Goal: Task Accomplishment & Management: Complete application form

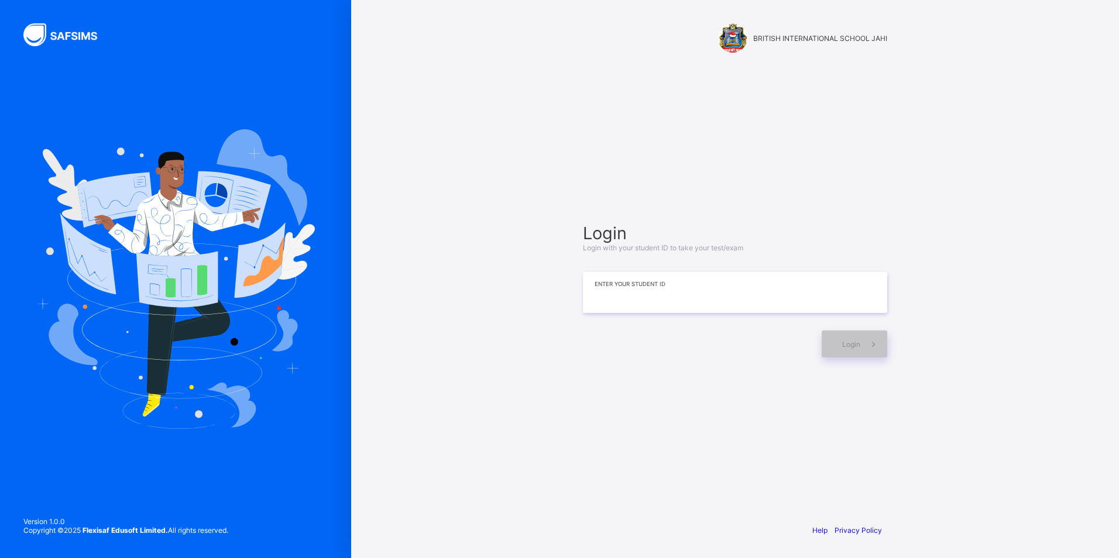
click at [623, 294] on input at bounding box center [735, 292] width 304 height 41
click at [828, 496] on div "BRITISH INTERNATIONAL SCHOOL JAHI Login Login with your student ID to take your…" at bounding box center [735, 279] width 351 height 558
click at [622, 289] on input at bounding box center [735, 292] width 304 height 41
click at [959, 466] on div "BRITISH INTERNATIONAL SCHOOL JAHI Login Login with your student ID to take your…" at bounding box center [735, 279] width 768 height 558
click at [660, 268] on div "Login Login with your student ID to take your test/exam Enter your Student ID L…" at bounding box center [735, 290] width 304 height 135
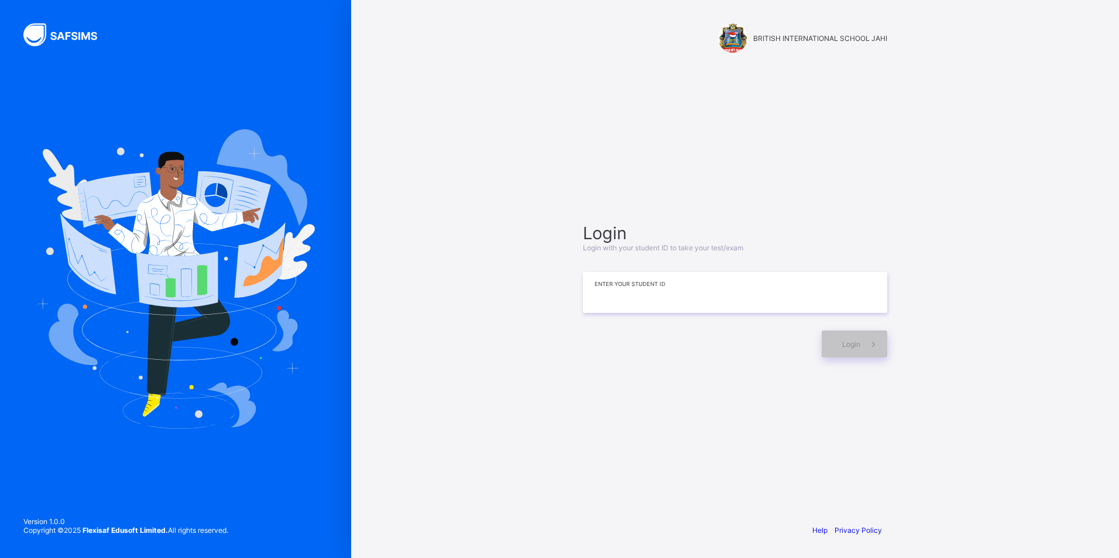
click at [681, 290] on input at bounding box center [735, 292] width 304 height 41
type input "**********"
click at [836, 436] on div "**********" at bounding box center [735, 291] width 328 height 402
click at [279, 307] on img at bounding box center [175, 279] width 279 height 300
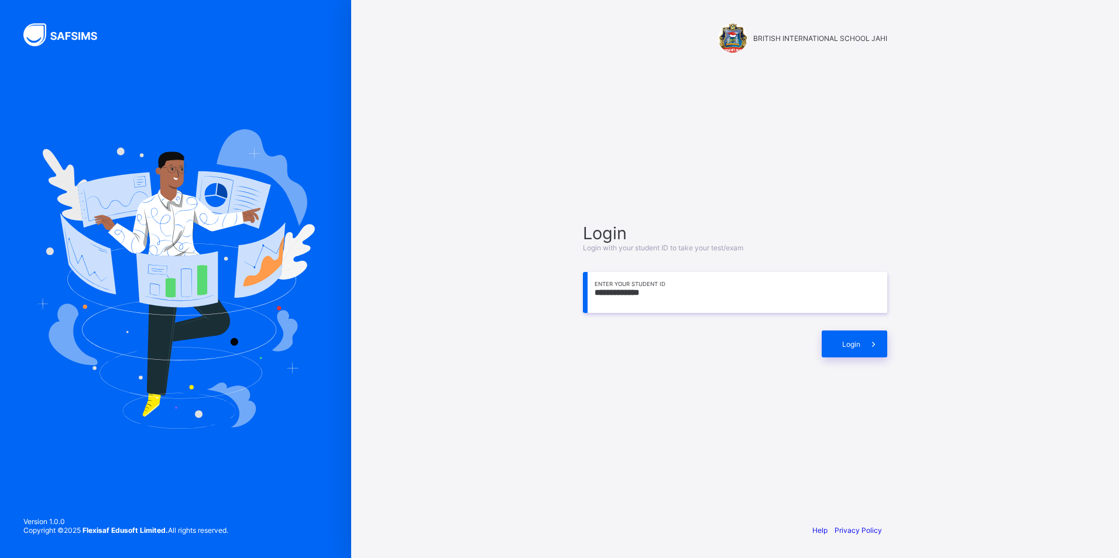
drag, startPoint x: 1061, startPoint y: 525, endPoint x: 406, endPoint y: 197, distance: 732.7
click at [406, 197] on div "**********" at bounding box center [735, 279] width 768 height 558
click at [846, 344] on span "Login" at bounding box center [851, 344] width 18 height 9
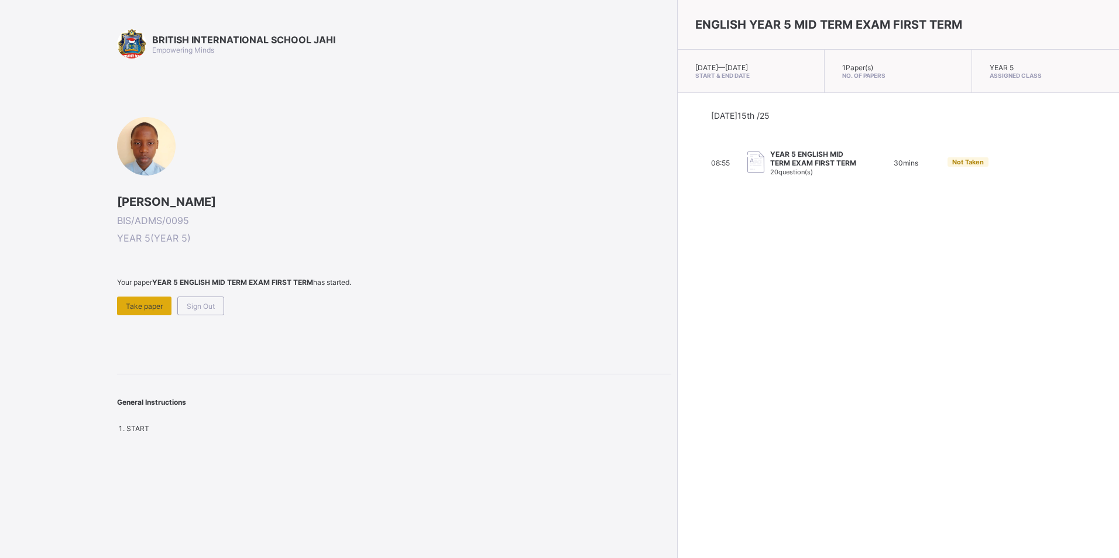
click at [150, 302] on span "Take paper" at bounding box center [144, 306] width 37 height 9
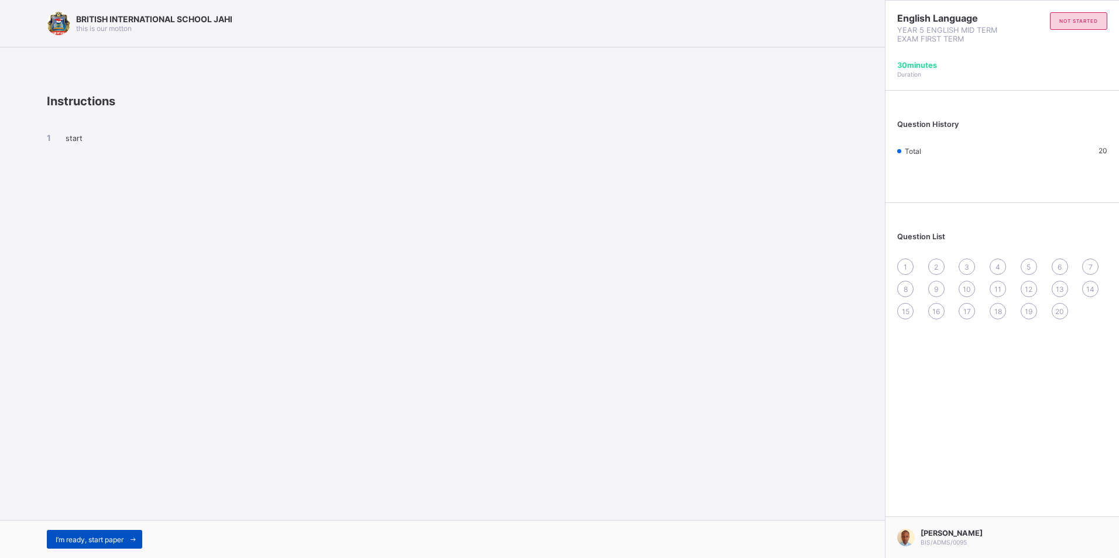
click at [135, 537] on icon at bounding box center [133, 540] width 9 height 8
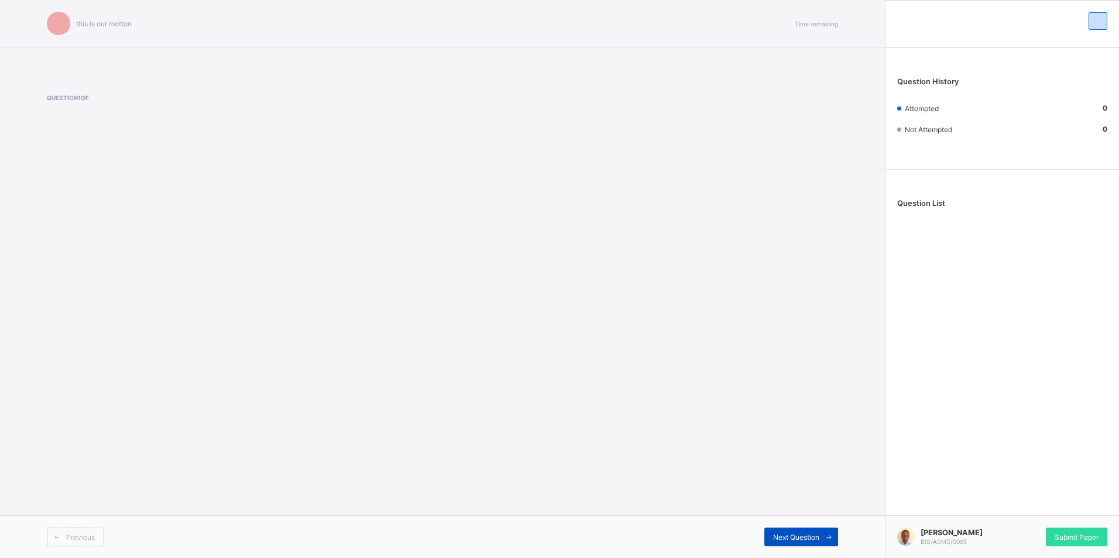
click at [801, 530] on div "Next Question" at bounding box center [801, 537] width 74 height 19
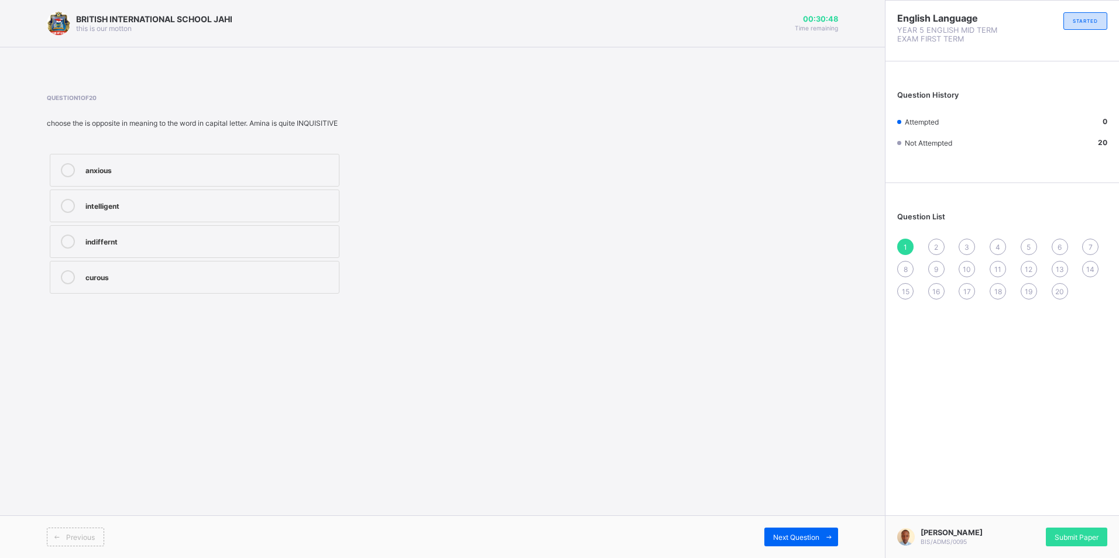
click at [169, 228] on label "indiffernt" at bounding box center [195, 241] width 290 height 33
click at [773, 529] on div "Previous Next Question" at bounding box center [442, 537] width 885 height 43
click at [780, 534] on span "Next Question" at bounding box center [796, 537] width 46 height 9
drag, startPoint x: 91, startPoint y: 282, endPoint x: 91, endPoint y: 294, distance: 11.7
click at [91, 294] on div "left for remained transferred to moved to" at bounding box center [195, 224] width 296 height 146
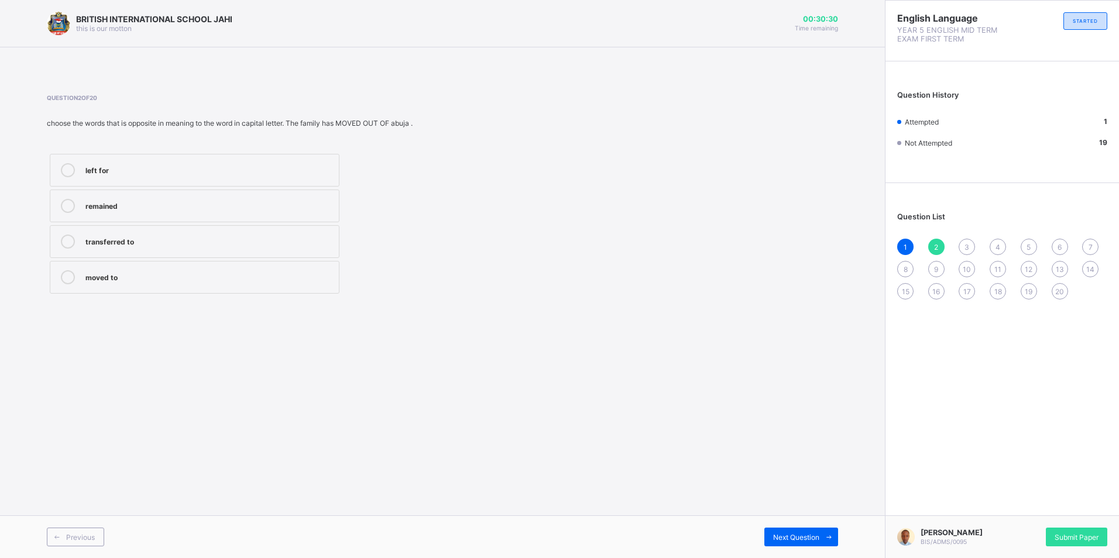
click at [151, 281] on div "moved to" at bounding box center [209, 276] width 248 height 12
click at [823, 538] on span at bounding box center [829, 537] width 19 height 19
click at [136, 286] on label "important" at bounding box center [195, 277] width 290 height 33
click at [805, 530] on div "Next Question" at bounding box center [801, 537] width 74 height 19
click at [143, 173] on div "dumped" at bounding box center [209, 169] width 248 height 12
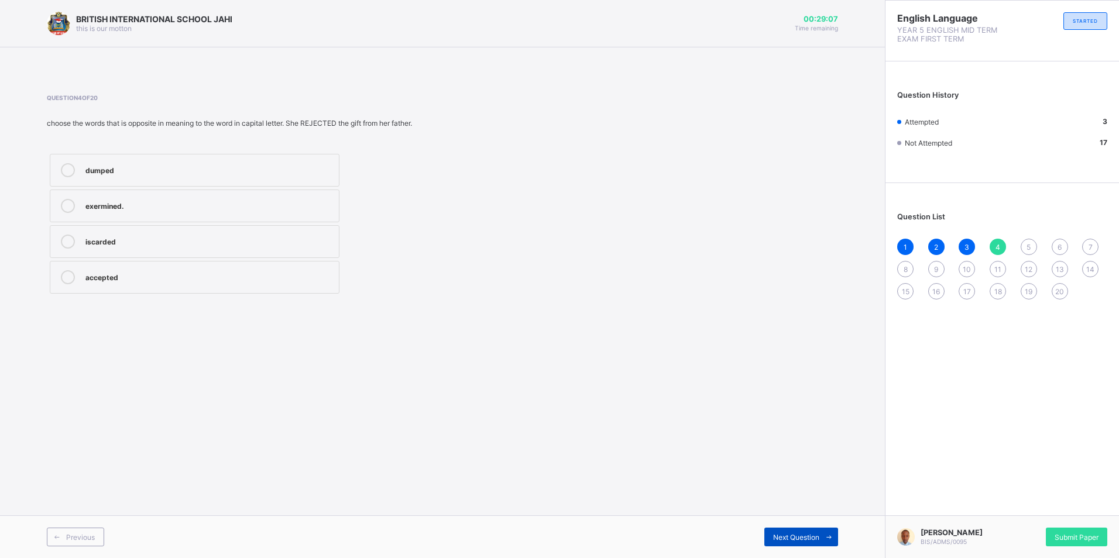
click at [776, 540] on span "Next Question" at bounding box center [796, 537] width 46 height 9
drag, startPoint x: 98, startPoint y: 270, endPoint x: 369, endPoint y: 349, distance: 282.3
click at [98, 272] on div "normal" at bounding box center [209, 276] width 248 height 12
click at [786, 532] on div "Next Question" at bounding box center [801, 537] width 74 height 19
click at [191, 236] on div "decreases" at bounding box center [209, 241] width 248 height 12
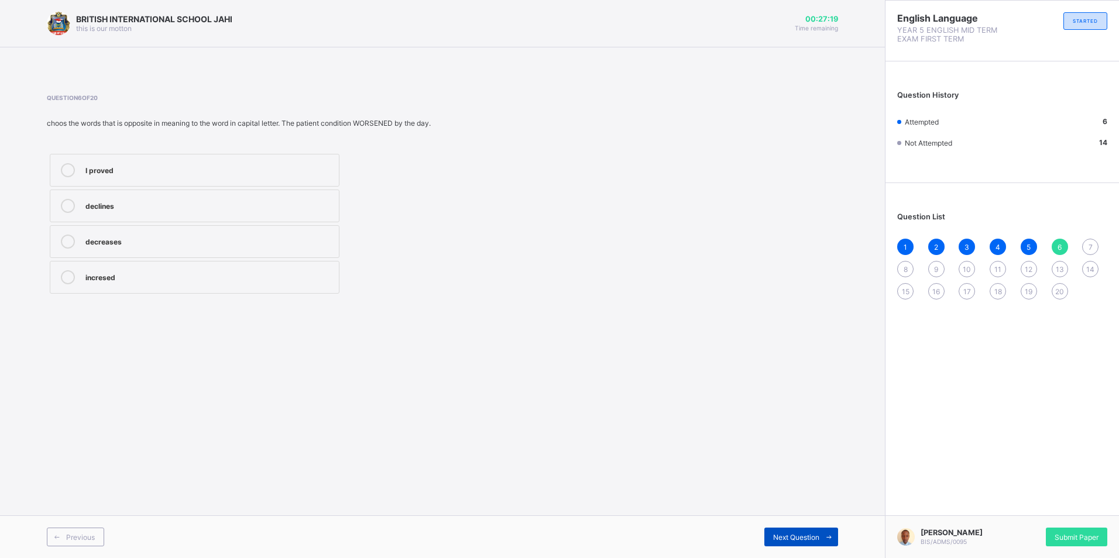
click at [777, 539] on span "Next Question" at bounding box center [796, 537] width 46 height 9
click at [288, 238] on div "abandoned" at bounding box center [209, 241] width 248 height 12
click at [771, 539] on div "Next Question" at bounding box center [801, 537] width 74 height 19
click at [259, 203] on div "changed" at bounding box center [209, 205] width 248 height 12
click at [784, 539] on span "Next Question" at bounding box center [796, 537] width 46 height 9
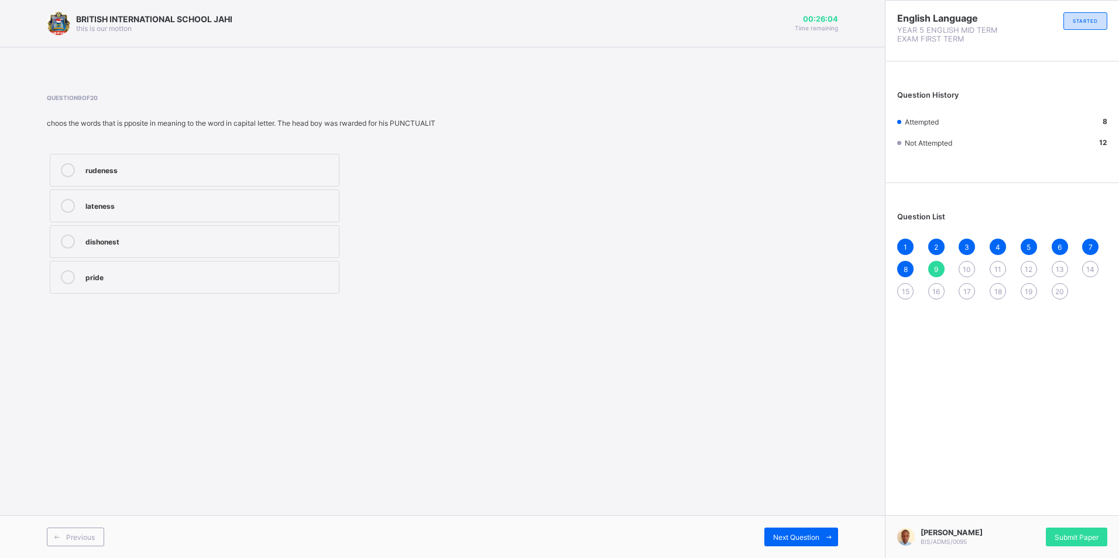
drag, startPoint x: 24, startPoint y: 365, endPoint x: 40, endPoint y: 344, distance: 26.3
click at [40, 344] on div "BRITISH INTERNATIONAL SCHOOL JAHI this is our motton 00:26:04 Time remaining Qu…" at bounding box center [442, 279] width 885 height 558
drag, startPoint x: 309, startPoint y: 236, endPoint x: 321, endPoint y: 262, distance: 28.8
click at [321, 262] on div "rudeness lateness dishonest pride" at bounding box center [195, 224] width 296 height 146
click at [169, 226] on label "dishonest" at bounding box center [195, 241] width 290 height 33
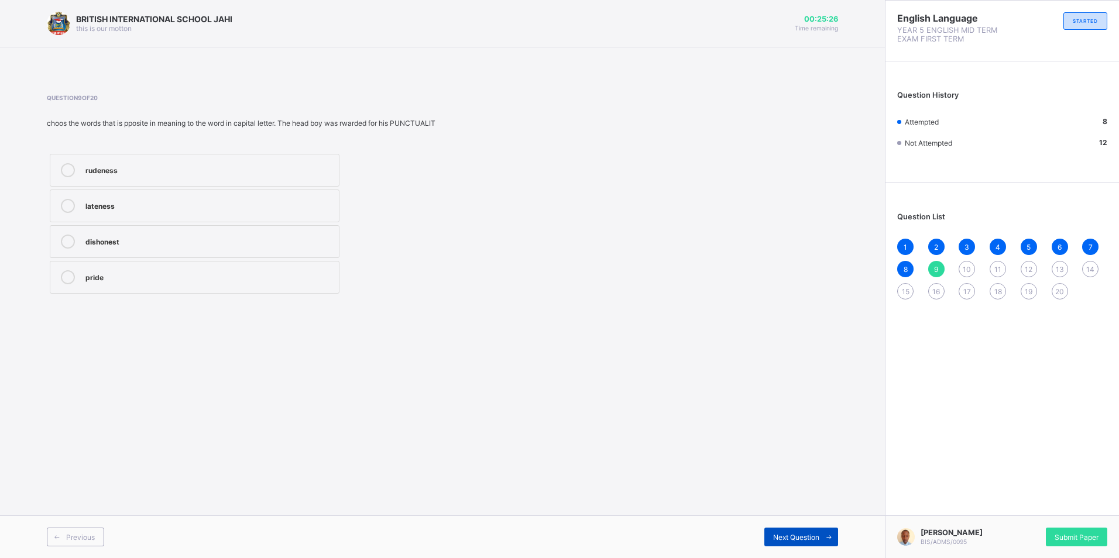
click at [810, 532] on div "Next Question" at bounding box center [801, 537] width 74 height 19
click at [937, 272] on span "9" at bounding box center [936, 269] width 4 height 9
click at [275, 236] on div "dishonest" at bounding box center [209, 241] width 248 height 12
click at [968, 262] on div "10" at bounding box center [967, 269] width 16 height 16
click at [223, 162] on label "convicted" at bounding box center [195, 170] width 290 height 33
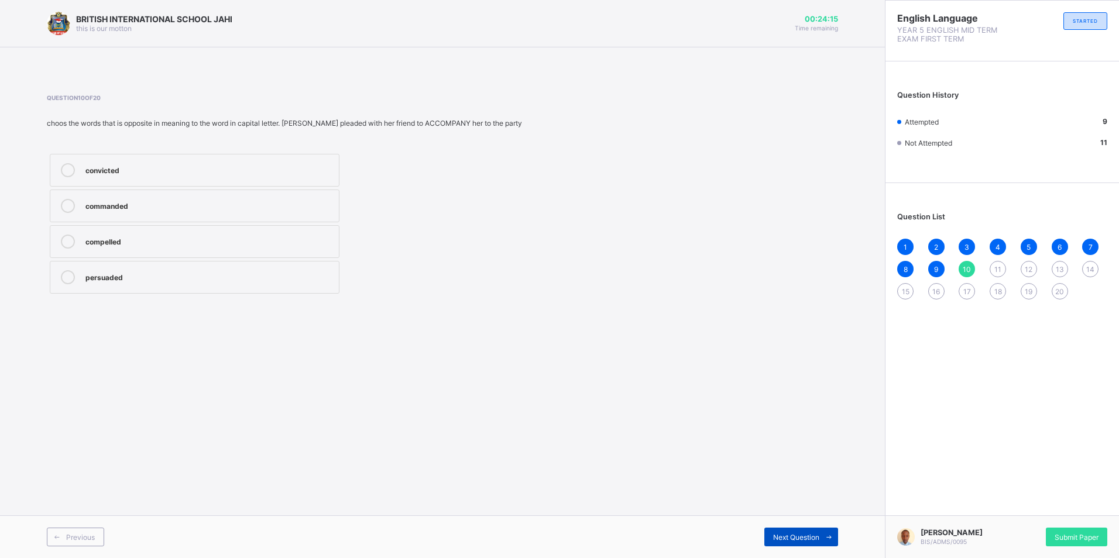
click at [776, 539] on span "Next Question" at bounding box center [796, 537] width 46 height 9
click at [204, 198] on label "understand" at bounding box center [195, 206] width 290 height 33
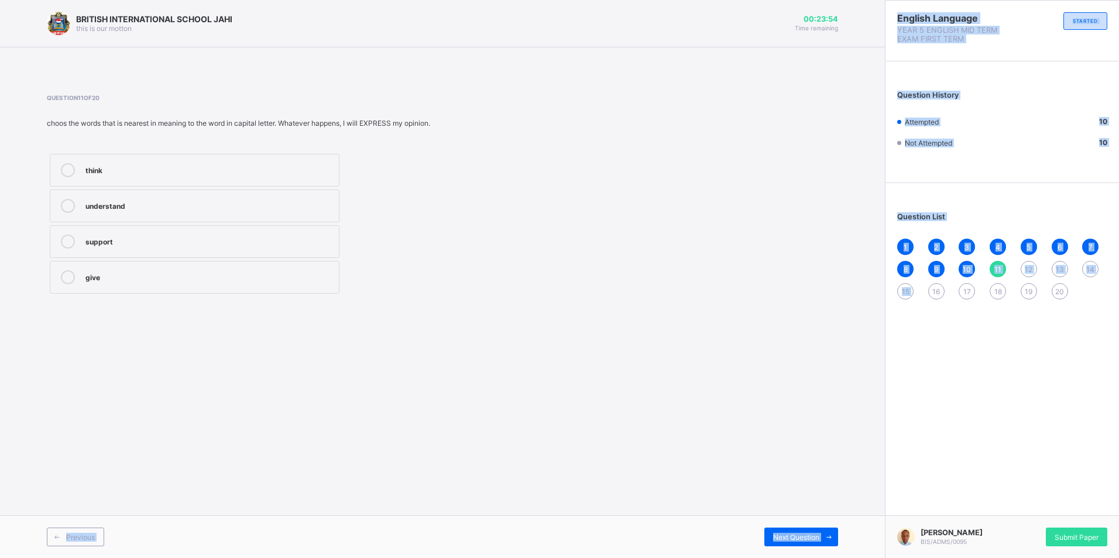
drag, startPoint x: 832, startPoint y: 588, endPoint x: 928, endPoint y: 574, distance: 97.7
click at [928, 558] on html "BRITISH INTERNATIONAL SCHOOL JAHI this is our motton 00:23:54 Time remaining Qu…" at bounding box center [559, 279] width 1119 height 558
click at [818, 536] on span "Next Question" at bounding box center [796, 537] width 46 height 9
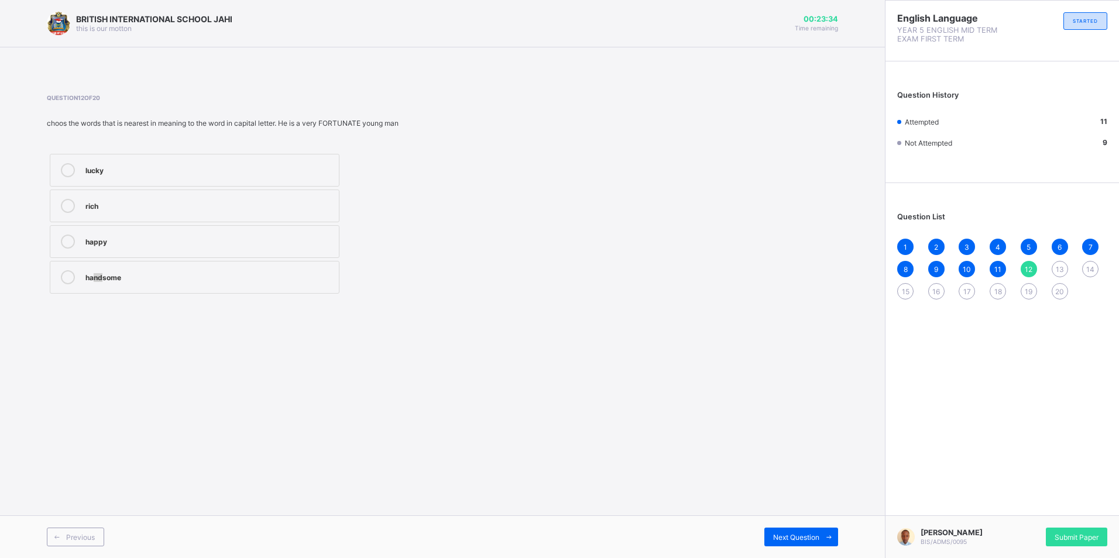
drag, startPoint x: 103, startPoint y: 275, endPoint x: 92, endPoint y: 284, distance: 13.7
click at [92, 284] on div "handsome" at bounding box center [209, 277] width 248 height 14
click at [807, 539] on span "Next Question" at bounding box center [796, 537] width 46 height 9
click at [1034, 258] on div "1 2 3 4 5 6 7 8 9 10 11 12 13 14 15 16 17 18 19 20" at bounding box center [1002, 269] width 210 height 61
click at [1026, 263] on div "12" at bounding box center [1029, 269] width 16 height 16
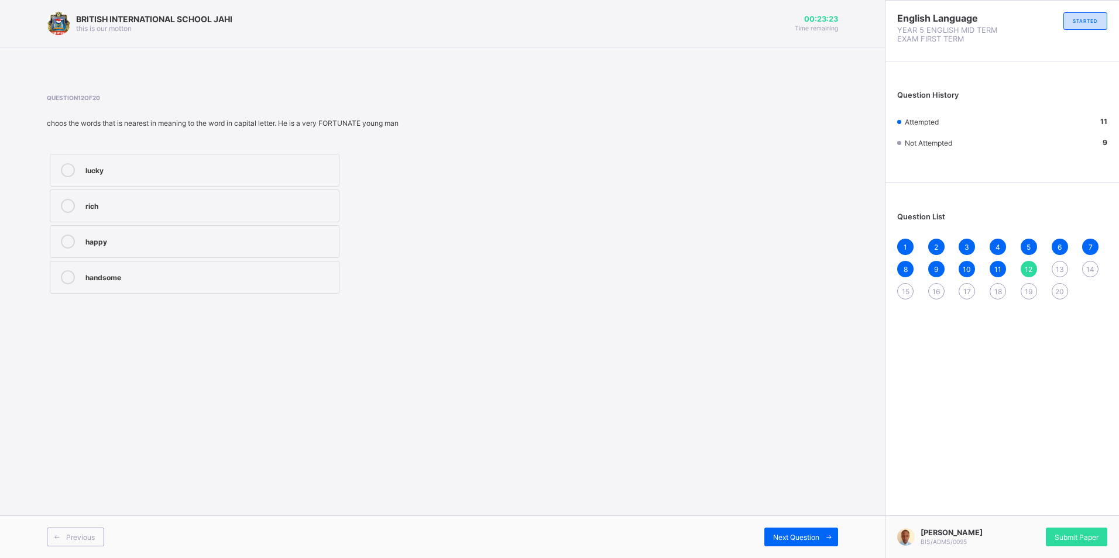
click at [104, 280] on div "handsome" at bounding box center [209, 276] width 248 height 12
click at [791, 536] on span "Next Question" at bounding box center [796, 537] width 46 height 9
click at [104, 247] on div "prepared" at bounding box center [209, 242] width 248 height 14
click at [781, 542] on div "Next Question" at bounding box center [801, 537] width 74 height 19
click at [1057, 269] on span "13" at bounding box center [1060, 269] width 8 height 9
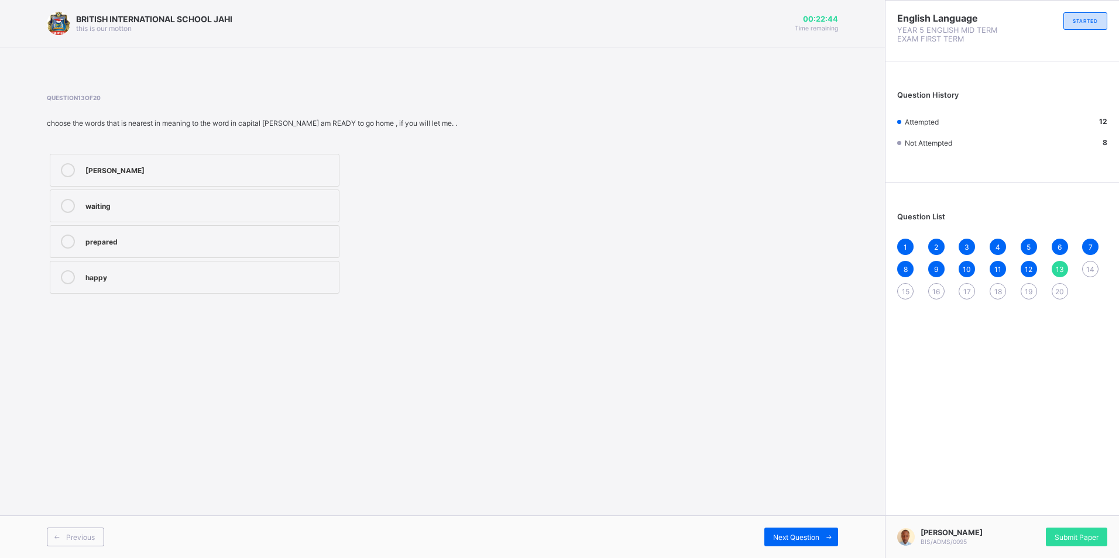
click at [228, 242] on div "prepared" at bounding box center [209, 241] width 248 height 12
click at [788, 536] on span "Next Question" at bounding box center [796, 537] width 46 height 9
click at [128, 277] on div "definitely" at bounding box center [209, 276] width 248 height 12
click at [822, 533] on span at bounding box center [829, 537] width 19 height 19
click at [140, 177] on div "attacked" at bounding box center [209, 170] width 248 height 14
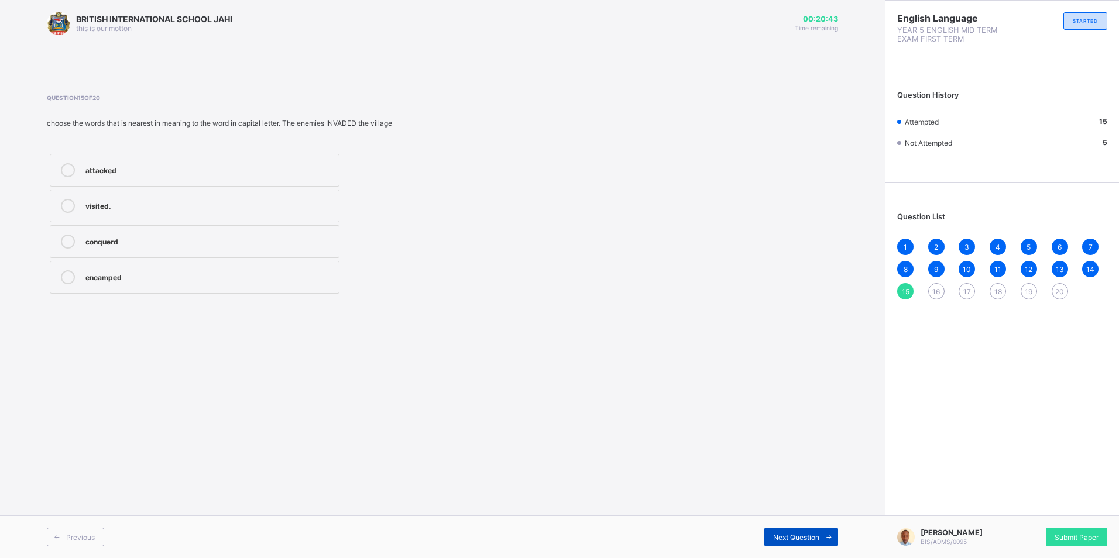
click at [805, 534] on span "Next Question" at bounding box center [796, 537] width 46 height 9
click at [195, 166] on div "rejected" at bounding box center [209, 169] width 248 height 12
click at [828, 536] on icon at bounding box center [829, 538] width 9 height 8
click at [104, 245] on div "dirty" at bounding box center [209, 241] width 248 height 12
click at [770, 540] on div "Next Question" at bounding box center [801, 537] width 74 height 19
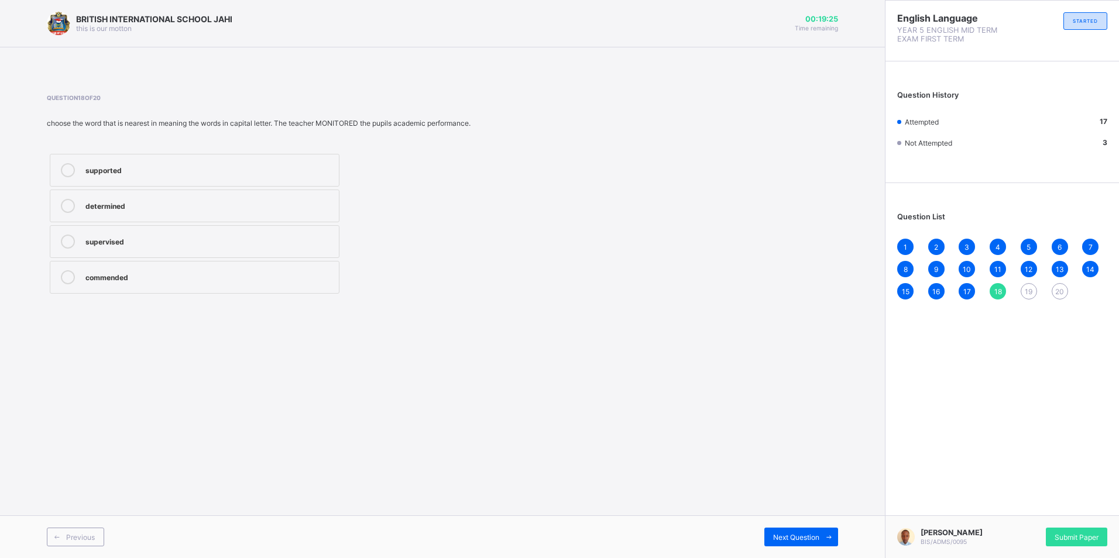
click at [193, 207] on div "determined" at bounding box center [209, 205] width 248 height 12
drag, startPoint x: 773, startPoint y: 533, endPoint x: 780, endPoint y: 526, distance: 9.1
click at [773, 532] on div "Next Question" at bounding box center [801, 537] width 74 height 19
click at [991, 293] on div "18" at bounding box center [998, 291] width 16 height 16
click at [126, 245] on div "supervised" at bounding box center [209, 241] width 248 height 12
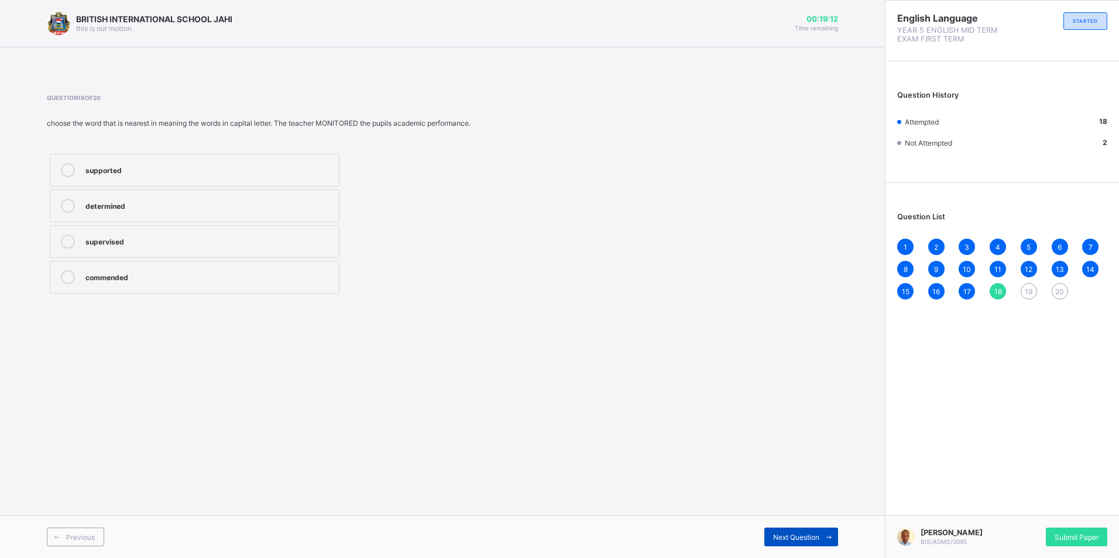
click at [813, 540] on span "Next Question" at bounding box center [796, 537] width 46 height 9
click at [73, 197] on label "helped" at bounding box center [195, 206] width 290 height 33
click at [787, 534] on span "Next Question" at bounding box center [796, 537] width 46 height 9
click at [92, 218] on label "rarely" at bounding box center [195, 206] width 290 height 33
click at [1061, 533] on span "Submit Paper" at bounding box center [1077, 537] width 44 height 9
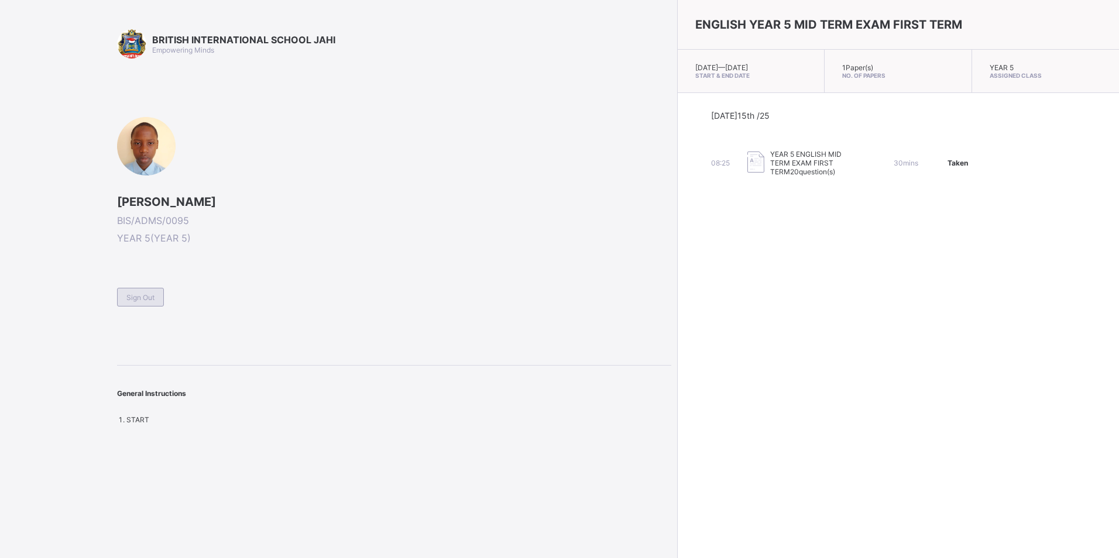
click at [123, 296] on div "Sign Out" at bounding box center [140, 297] width 47 height 19
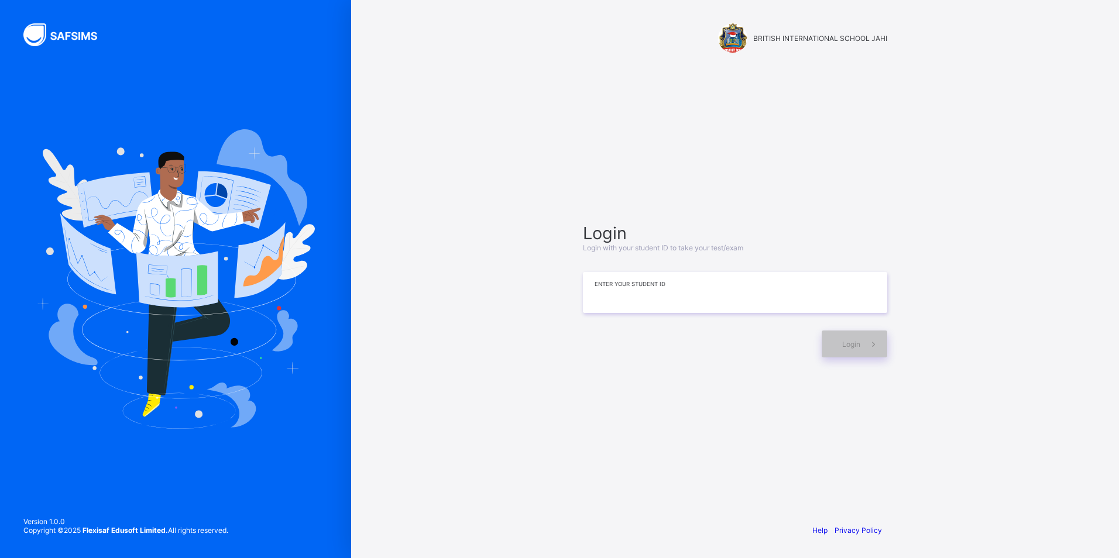
drag, startPoint x: 695, startPoint y: 275, endPoint x: 684, endPoint y: 346, distance: 72.4
click at [684, 346] on div "Login Login with your student ID to take your test/exam Enter your Student ID L…" at bounding box center [735, 290] width 304 height 135
type input "*"
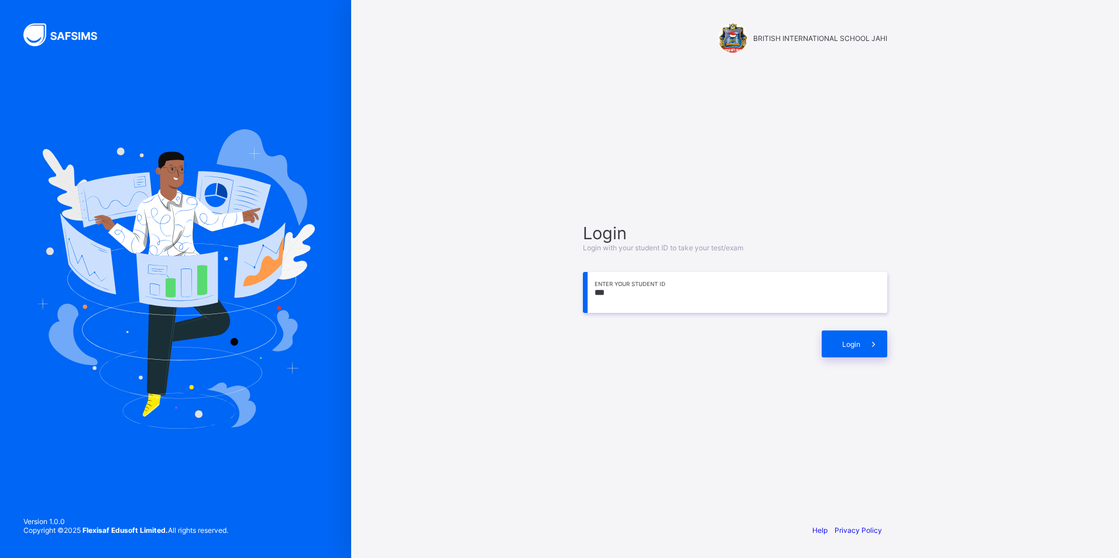
type input "*"
type input "**********"
click at [831, 342] on div "Login" at bounding box center [855, 344] width 66 height 27
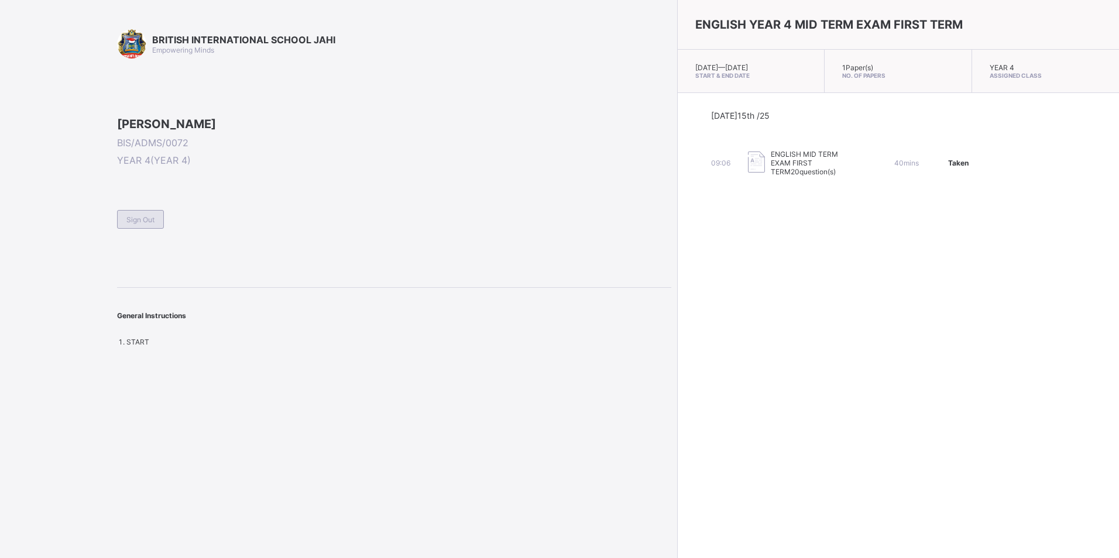
click at [124, 229] on div "Sign Out" at bounding box center [140, 219] width 47 height 19
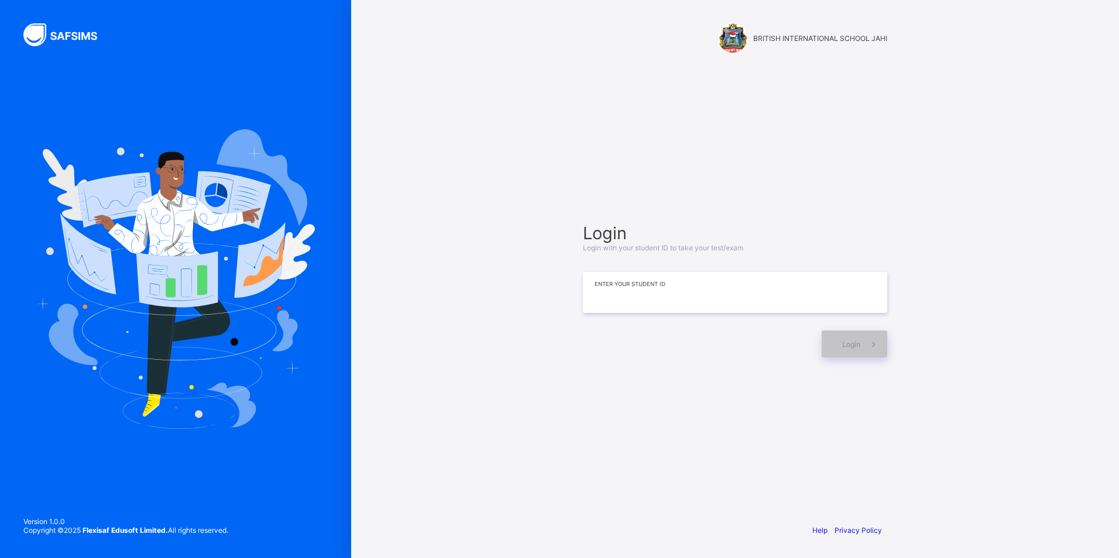
drag, startPoint x: 652, startPoint y: 296, endPoint x: 643, endPoint y: 298, distance: 8.5
click at [651, 296] on input at bounding box center [735, 292] width 304 height 41
type input "**********"
click at [829, 346] on div "Login" at bounding box center [855, 344] width 66 height 27
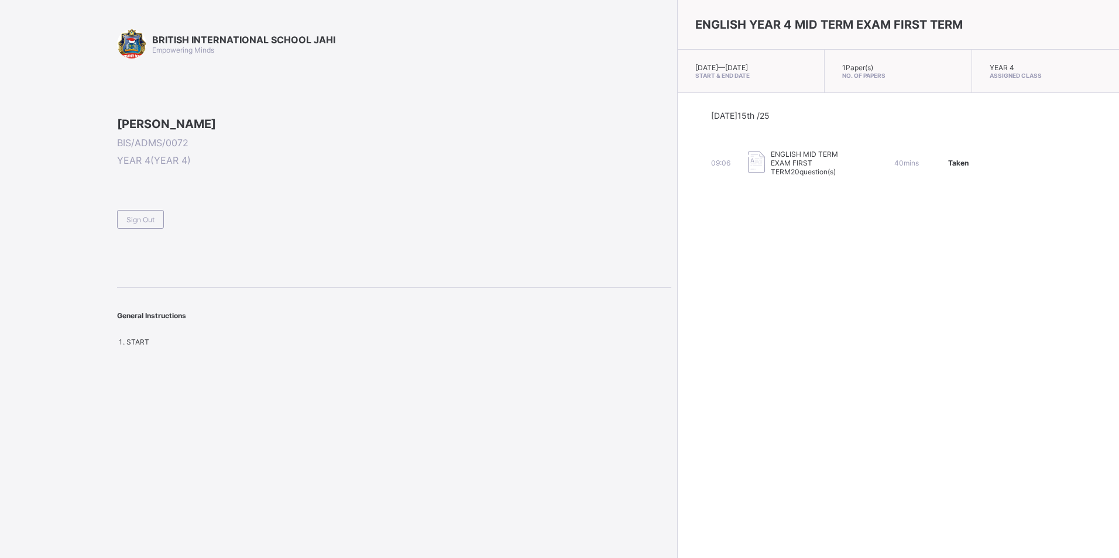
click at [771, 161] on span "ENGLISH MID TERM EXAM FIRST TERM" at bounding box center [804, 163] width 67 height 26
drag, startPoint x: 879, startPoint y: 160, endPoint x: 887, endPoint y: 159, distance: 8.4
click at [948, 160] on span "Taken" at bounding box center [958, 163] width 20 height 9
click at [146, 210] on span at bounding box center [394, 205] width 554 height 10
drag, startPoint x: 150, startPoint y: 286, endPoint x: 149, endPoint y: 300, distance: 13.5
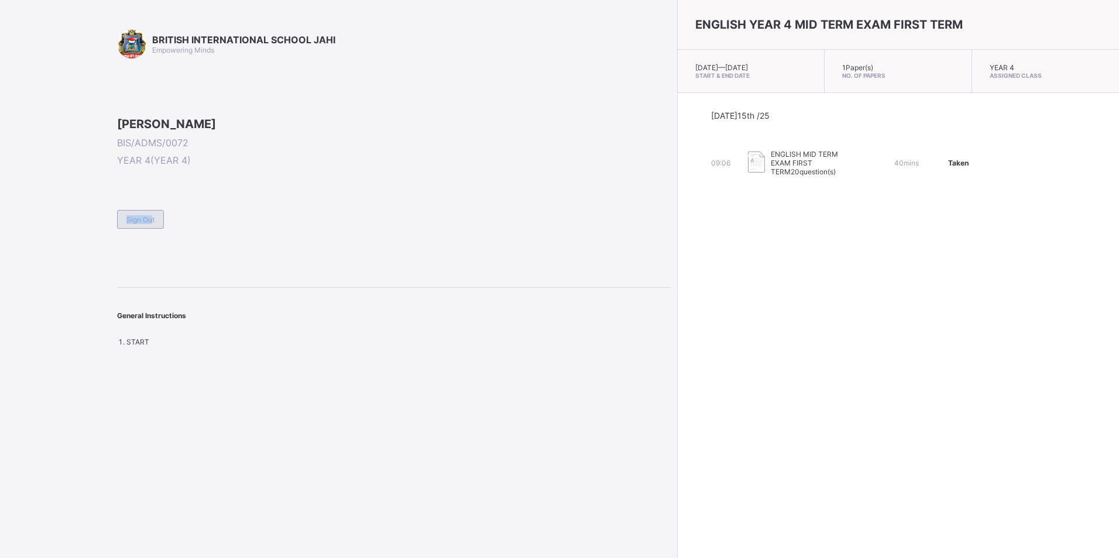
click at [149, 229] on div "Sign Out" at bounding box center [394, 214] width 554 height 29
click at [149, 224] on span "Sign Out" at bounding box center [140, 219] width 28 height 9
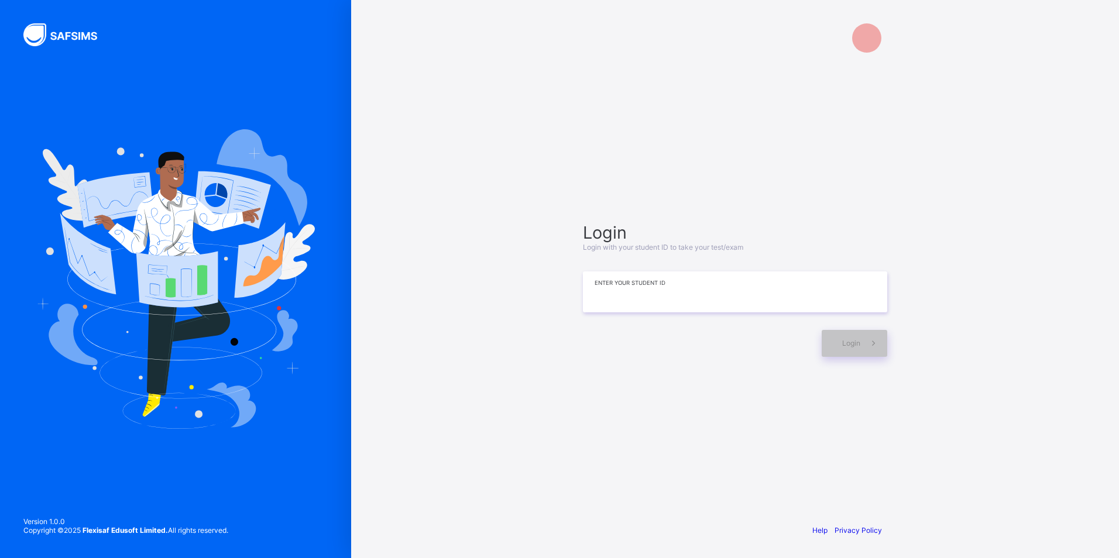
click at [608, 302] on input at bounding box center [735, 292] width 304 height 41
type input "*"
click at [863, 337] on span at bounding box center [873, 344] width 27 height 27
click at [791, 292] on input "**********" at bounding box center [735, 292] width 304 height 41
type input "**********"
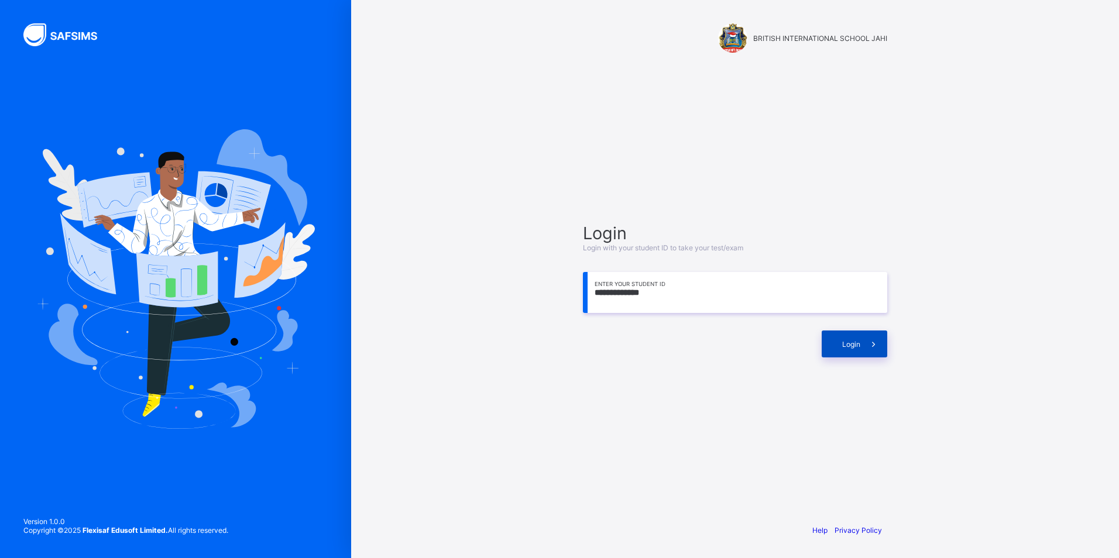
click at [825, 348] on div "Login" at bounding box center [855, 344] width 66 height 27
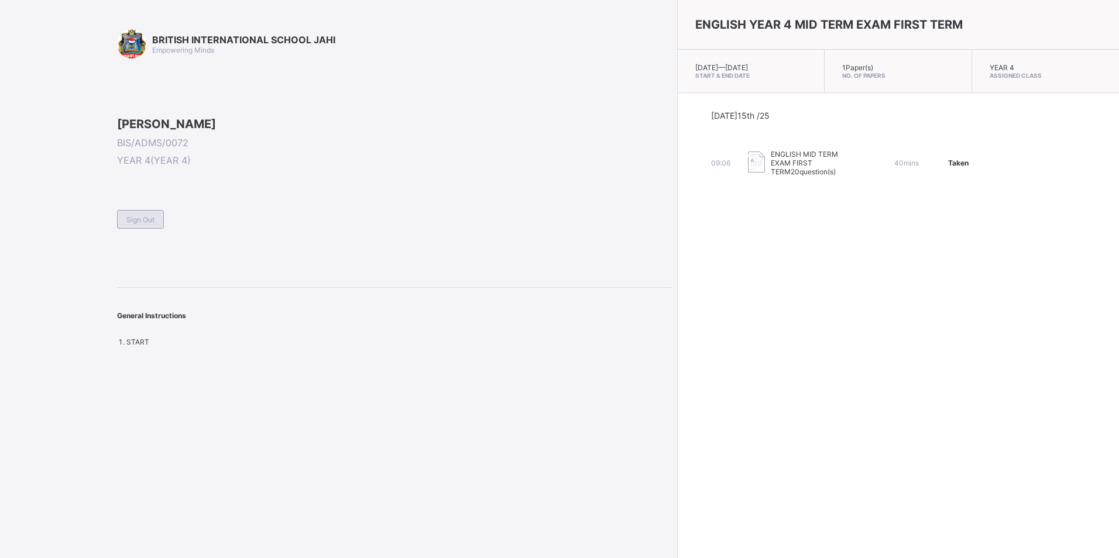
click at [155, 229] on div "Sign Out" at bounding box center [140, 219] width 47 height 19
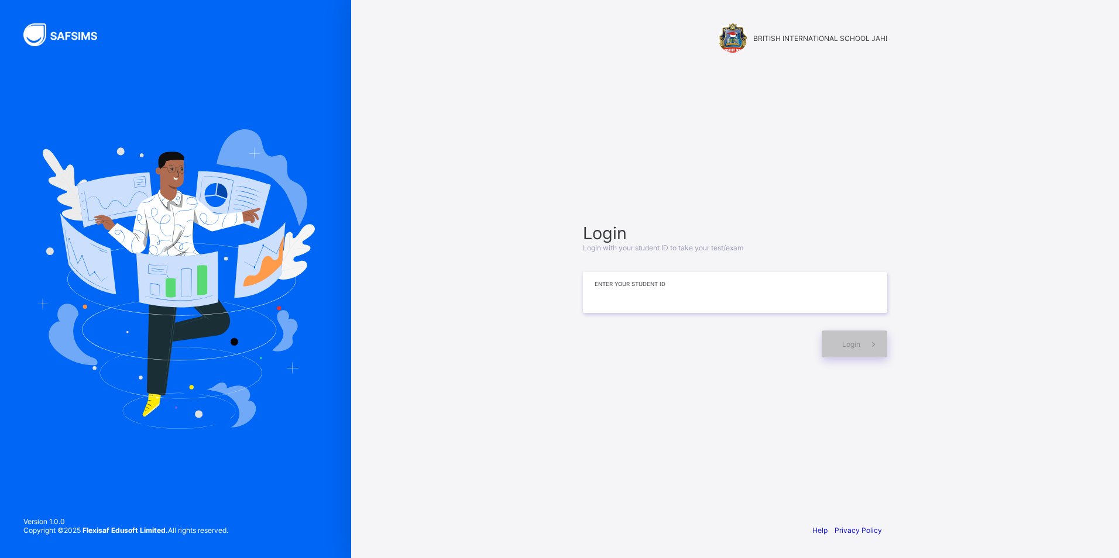
click at [698, 292] on input at bounding box center [735, 292] width 304 height 41
type input "**********"
click at [849, 348] on span "Login" at bounding box center [851, 344] width 18 height 9
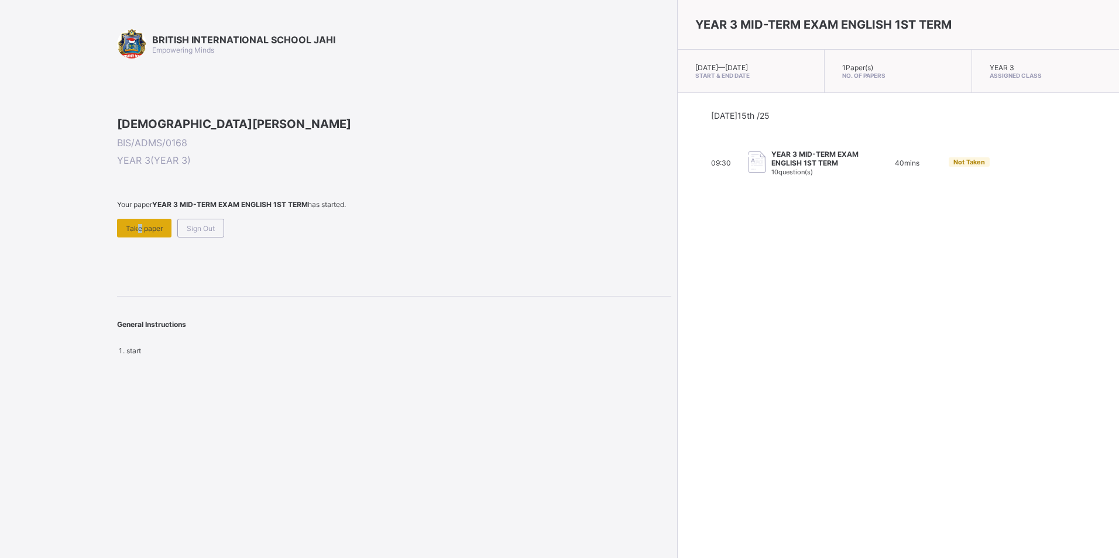
click at [137, 238] on div "Take paper" at bounding box center [144, 228] width 54 height 19
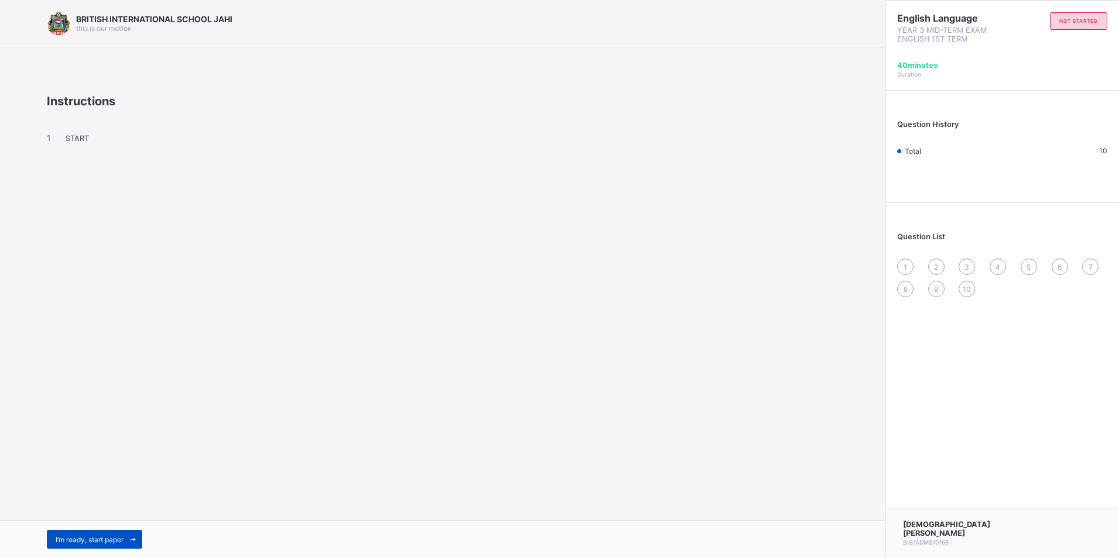
click at [117, 545] on div "I’m ready, start paper" at bounding box center [94, 539] width 95 height 19
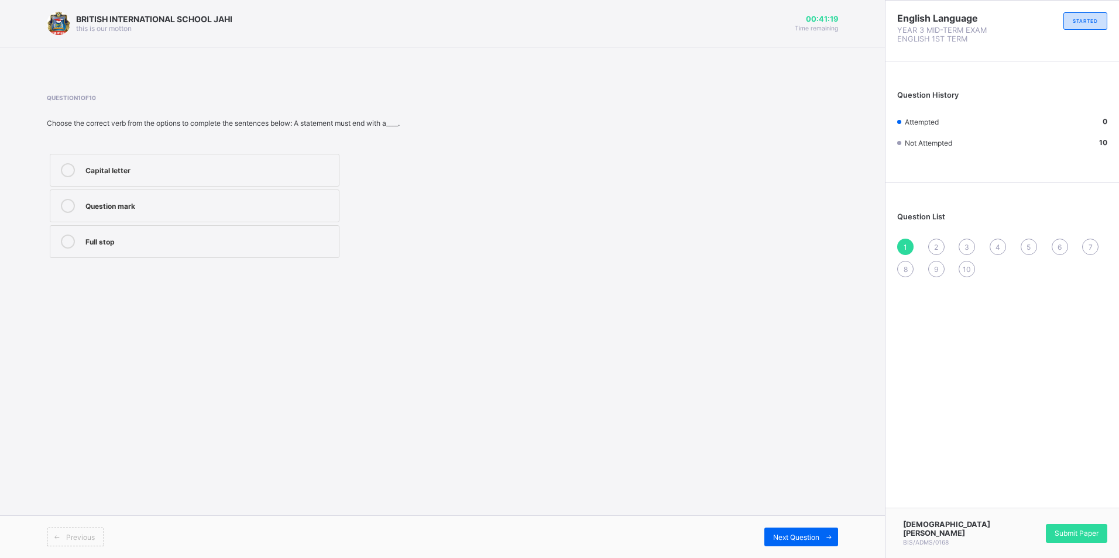
click at [266, 164] on div "Capital letter" at bounding box center [209, 169] width 248 height 12
click at [800, 537] on span "Next Question" at bounding box center [796, 537] width 46 height 9
click at [264, 171] on div "Comma" at bounding box center [209, 169] width 248 height 12
click at [970, 244] on div "3" at bounding box center [967, 247] width 16 height 16
click at [269, 239] on div "Apostrophe" at bounding box center [209, 241] width 248 height 12
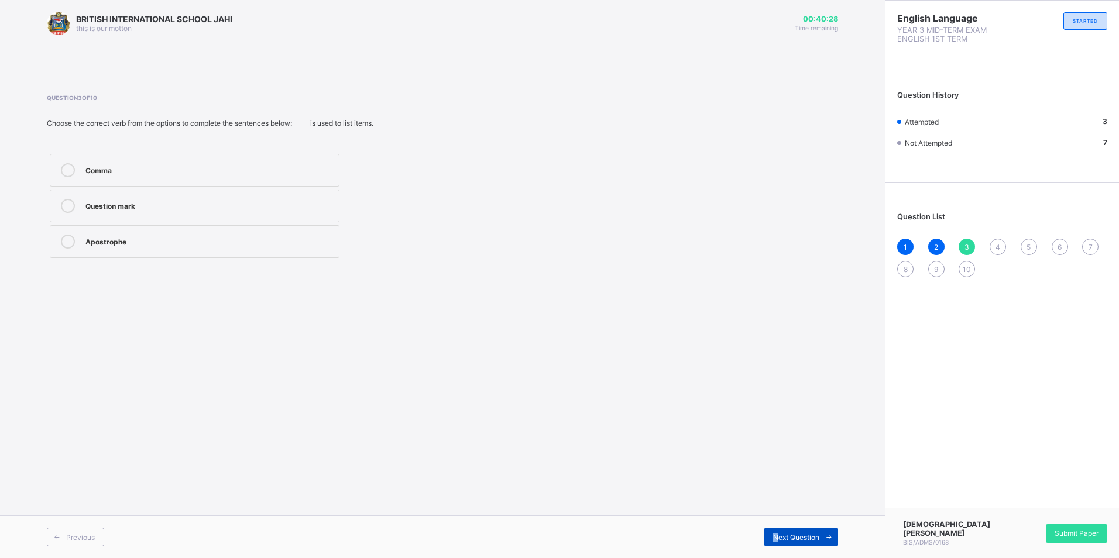
click at [779, 531] on div "Next Question" at bounding box center [801, 537] width 74 height 19
click at [773, 533] on span "Next Question" at bounding box center [796, 537] width 46 height 9
click at [999, 247] on span "4" at bounding box center [998, 247] width 5 height 9
click at [200, 232] on label "counted" at bounding box center [195, 241] width 290 height 33
click at [794, 534] on span "Next Question" at bounding box center [796, 537] width 46 height 9
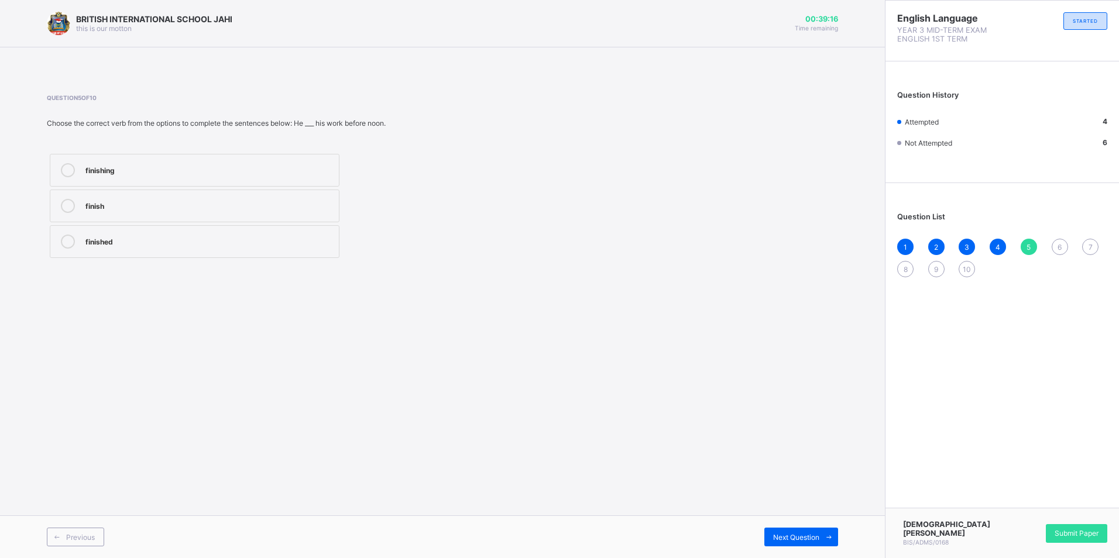
click at [298, 237] on div "finished" at bounding box center [209, 241] width 248 height 12
click at [790, 534] on span "Next Question" at bounding box center [796, 537] width 46 height 9
click at [272, 242] on div "gotten" at bounding box center [209, 241] width 248 height 12
click at [815, 529] on div "Next Question" at bounding box center [801, 537] width 74 height 19
click at [174, 238] on div "washed" at bounding box center [209, 241] width 248 height 12
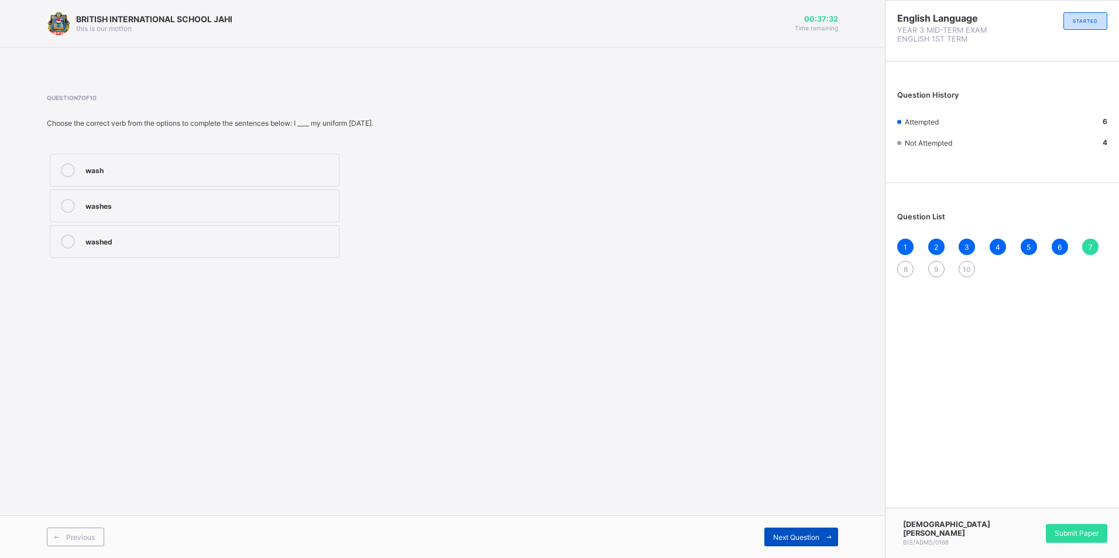
click at [803, 533] on span "Next Question" at bounding box center [796, 537] width 46 height 9
click at [220, 238] on div "selling" at bounding box center [209, 241] width 248 height 12
click at [806, 531] on div "Next Question" at bounding box center [801, 537] width 74 height 19
click at [904, 249] on span "1" at bounding box center [906, 247] width 4 height 9
click at [939, 249] on div "2" at bounding box center [936, 247] width 16 height 16
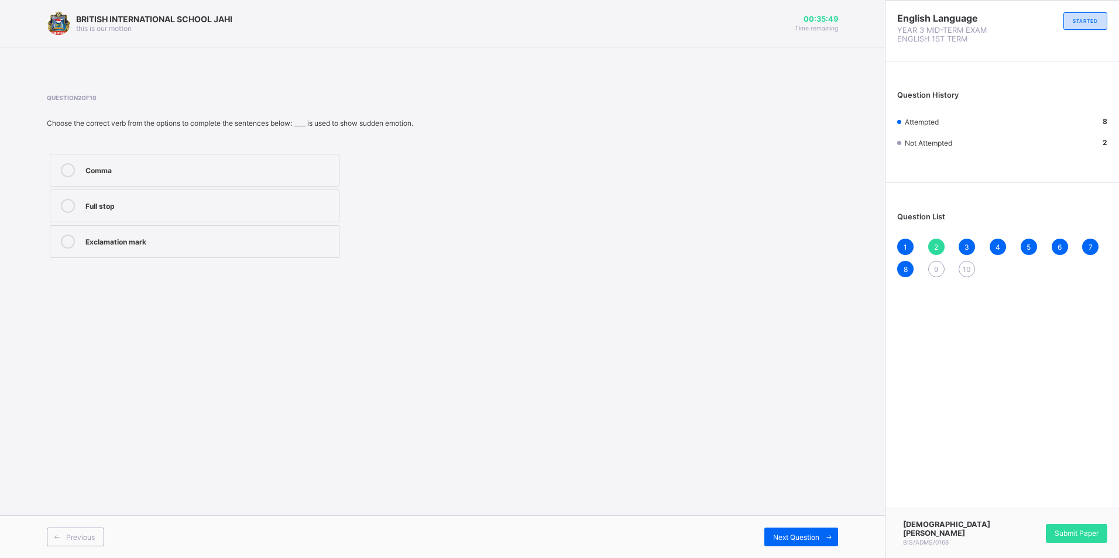
click at [907, 241] on div "1" at bounding box center [905, 247] width 16 height 16
click at [285, 209] on div "Question mark" at bounding box center [209, 205] width 248 height 12
click at [794, 519] on div "Previous Next Question" at bounding box center [442, 537] width 885 height 43
click at [788, 536] on span "Next Question" at bounding box center [796, 537] width 46 height 9
click at [153, 211] on div "Full stop" at bounding box center [209, 206] width 248 height 14
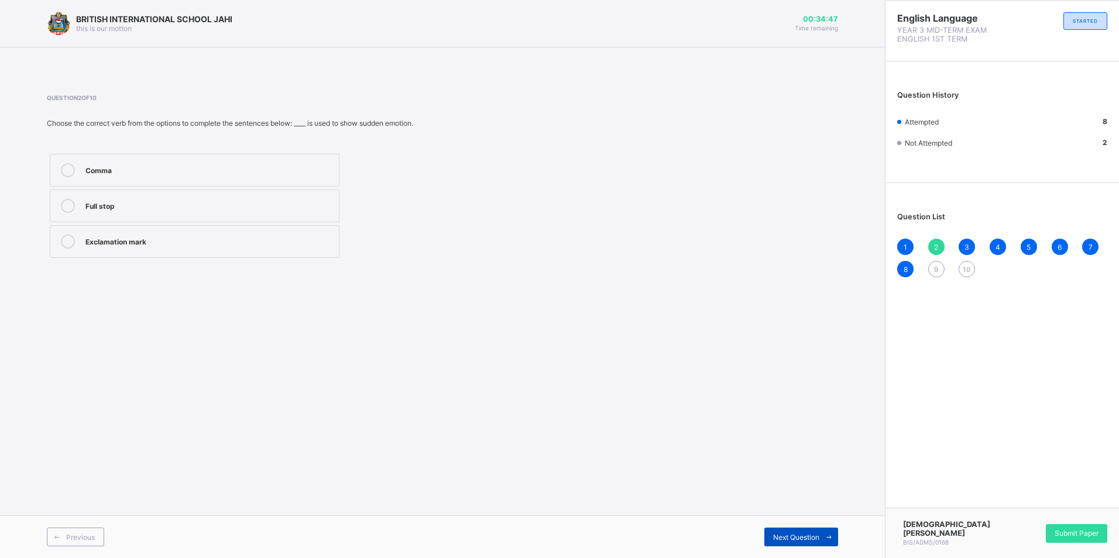
click at [812, 538] on span "Next Question" at bounding box center [796, 537] width 46 height 9
click at [211, 171] on div "counting" at bounding box center [209, 169] width 248 height 12
click at [796, 539] on span "Next Question" at bounding box center [796, 537] width 46 height 9
click at [797, 519] on div "Previous Next Question" at bounding box center [442, 537] width 885 height 43
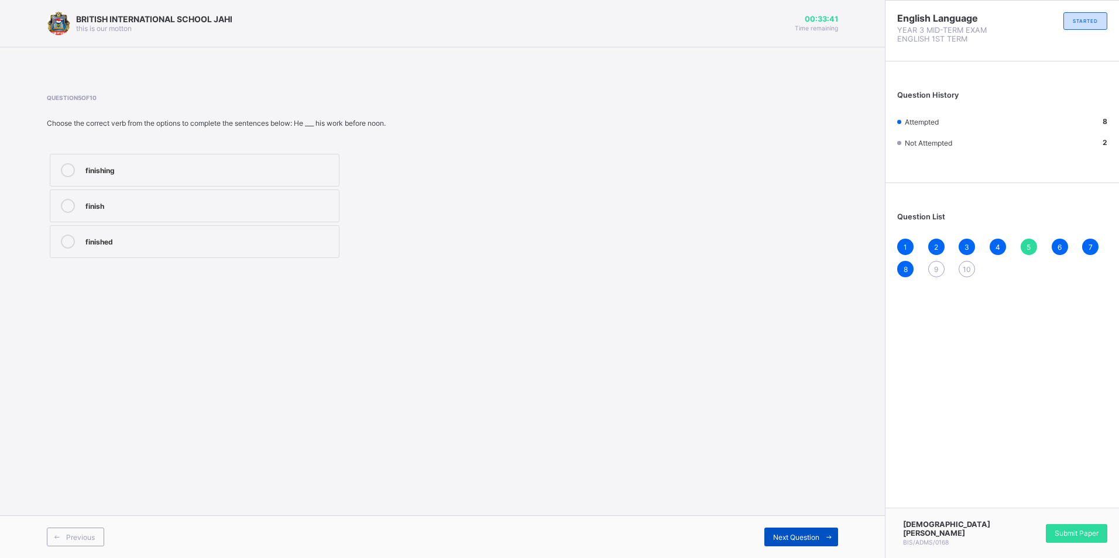
click at [789, 537] on span "Next Question" at bounding box center [796, 537] width 46 height 9
click at [779, 540] on span "Next Question" at bounding box center [796, 537] width 46 height 9
click at [783, 530] on div "Next Question" at bounding box center [801, 537] width 74 height 19
click at [314, 198] on label "sold" at bounding box center [195, 206] width 290 height 33
click at [794, 536] on span "Next Question" at bounding box center [796, 537] width 46 height 9
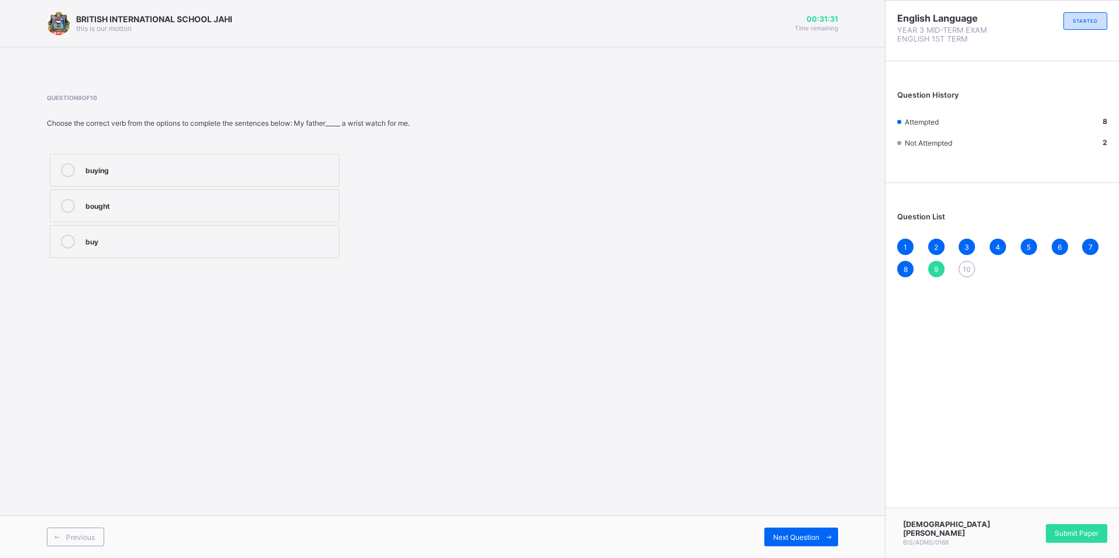
click at [262, 199] on div "bought" at bounding box center [209, 205] width 248 height 12
click at [774, 536] on span "Next Question" at bounding box center [796, 537] width 46 height 9
click at [935, 265] on span "9" at bounding box center [936, 269] width 4 height 9
click at [253, 204] on div "bought" at bounding box center [209, 205] width 248 height 12
click at [798, 529] on div "Next Question" at bounding box center [801, 537] width 74 height 19
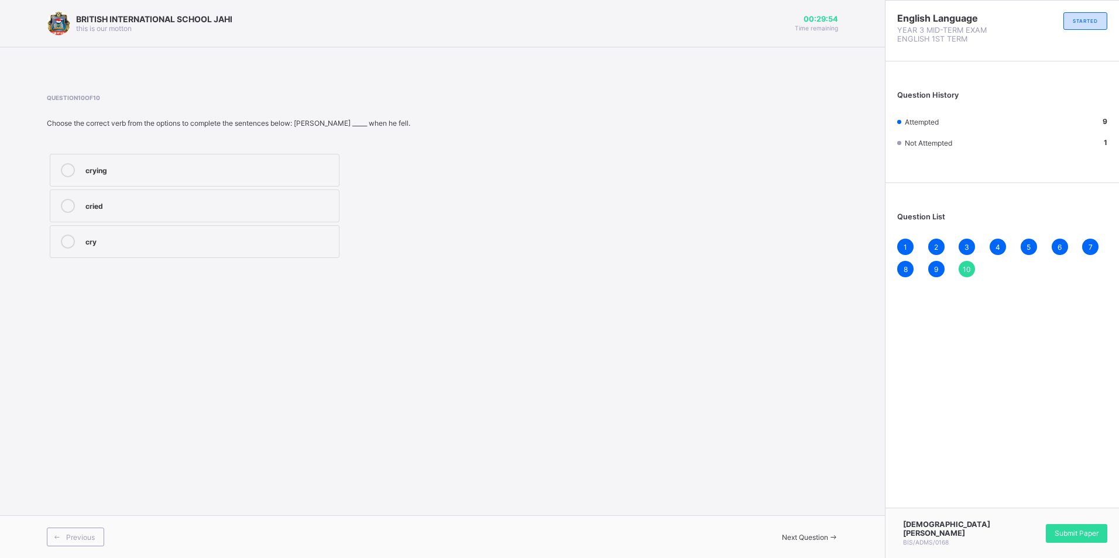
click at [260, 194] on label "cried" at bounding box center [195, 206] width 290 height 33
click at [905, 246] on span "1" at bounding box center [906, 247] width 4 height 9
click at [937, 248] on span "2" at bounding box center [936, 247] width 4 height 9
click at [969, 250] on span "3" at bounding box center [967, 247] width 5 height 9
click at [996, 250] on span "4" at bounding box center [998, 247] width 5 height 9
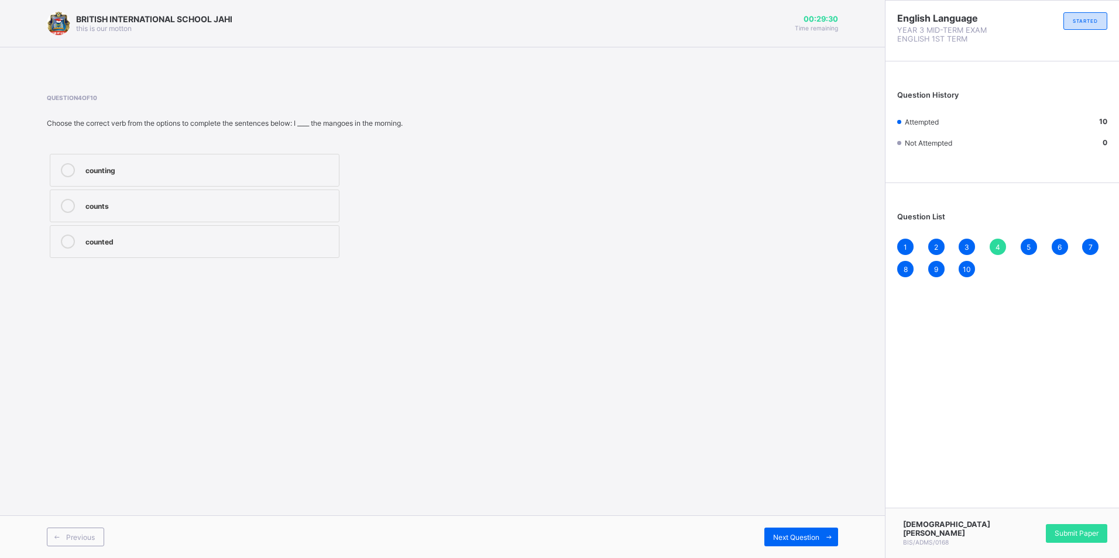
click at [1029, 249] on span "5" at bounding box center [1029, 247] width 4 height 9
click at [1061, 246] on span "6" at bounding box center [1060, 247] width 4 height 9
click at [1089, 249] on span "7" at bounding box center [1091, 247] width 4 height 9
click at [908, 268] on div "8" at bounding box center [905, 269] width 16 height 16
click at [941, 270] on div "9" at bounding box center [936, 269] width 16 height 16
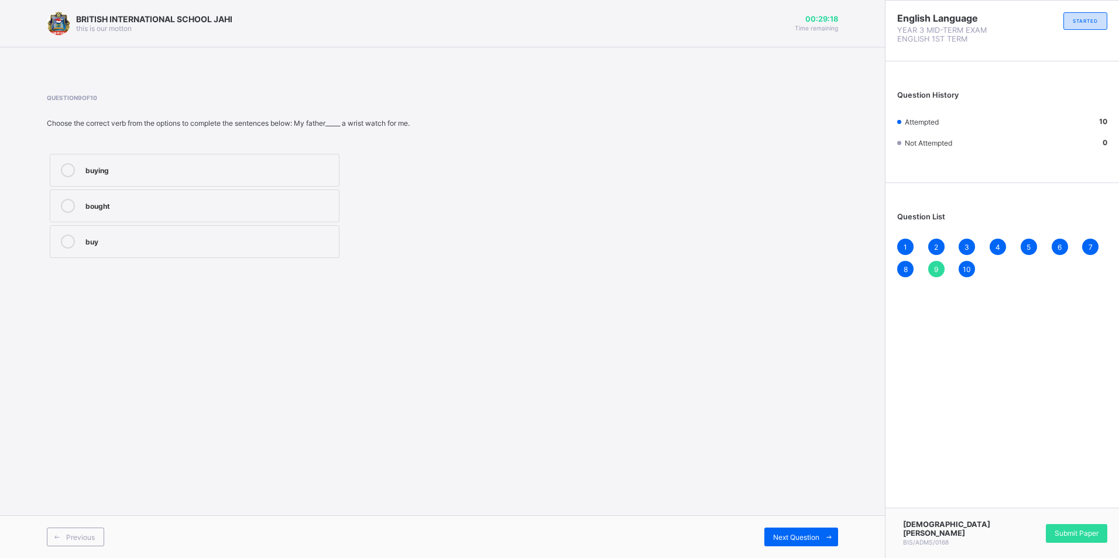
click at [968, 270] on span "10" at bounding box center [967, 269] width 8 height 9
click at [907, 249] on div "1" at bounding box center [905, 247] width 16 height 16
click at [118, 242] on div "Full stop" at bounding box center [209, 241] width 248 height 12
click at [935, 248] on span "2" at bounding box center [936, 247] width 4 height 9
click at [157, 254] on label "Exclamation mark" at bounding box center [195, 241] width 290 height 33
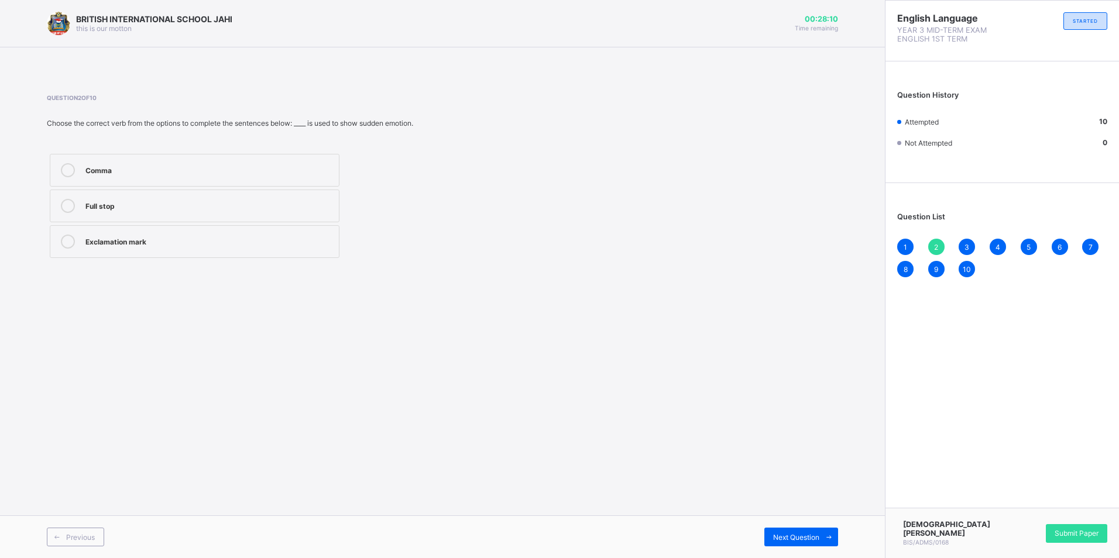
click at [969, 250] on span "3" at bounding box center [967, 247] width 5 height 9
click at [136, 172] on div "Comma" at bounding box center [209, 169] width 248 height 12
click at [996, 250] on span "4" at bounding box center [998, 247] width 5 height 9
click at [321, 234] on label "counted" at bounding box center [195, 241] width 290 height 33
click at [1033, 248] on div "5" at bounding box center [1029, 247] width 16 height 16
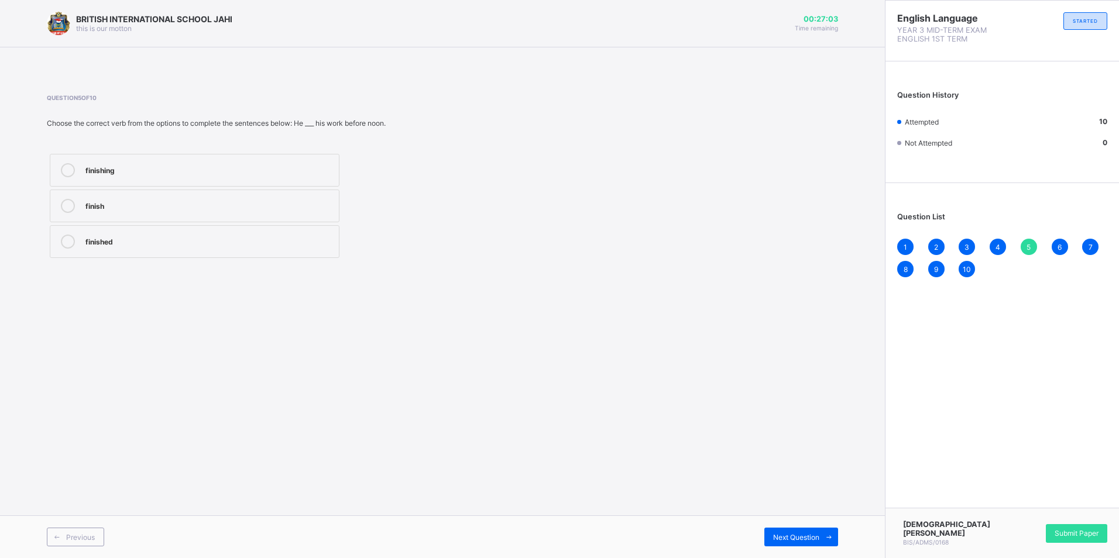
click at [1062, 247] on div "6" at bounding box center [1060, 247] width 16 height 16
click at [1093, 246] on div "7" at bounding box center [1090, 247] width 16 height 16
click at [910, 270] on div "8" at bounding box center [905, 269] width 16 height 16
click at [941, 271] on div "9" at bounding box center [936, 269] width 16 height 16
click at [971, 271] on div "10" at bounding box center [967, 269] width 16 height 16
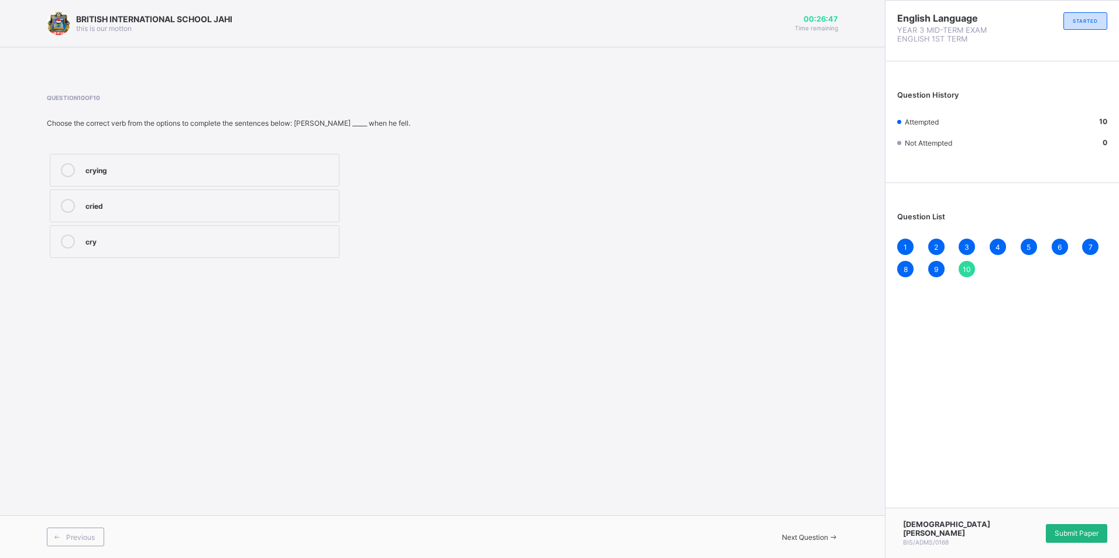
click at [1073, 527] on div "Submit Paper" at bounding box center [1076, 533] width 61 height 19
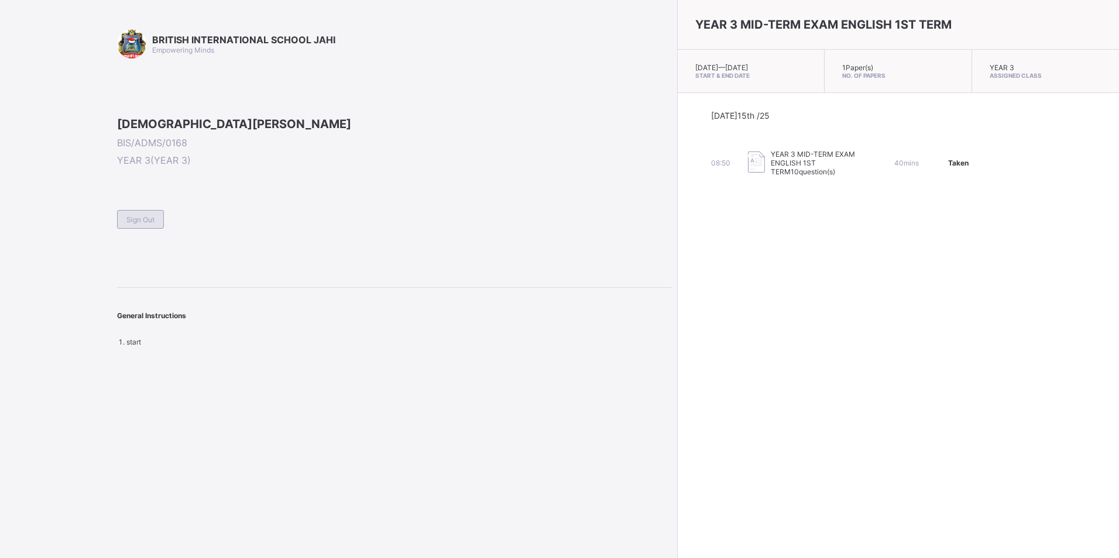
click at [126, 229] on div "Sign Out" at bounding box center [394, 214] width 554 height 29
click at [149, 224] on span "Sign Out" at bounding box center [140, 219] width 28 height 9
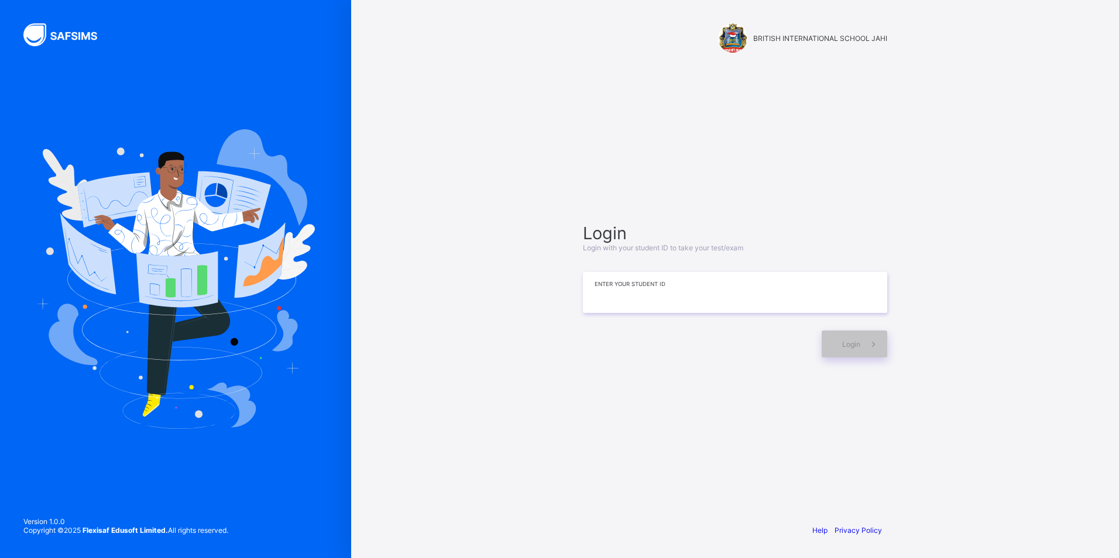
click at [636, 291] on input at bounding box center [735, 292] width 304 height 41
click at [851, 345] on span "Login" at bounding box center [851, 344] width 18 height 9
click at [862, 348] on span at bounding box center [873, 344] width 27 height 27
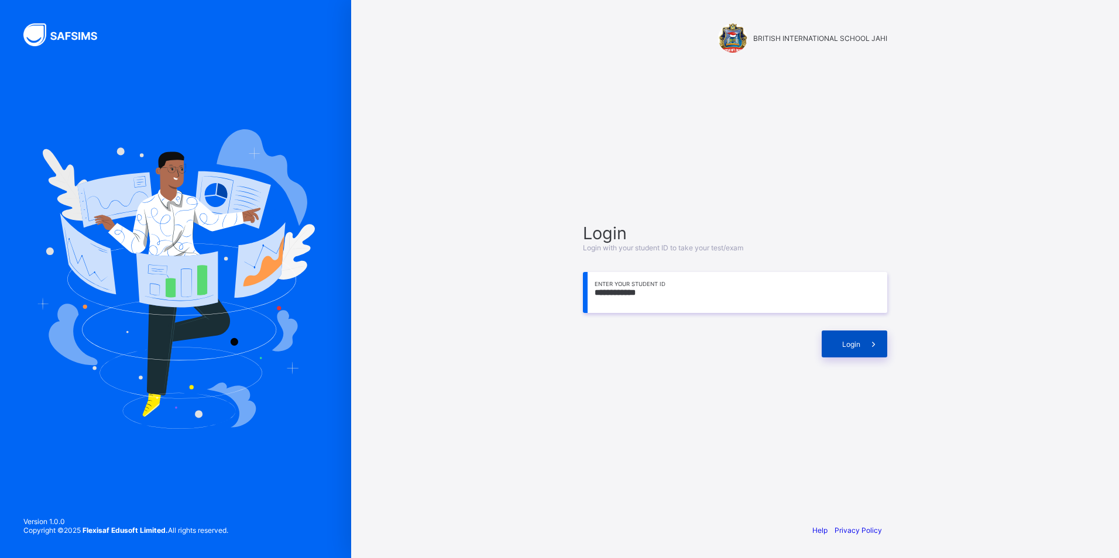
click at [856, 347] on span "Login" at bounding box center [851, 344] width 18 height 9
click at [856, 348] on span "Login" at bounding box center [851, 344] width 18 height 9
click at [884, 346] on span at bounding box center [873, 344] width 27 height 27
click at [860, 351] on div "Login" at bounding box center [855, 344] width 66 height 27
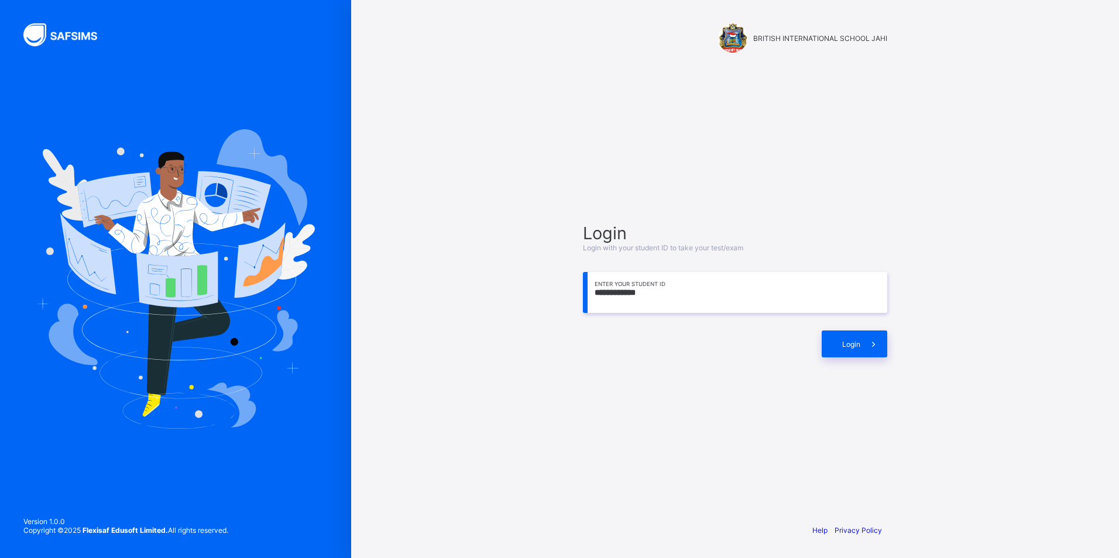
click at [629, 290] on input "**********" at bounding box center [735, 292] width 304 height 41
type input "**********"
click at [860, 347] on span "Login" at bounding box center [851, 344] width 18 height 9
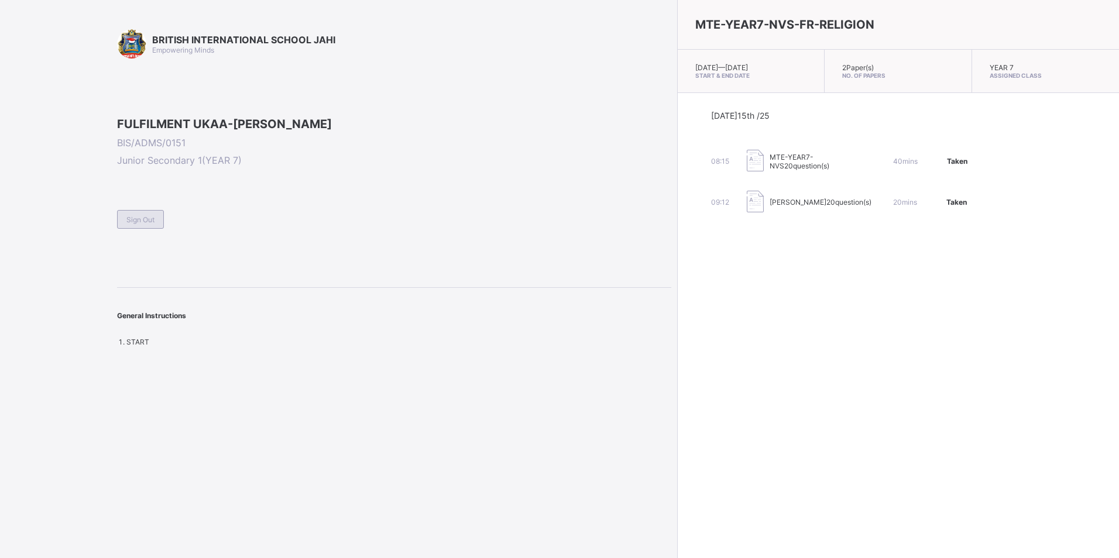
click at [137, 224] on span "Sign Out" at bounding box center [140, 219] width 28 height 9
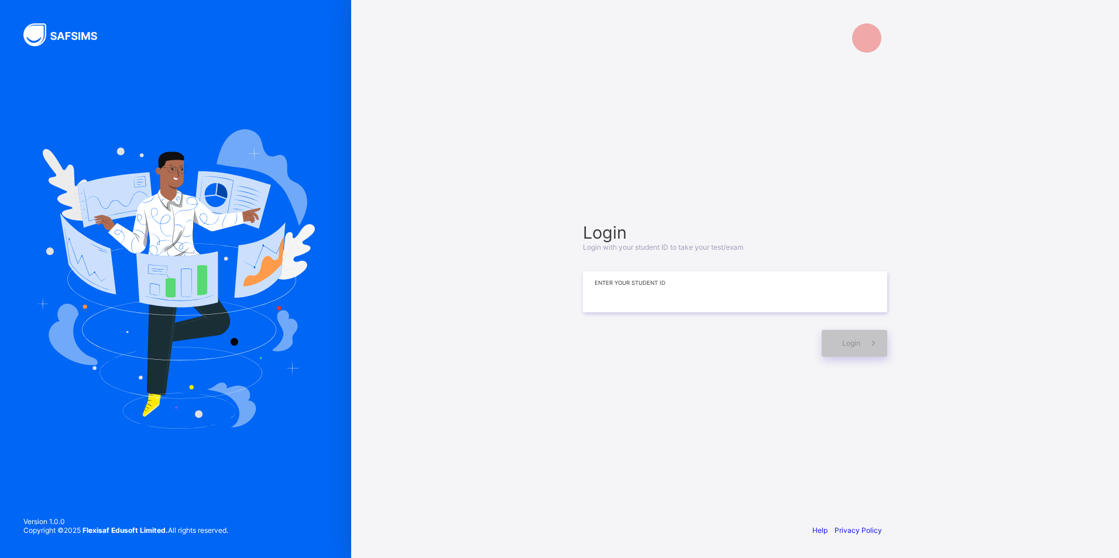
click at [659, 295] on input at bounding box center [735, 292] width 304 height 41
type input "**********"
click at [853, 346] on span "Login" at bounding box center [851, 344] width 18 height 9
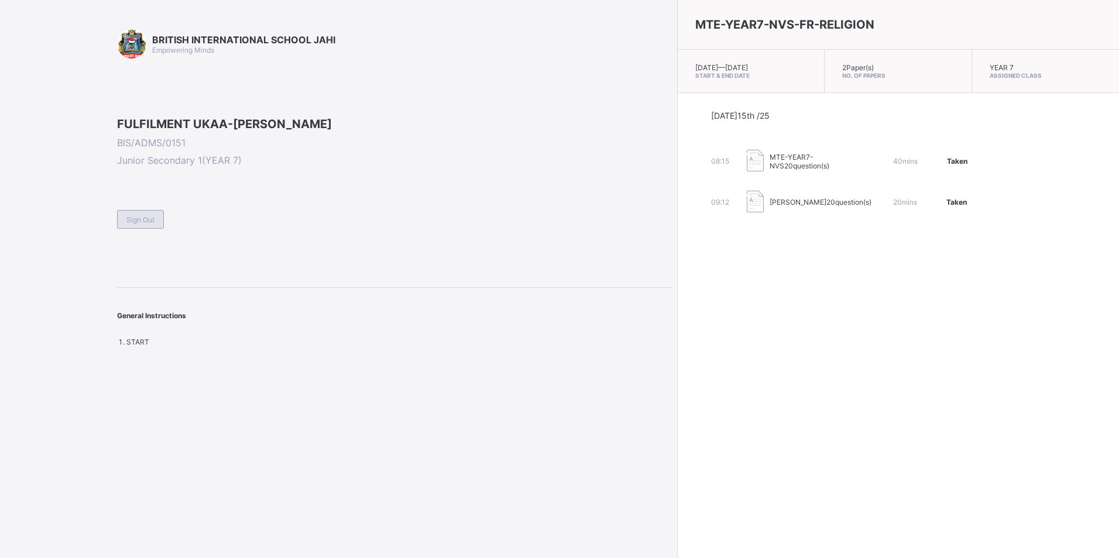
click at [145, 229] on div "Sign Out" at bounding box center [140, 219] width 47 height 19
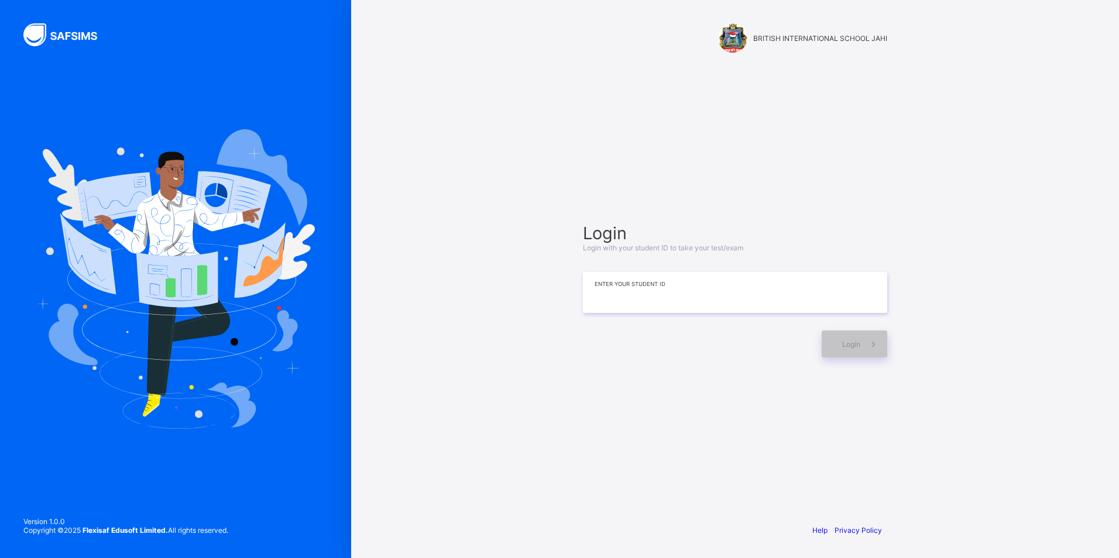
click at [628, 290] on input at bounding box center [735, 292] width 304 height 41
type input "**********"
click at [855, 349] on div "Login" at bounding box center [855, 344] width 66 height 27
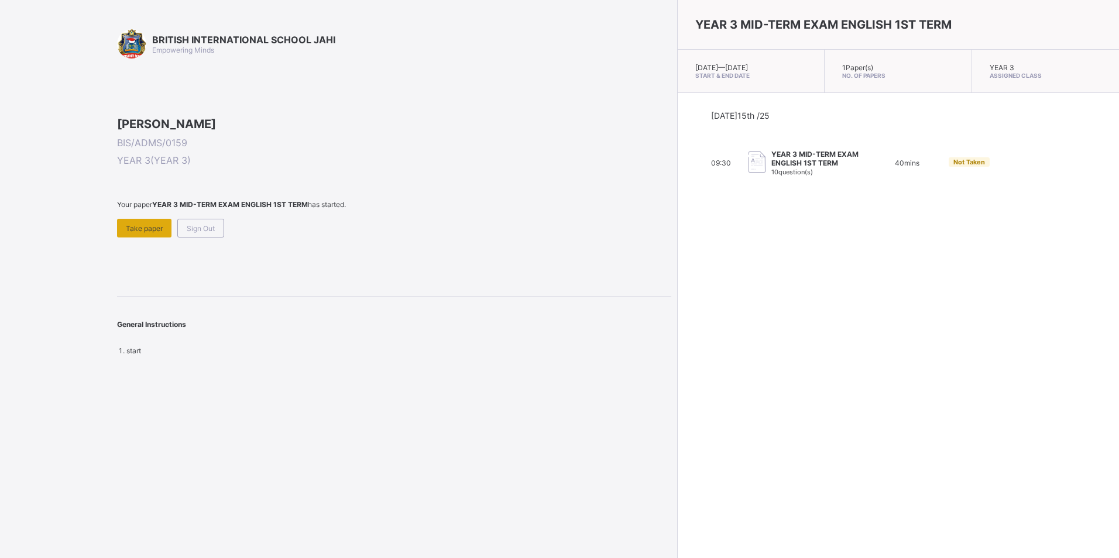
click at [143, 233] on span "Take paper" at bounding box center [144, 228] width 37 height 9
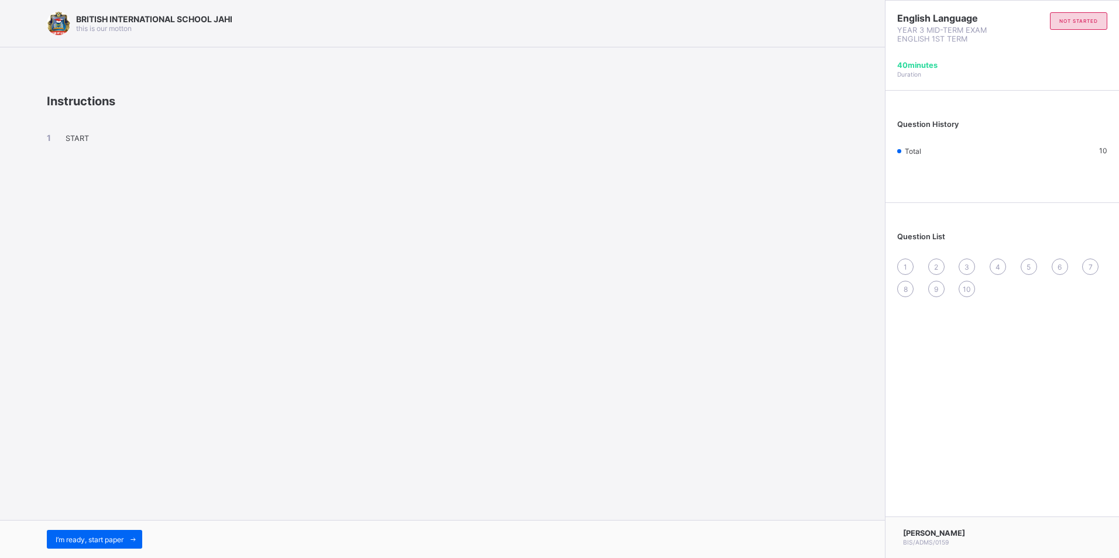
click at [732, 459] on div "BRITISH INTERNATIONAL SCHOOL JAHI this is our motton Instructions START I’m rea…" at bounding box center [442, 279] width 885 height 558
click at [124, 539] on span "I’m ready, start paper" at bounding box center [90, 540] width 68 height 9
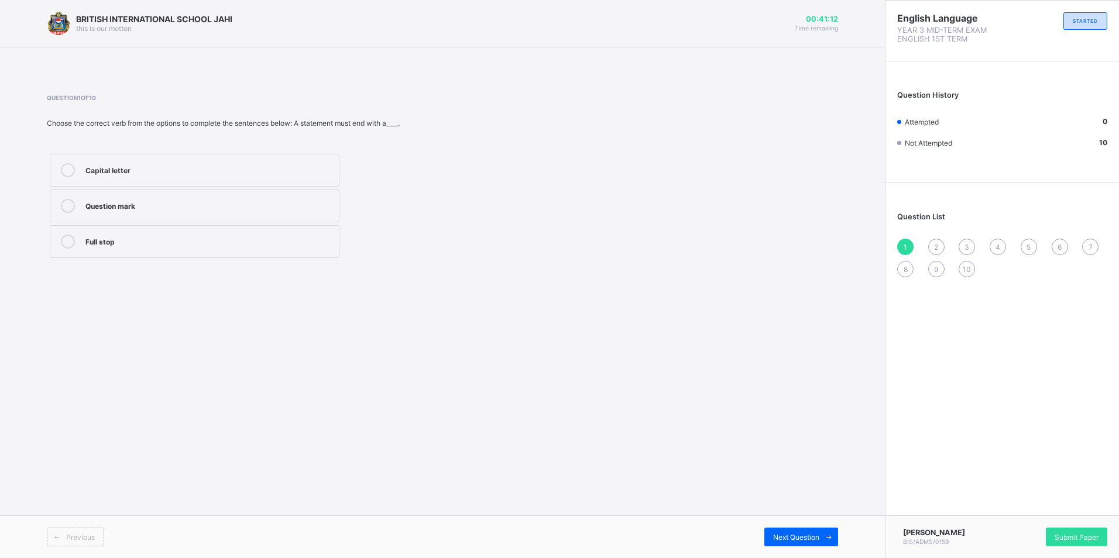
click at [153, 250] on label "Full stop" at bounding box center [195, 241] width 290 height 33
click at [810, 540] on span "Next Question" at bounding box center [796, 537] width 46 height 9
click at [248, 156] on label "Comma" at bounding box center [195, 170] width 290 height 33
drag, startPoint x: 782, startPoint y: 536, endPoint x: 783, endPoint y: 518, distance: 17.6
click at [783, 518] on div "Previous Next Question" at bounding box center [442, 537] width 885 height 43
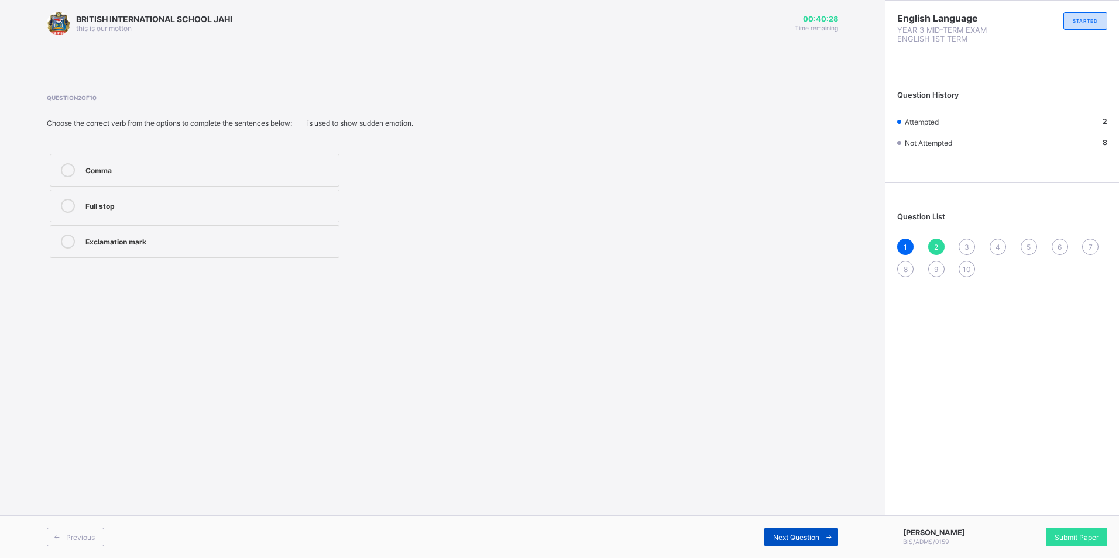
click at [808, 534] on span "Next Question" at bounding box center [796, 537] width 46 height 9
click at [905, 246] on span "1" at bounding box center [906, 247] width 4 height 9
click at [937, 246] on span "2" at bounding box center [936, 247] width 4 height 9
click at [235, 241] on div "Exclamation mark" at bounding box center [209, 241] width 248 height 12
click at [829, 530] on span at bounding box center [829, 537] width 19 height 19
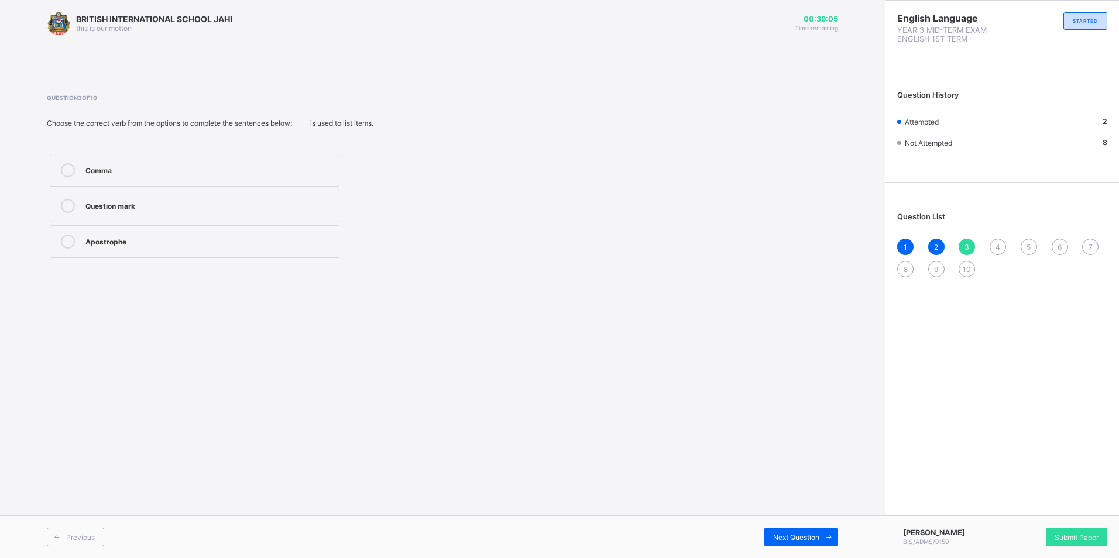
click at [218, 175] on div "Comma" at bounding box center [209, 170] width 248 height 14
click at [788, 533] on span "Next Question" at bounding box center [796, 537] width 46 height 9
click at [215, 242] on div "counted" at bounding box center [209, 241] width 248 height 12
click at [796, 541] on span "Next Question" at bounding box center [796, 537] width 46 height 9
click at [305, 242] on div "finished" at bounding box center [209, 241] width 248 height 12
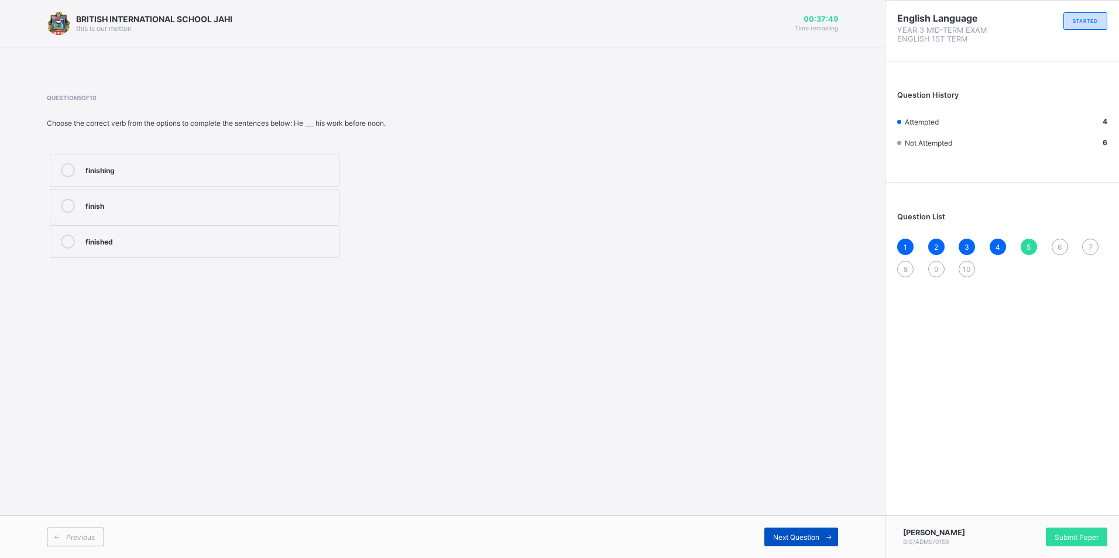
click at [790, 536] on span "Next Question" at bounding box center [796, 537] width 46 height 9
click at [95, 166] on div "got" at bounding box center [209, 169] width 248 height 12
click at [810, 534] on span "Next Question" at bounding box center [796, 537] width 46 height 9
click at [293, 235] on div "washed" at bounding box center [209, 241] width 248 height 12
click at [902, 269] on div "8" at bounding box center [905, 269] width 16 height 16
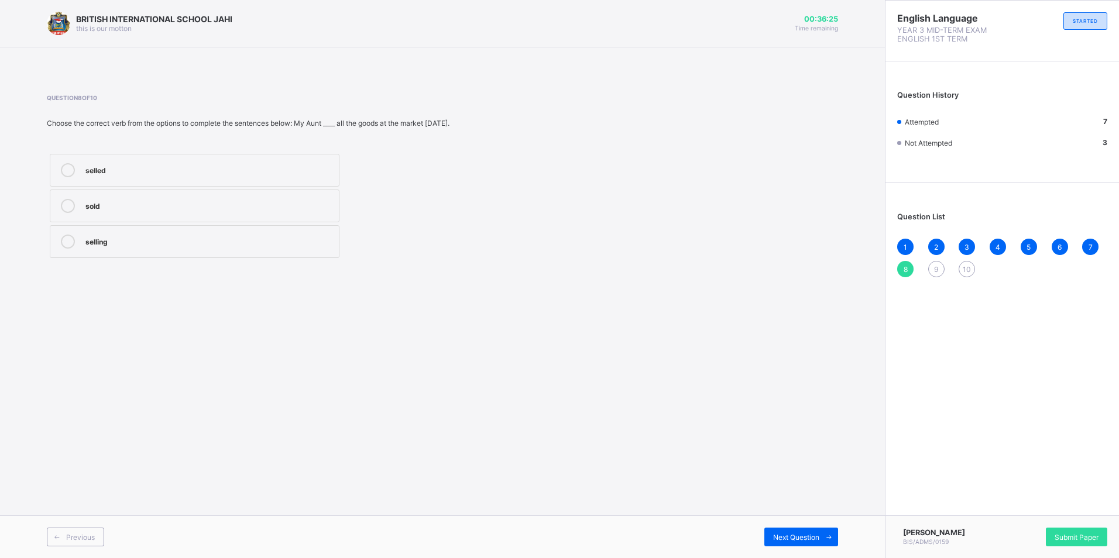
click at [284, 198] on label "sold" at bounding box center [195, 206] width 290 height 33
click at [937, 270] on span "9" at bounding box center [936, 269] width 4 height 9
click at [206, 192] on label "bought" at bounding box center [195, 206] width 290 height 33
click at [963, 267] on span "10" at bounding box center [967, 269] width 8 height 9
click at [315, 197] on label "cried" at bounding box center [195, 206] width 290 height 33
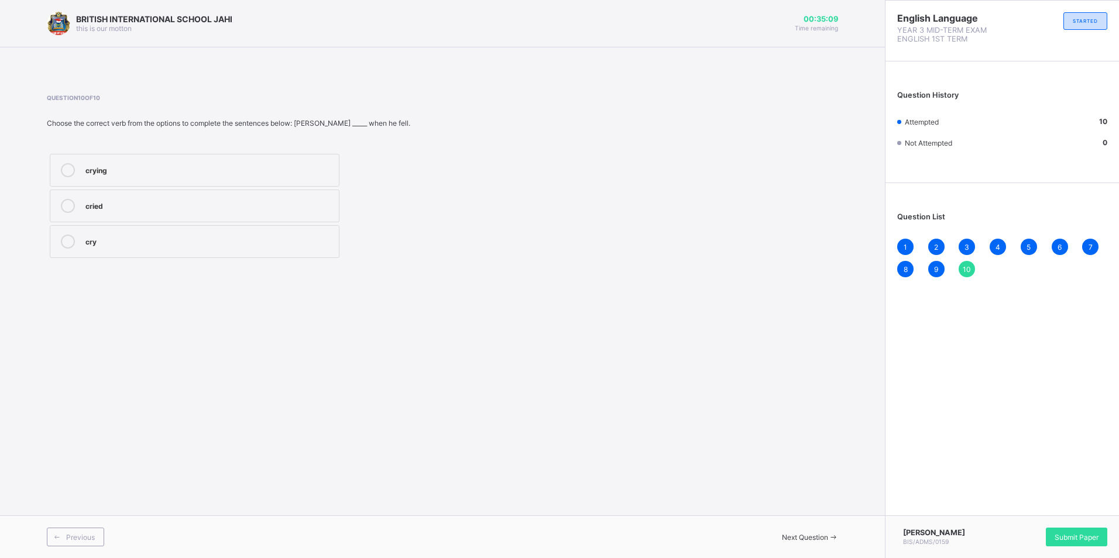
click at [902, 244] on div "1" at bounding box center [905, 247] width 16 height 16
click at [939, 244] on div "2" at bounding box center [936, 247] width 16 height 16
click at [967, 240] on div "3" at bounding box center [967, 247] width 16 height 16
click at [999, 243] on span "4" at bounding box center [998, 247] width 5 height 9
click at [1033, 244] on div "5" at bounding box center [1029, 247] width 16 height 16
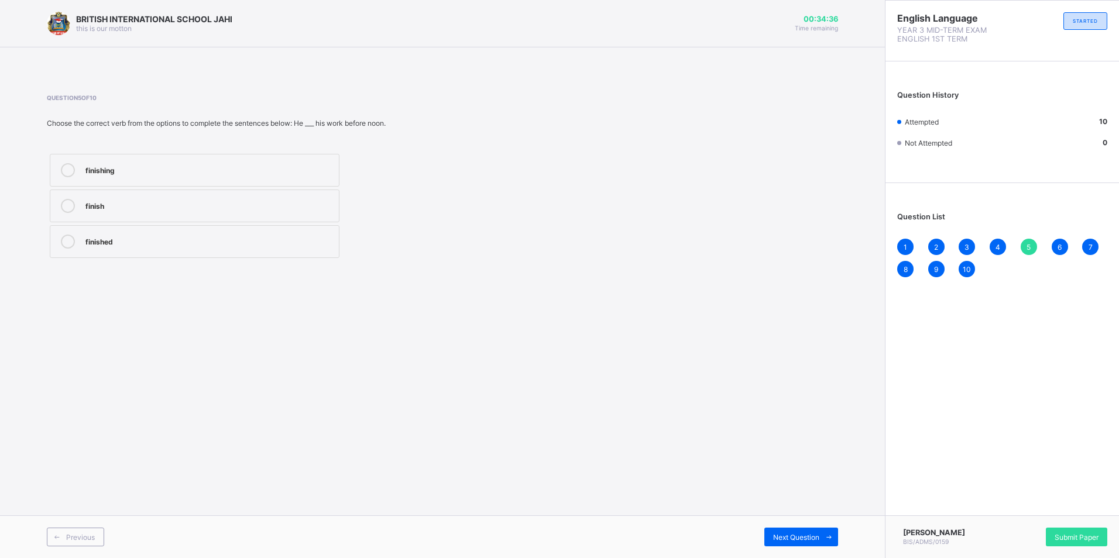
click at [1061, 245] on span "6" at bounding box center [1060, 247] width 4 height 9
click at [1092, 243] on span "7" at bounding box center [1091, 247] width 4 height 9
click at [902, 268] on div "8" at bounding box center [905, 269] width 16 height 16
click at [935, 268] on span "9" at bounding box center [936, 269] width 4 height 9
click at [969, 260] on div "1 2 3 4 5 6 7 8 9 10" at bounding box center [1002, 258] width 210 height 39
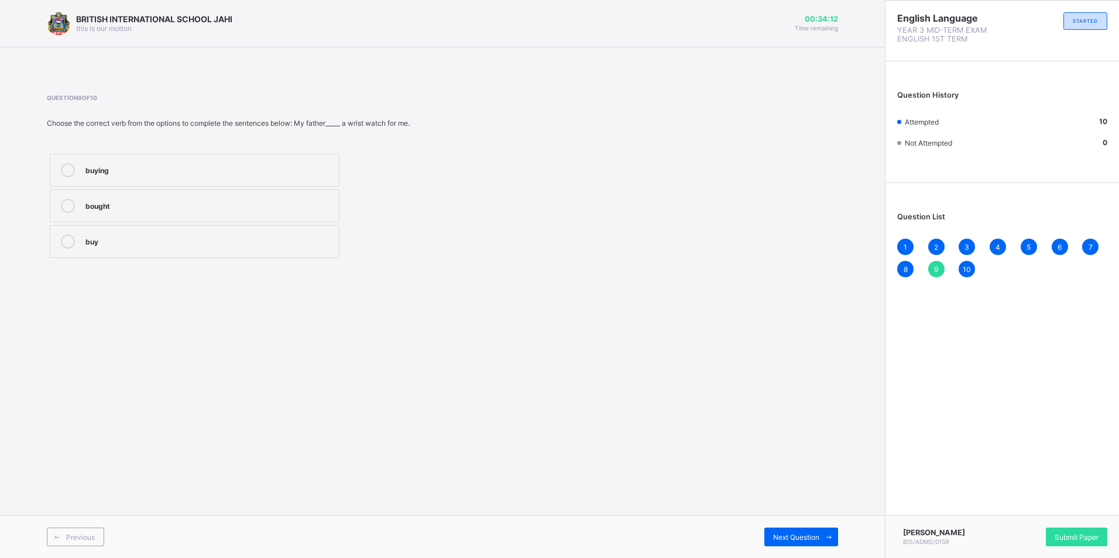
click at [965, 267] on span "10" at bounding box center [967, 269] width 8 height 9
click at [1072, 533] on span "Submit Paper" at bounding box center [1077, 537] width 44 height 9
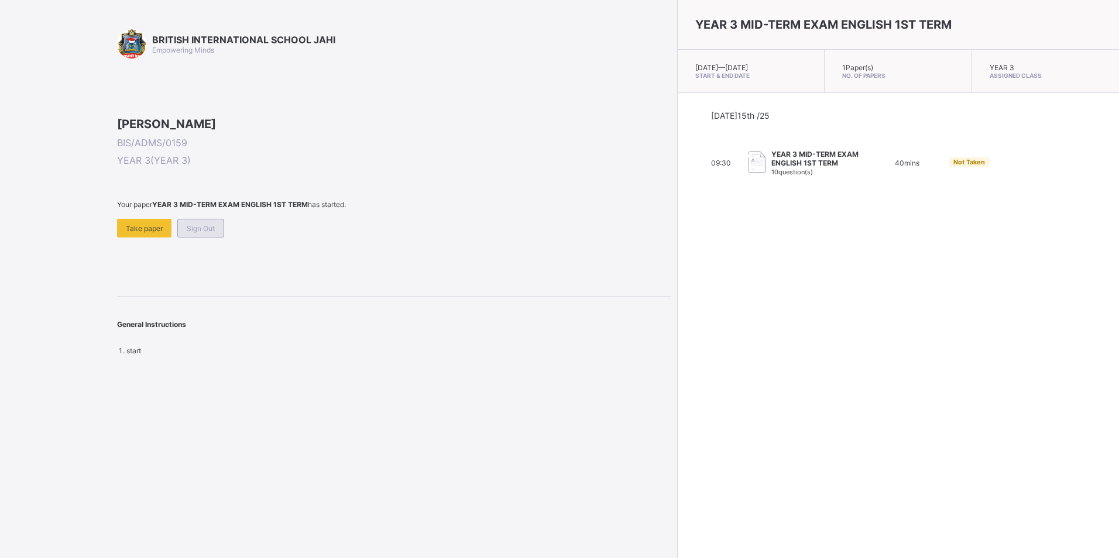
click at [203, 233] on span "Sign Out" at bounding box center [201, 228] width 28 height 9
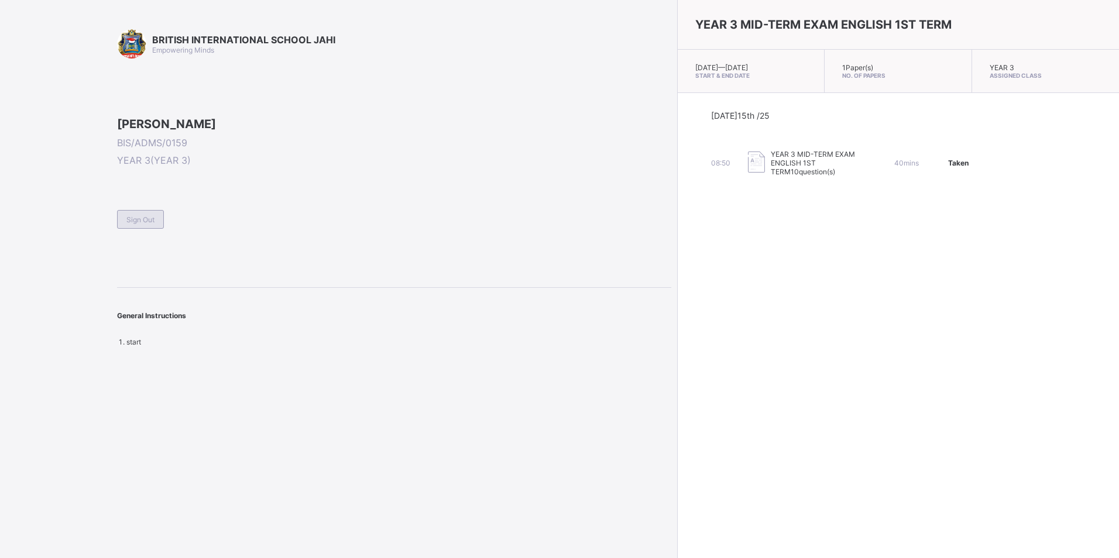
click at [139, 229] on div "Sign Out" at bounding box center [140, 219] width 47 height 19
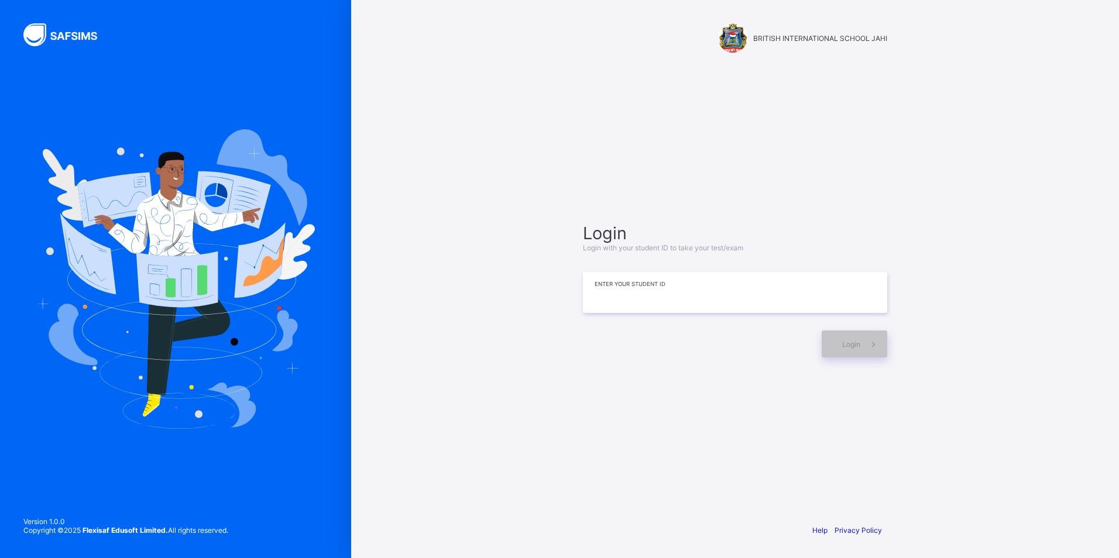
click at [734, 295] on input at bounding box center [735, 292] width 304 height 41
type input "**********"
drag, startPoint x: 862, startPoint y: 351, endPoint x: 848, endPoint y: 282, distance: 70.5
click at [872, 307] on div "**********" at bounding box center [735, 290] width 304 height 135
click at [831, 342] on div "Login" at bounding box center [855, 344] width 66 height 27
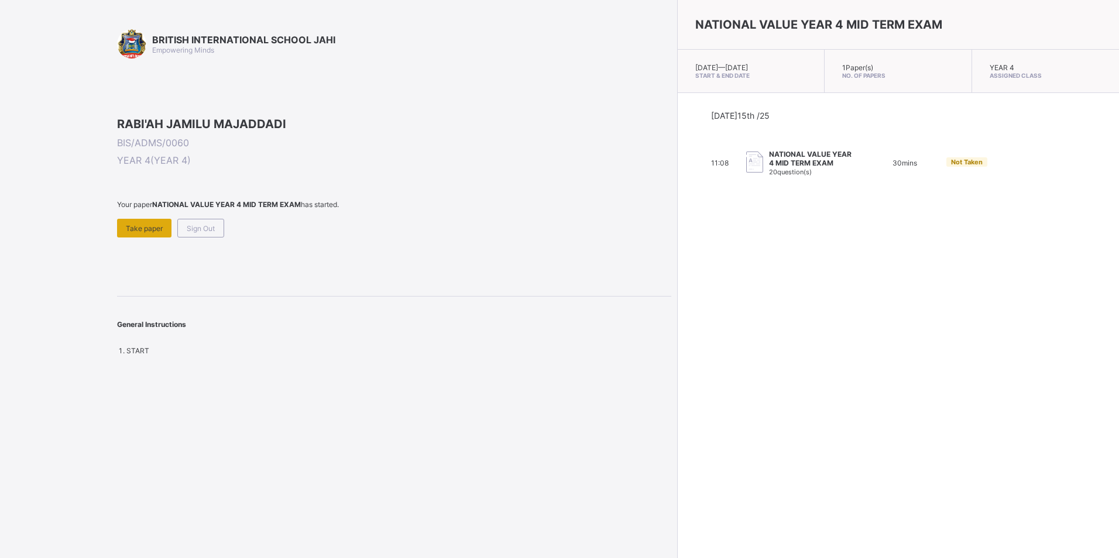
click at [121, 238] on div "Take paper" at bounding box center [144, 228] width 54 height 19
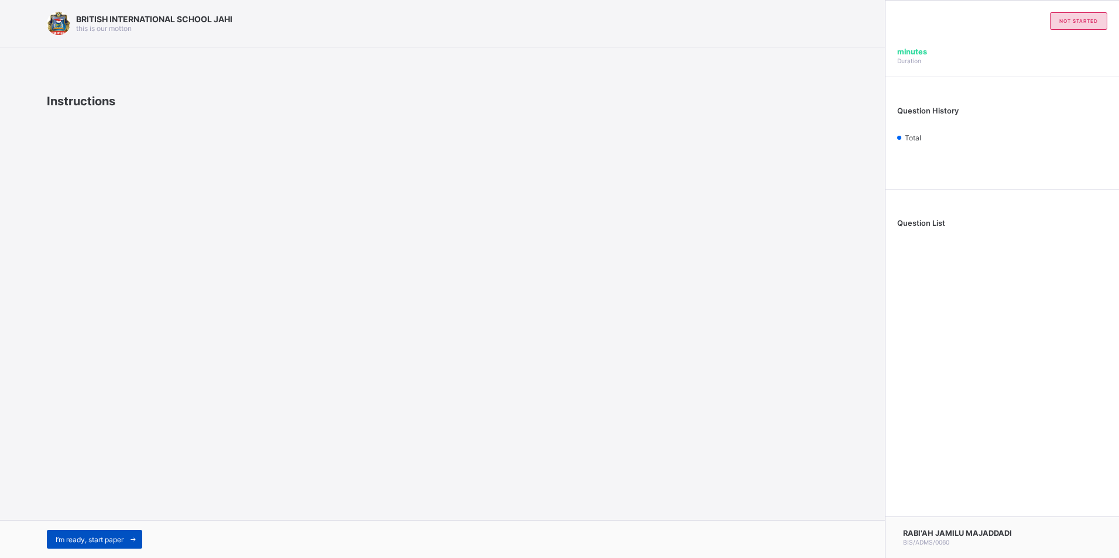
click at [128, 540] on span at bounding box center [133, 539] width 19 height 19
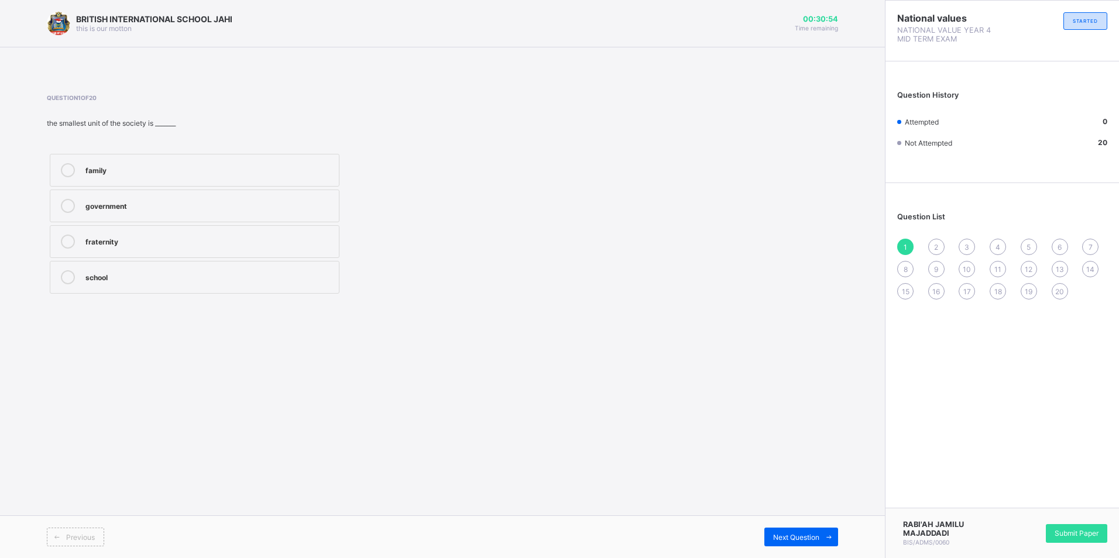
click at [120, 165] on div "family" at bounding box center [209, 169] width 248 height 12
click at [805, 542] on div "Next Question" at bounding box center [801, 537] width 74 height 19
click at [285, 185] on label "father and mother" at bounding box center [195, 170] width 290 height 33
click at [823, 558] on html "BRITISH INTERNATIONAL SCHOOL JAHI this is our motton 00:30:28 Time remaining Qu…" at bounding box center [559, 279] width 1119 height 558
drag, startPoint x: 823, startPoint y: 558, endPoint x: 820, endPoint y: 540, distance: 18.4
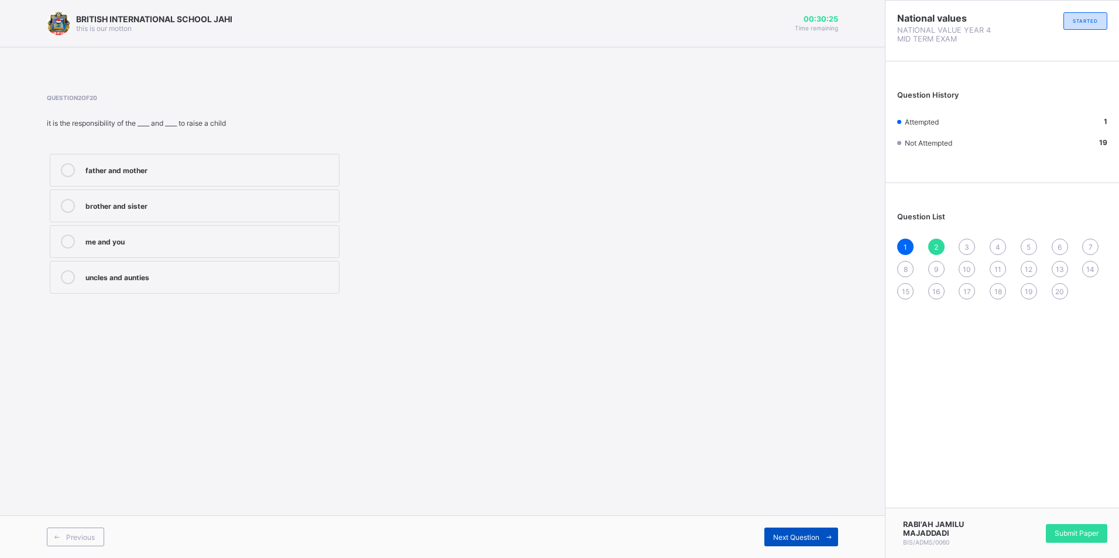
click at [820, 540] on span at bounding box center [829, 537] width 19 height 19
click at [307, 165] on div "father" at bounding box center [209, 169] width 248 height 12
click at [819, 541] on span "Next Question" at bounding box center [796, 537] width 46 height 9
click at [317, 282] on div "responsibility" at bounding box center [209, 277] width 248 height 14
click at [825, 539] on icon at bounding box center [829, 538] width 9 height 8
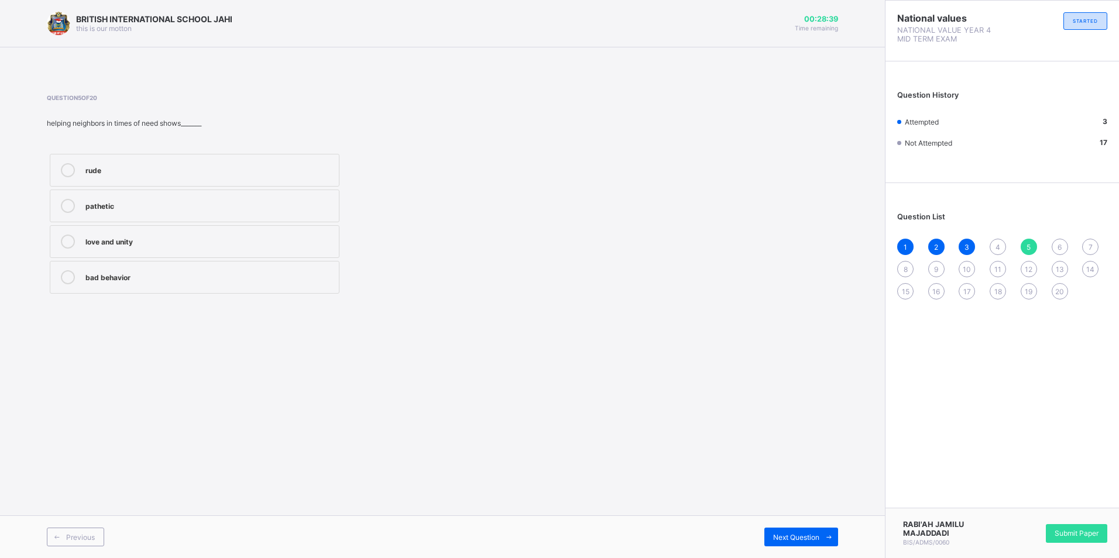
click at [1000, 251] on span "4" at bounding box center [998, 247] width 5 height 9
click at [826, 544] on span at bounding box center [829, 537] width 19 height 19
click at [313, 235] on div "love and unity" at bounding box center [209, 241] width 248 height 12
click at [825, 543] on span at bounding box center [829, 537] width 19 height 19
click at [1032, 247] on div "5" at bounding box center [1029, 247] width 16 height 16
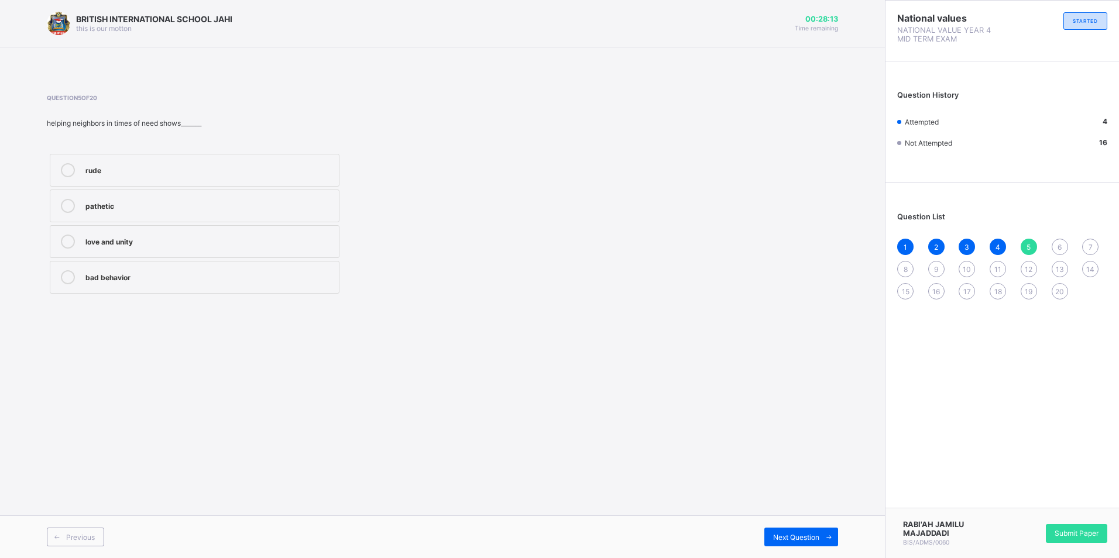
click at [269, 239] on div "love and unity" at bounding box center [209, 241] width 248 height 12
click at [825, 536] on icon at bounding box center [829, 538] width 9 height 8
click at [187, 204] on div "respecting others" at bounding box center [209, 205] width 248 height 12
click at [826, 540] on icon at bounding box center [829, 538] width 9 height 8
click at [169, 165] on div "Joint family" at bounding box center [209, 169] width 248 height 12
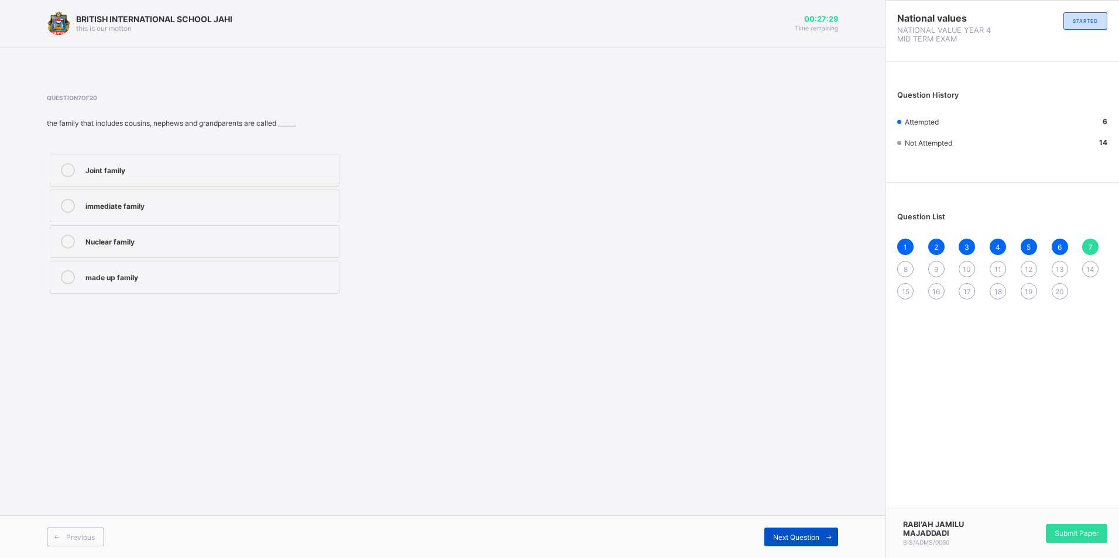
click at [829, 539] on icon at bounding box center [829, 538] width 9 height 8
click at [282, 269] on label "nuclear family" at bounding box center [195, 277] width 290 height 33
click at [828, 541] on span at bounding box center [829, 537] width 19 height 19
click at [292, 241] on div "true" at bounding box center [209, 241] width 248 height 12
click at [821, 536] on span at bounding box center [829, 537] width 19 height 19
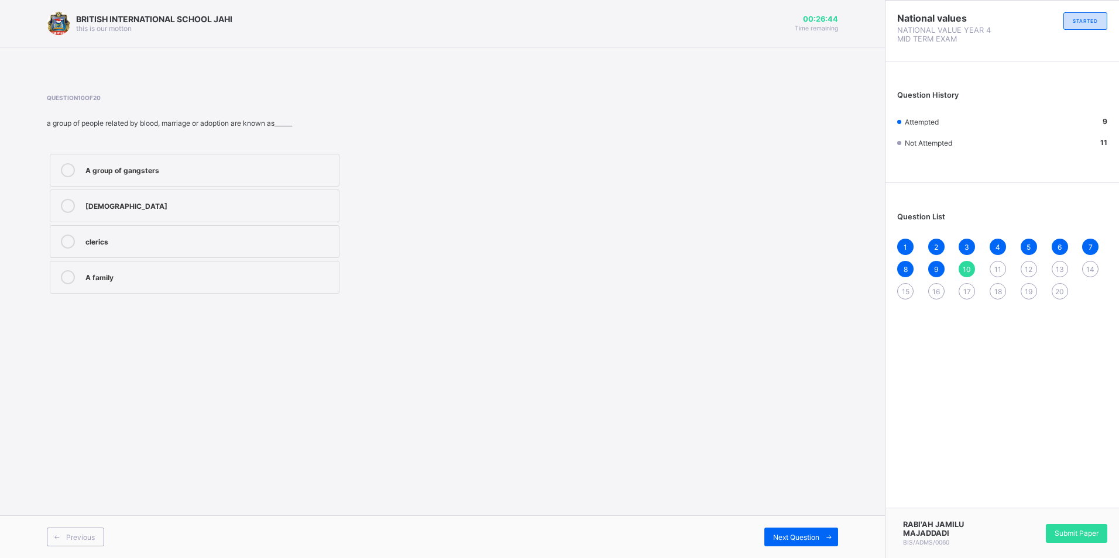
click at [143, 281] on div "A family" at bounding box center [209, 276] width 248 height 12
click at [822, 530] on span at bounding box center [829, 537] width 19 height 19
click at [289, 169] on div "man, people and the things around him" at bounding box center [209, 169] width 248 height 12
click at [822, 539] on span at bounding box center [829, 537] width 19 height 19
click at [232, 203] on div "family tree" at bounding box center [209, 205] width 248 height 12
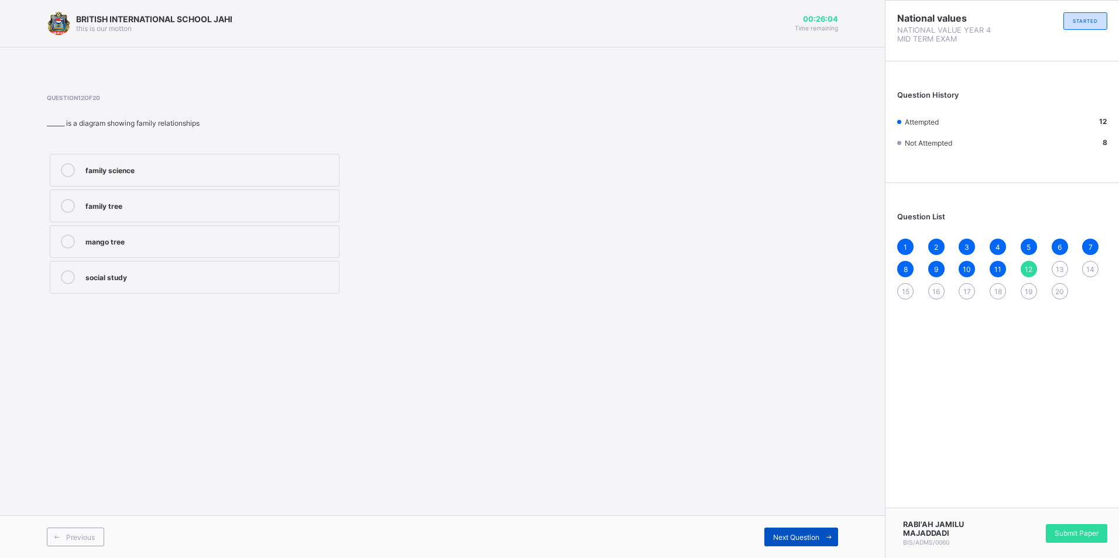
click at [820, 533] on span at bounding box center [829, 537] width 19 height 19
click at [300, 239] on div "physical environment" at bounding box center [209, 241] width 248 height 12
click at [829, 542] on span at bounding box center [829, 537] width 19 height 19
click at [170, 214] on label "cutting of trees" at bounding box center [195, 206] width 290 height 33
click at [821, 534] on span at bounding box center [829, 537] width 19 height 19
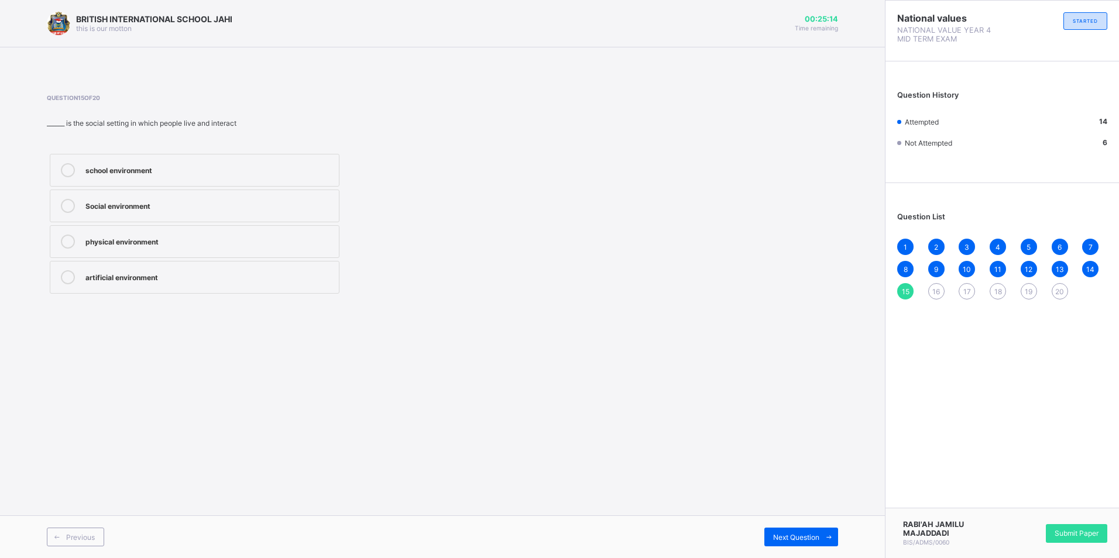
click at [177, 243] on div "physical environment" at bounding box center [209, 241] width 248 height 12
click at [821, 533] on span at bounding box center [829, 537] width 19 height 19
click at [129, 172] on div "River" at bounding box center [209, 169] width 248 height 12
click at [821, 541] on span at bounding box center [829, 537] width 19 height 19
click at [283, 273] on div "To get food, water, and shelter" at bounding box center [209, 276] width 248 height 12
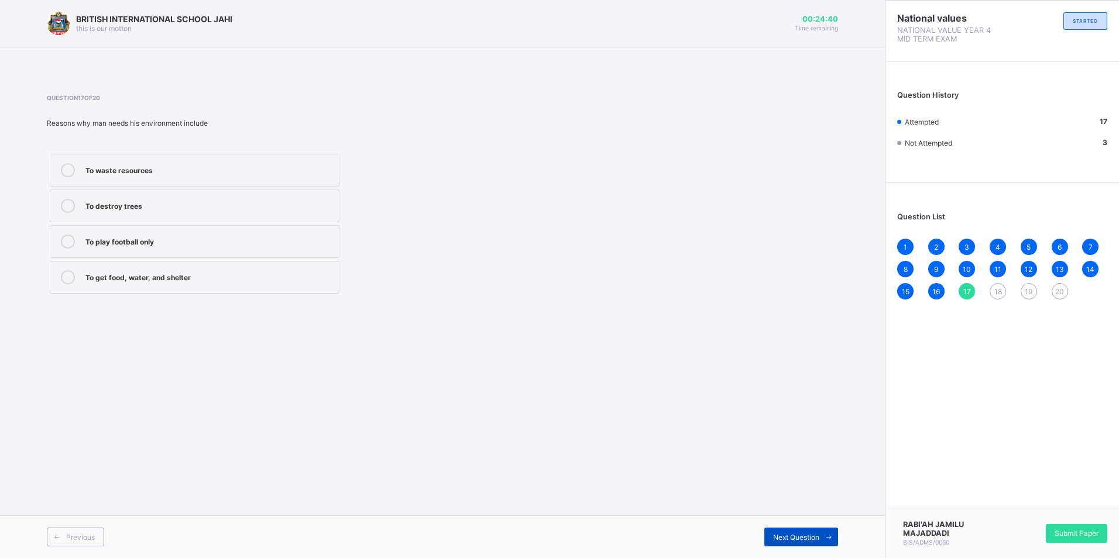
click at [814, 544] on div "Next Question" at bounding box center [801, 537] width 74 height 19
click at [308, 200] on div "river, mountains, valleys, ocean, and forest" at bounding box center [209, 205] width 248 height 12
click at [820, 540] on span at bounding box center [829, 537] width 19 height 19
click at [191, 242] on div "An environment" at bounding box center [209, 241] width 248 height 12
click at [820, 537] on span at bounding box center [829, 537] width 19 height 19
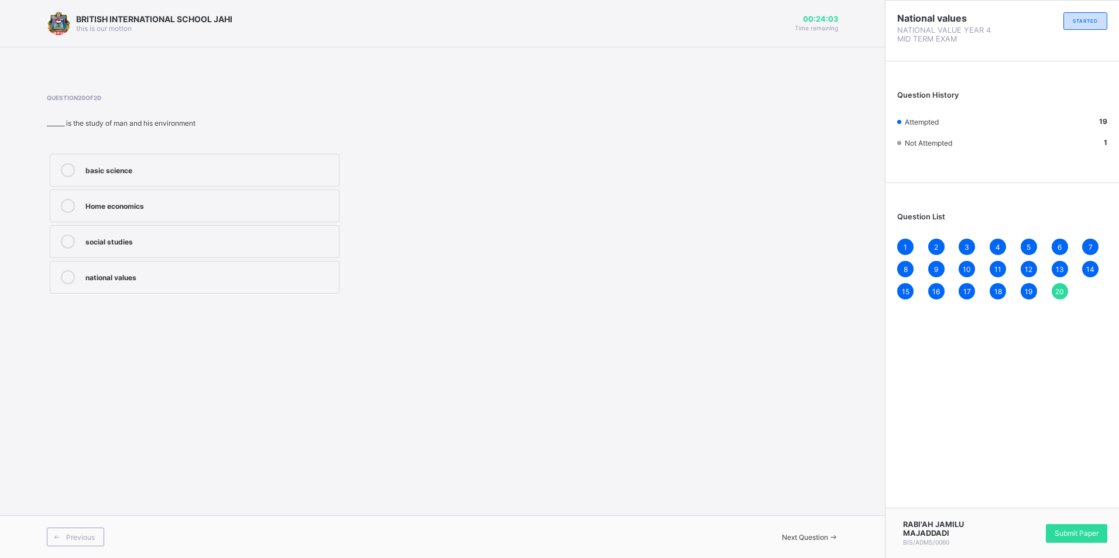
click at [143, 243] on div "social studies" at bounding box center [209, 241] width 248 height 12
click at [1048, 530] on div "Submit Paper" at bounding box center [1076, 533] width 61 height 19
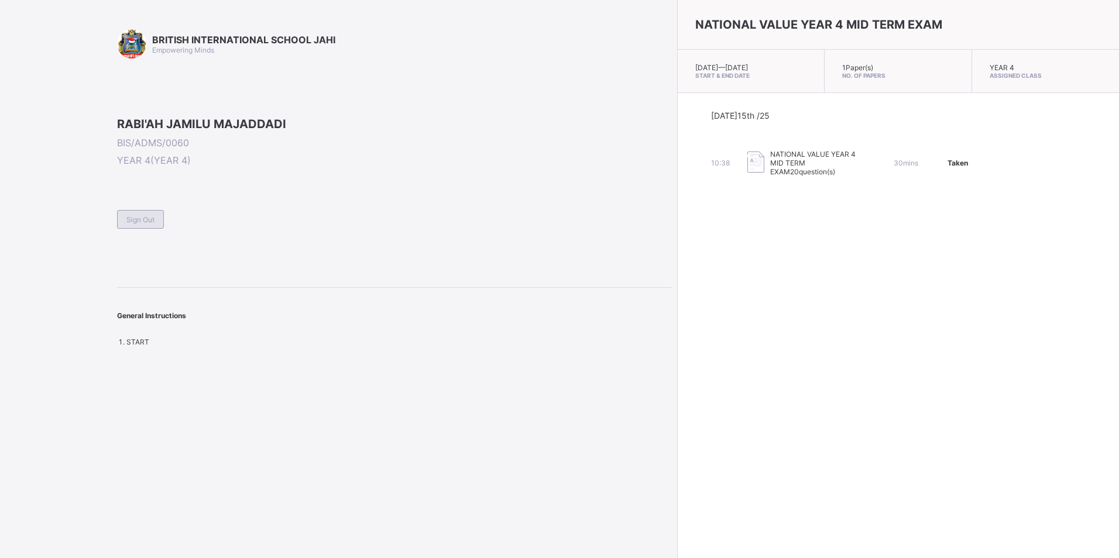
click at [150, 224] on span "Sign Out" at bounding box center [140, 219] width 28 height 9
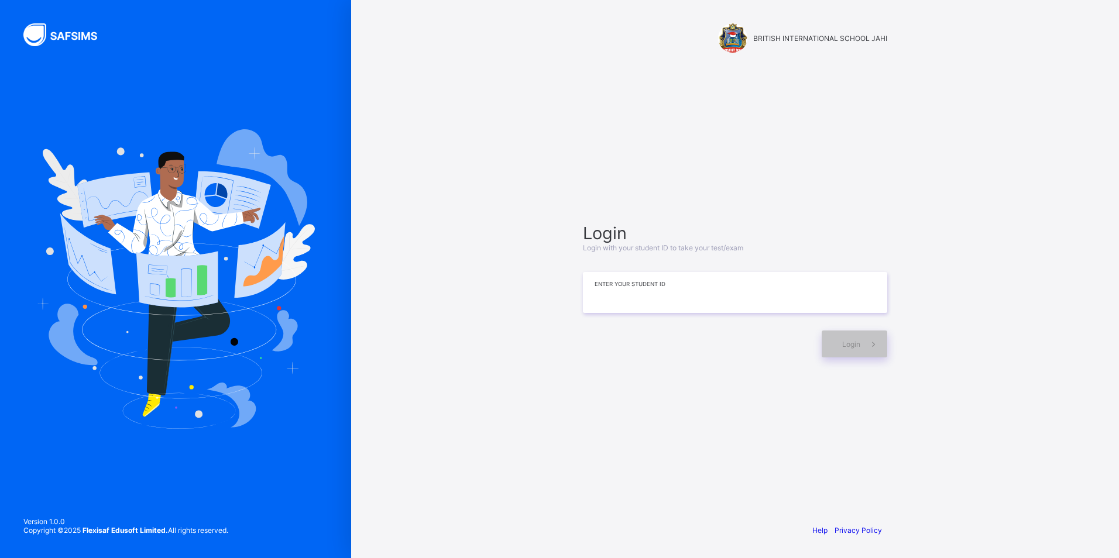
click at [704, 297] on input at bounding box center [735, 292] width 304 height 41
type input "**********"
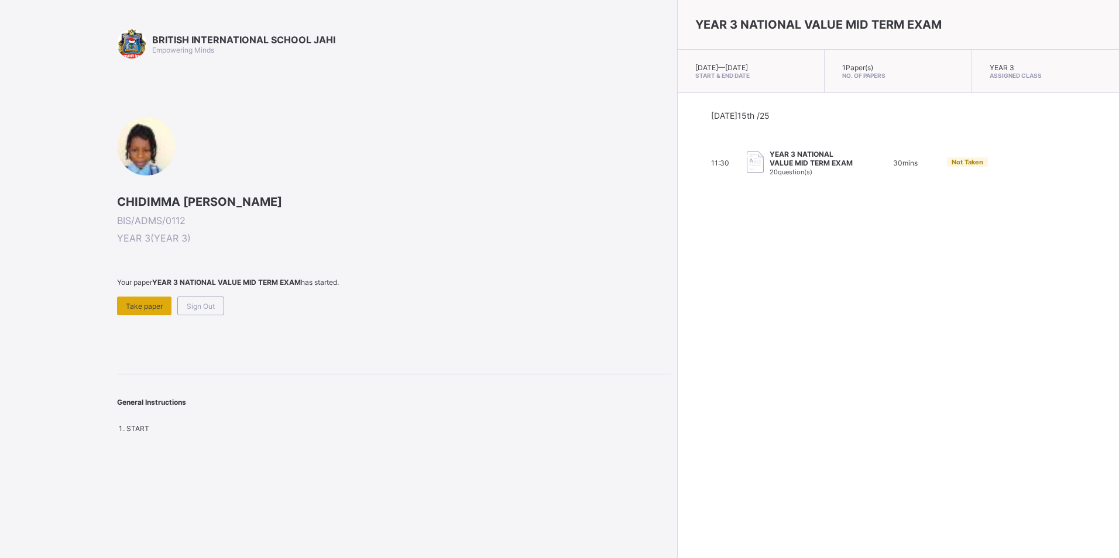
click at [140, 308] on span "Take paper" at bounding box center [144, 306] width 37 height 9
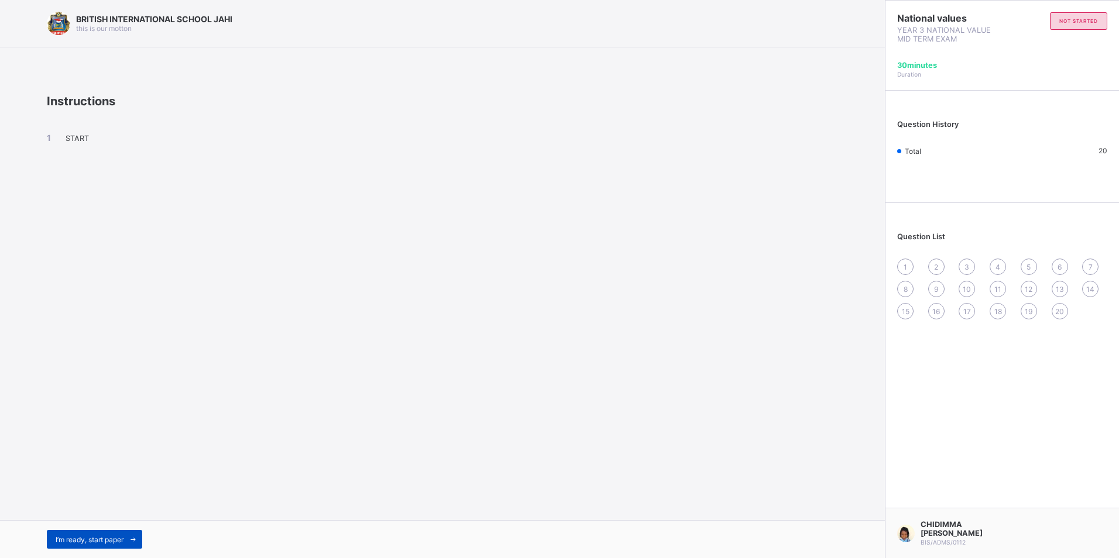
click at [110, 539] on span "I’m ready, start paper" at bounding box center [90, 540] width 68 height 9
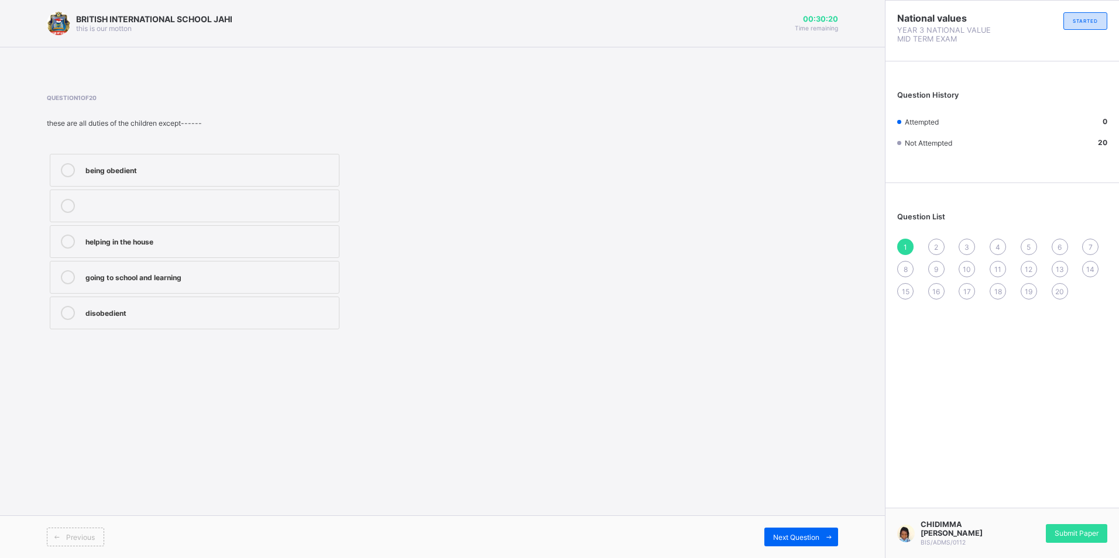
click at [236, 310] on div "disobedient" at bounding box center [209, 312] width 248 height 12
click at [711, 474] on div "BRITISH INTERNATIONAL SCHOOL JAHI this is our [PERSON_NAME] 00:30:11 Time remai…" at bounding box center [442, 279] width 885 height 558
click at [819, 538] on span "Next Question" at bounding box center [796, 537] width 46 height 9
click at [258, 194] on label "pays schhol fees" at bounding box center [195, 206] width 290 height 33
click at [819, 529] on div "Next Question" at bounding box center [801, 537] width 74 height 19
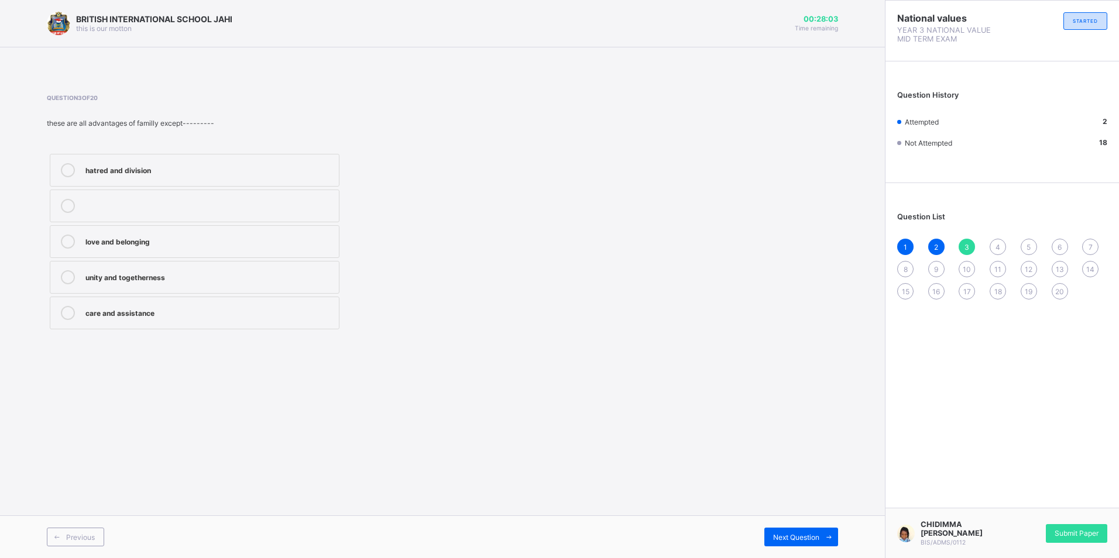
click at [214, 235] on div "love and belonging" at bounding box center [209, 241] width 248 height 12
click at [818, 532] on div "Next Question" at bounding box center [801, 537] width 74 height 19
click at [246, 236] on div at bounding box center [209, 236] width 248 height 3
click at [787, 532] on div "Next Question" at bounding box center [801, 537] width 74 height 19
click at [201, 266] on label "monogamy" at bounding box center [195, 277] width 290 height 33
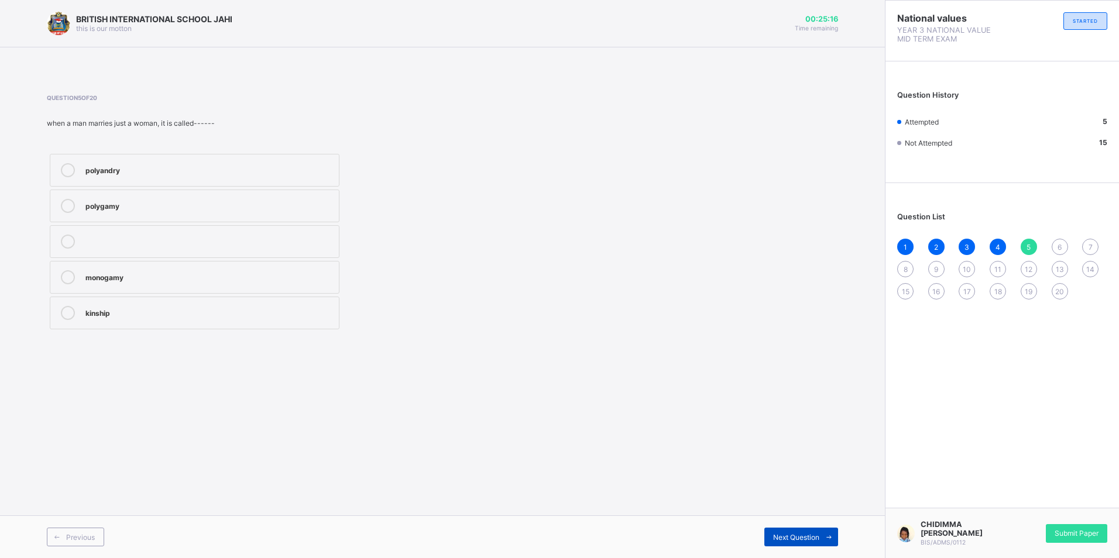
click at [786, 531] on div "Next Question" at bounding box center [801, 537] width 74 height 19
click at [186, 169] on div "mother" at bounding box center [209, 169] width 248 height 12
click at [787, 533] on span "Next Question" at bounding box center [796, 537] width 46 height 9
click at [208, 269] on label "visitors" at bounding box center [195, 277] width 290 height 33
click at [246, 155] on label at bounding box center [195, 170] width 290 height 33
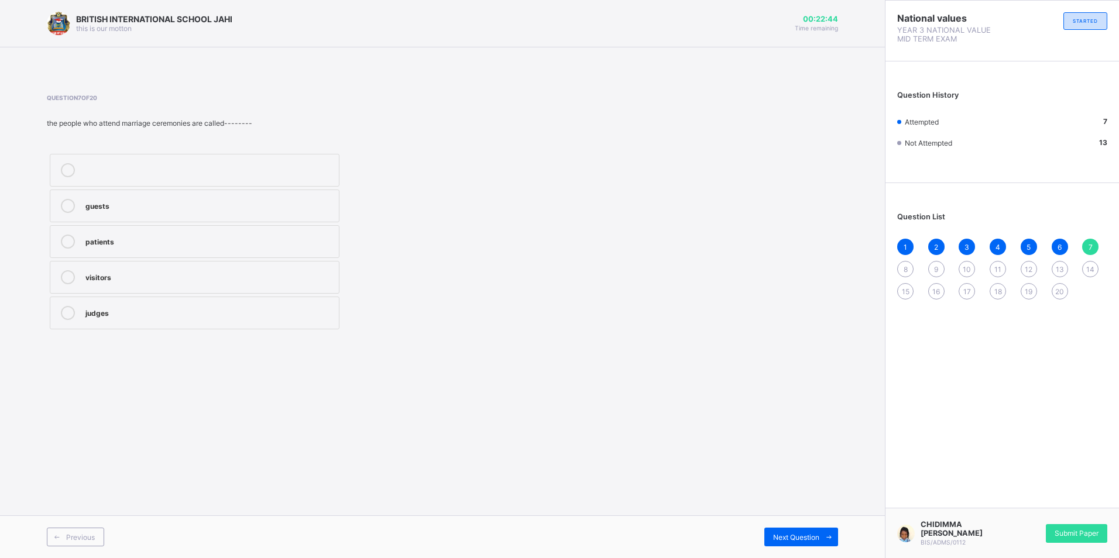
click at [169, 232] on label "patients" at bounding box center [195, 241] width 290 height 33
click at [823, 467] on div "BRITISH INTERNATIONAL SCHOOL JAHI this is our [PERSON_NAME] 00:22:38 Time remai…" at bounding box center [442, 279] width 885 height 558
click at [811, 527] on div "Previous Next Question" at bounding box center [442, 537] width 885 height 43
click at [817, 529] on div "Next Question" at bounding box center [801, 537] width 74 height 19
click at [209, 198] on label "court marriage" at bounding box center [195, 206] width 290 height 33
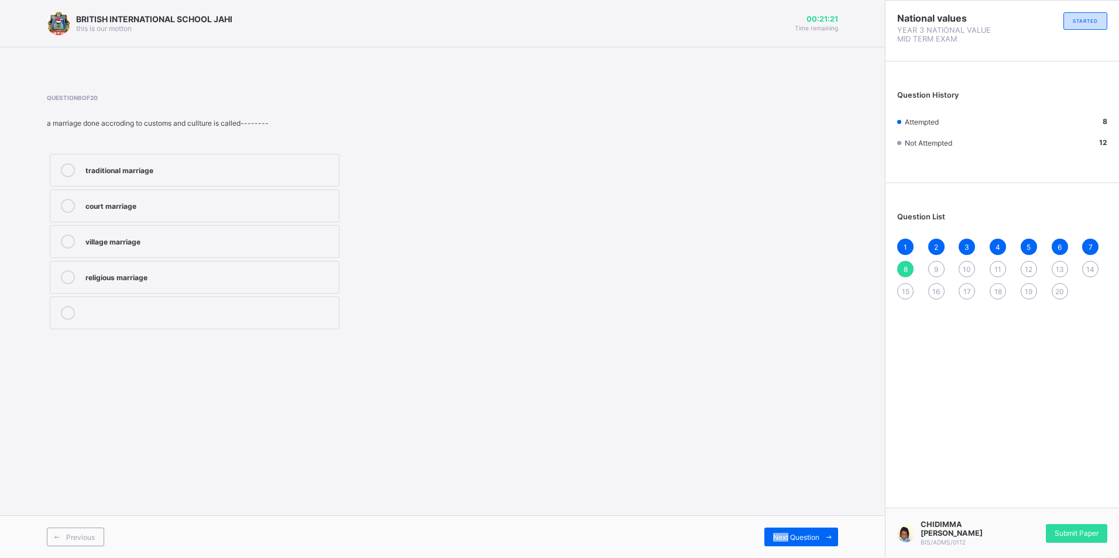
click at [793, 526] on div "Previous Next Question" at bounding box center [442, 537] width 885 height 43
click at [825, 529] on span at bounding box center [829, 537] width 19 height 19
click at [287, 198] on label "spinster" at bounding box center [195, 206] width 290 height 33
click at [784, 529] on div "Next Question" at bounding box center [801, 537] width 74 height 19
click at [173, 313] on div "children" at bounding box center [209, 312] width 248 height 12
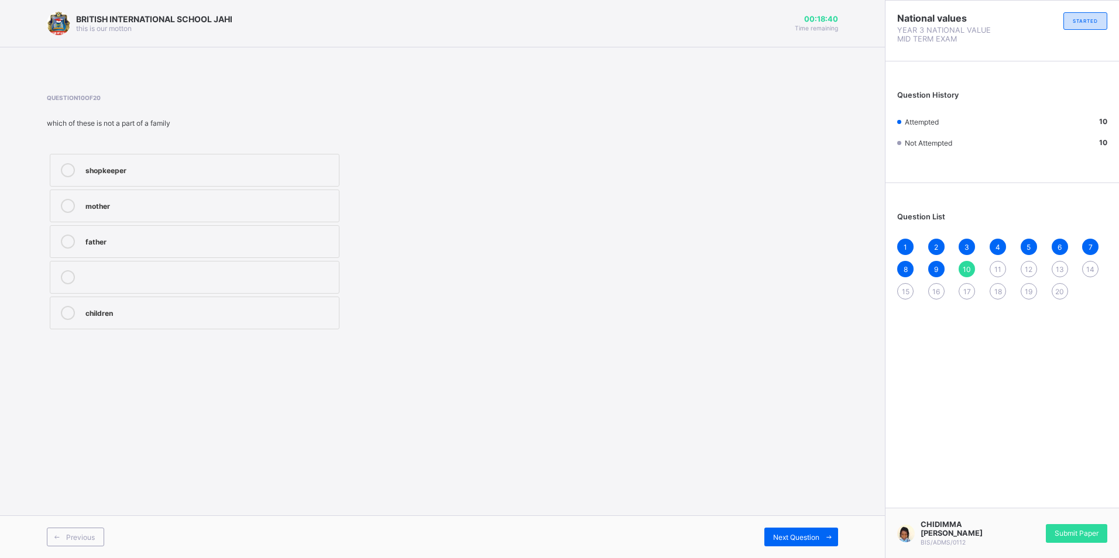
click at [799, 527] on div "Previous Next Question" at bounding box center [442, 537] width 885 height 43
click at [805, 530] on div "Next Question" at bounding box center [801, 537] width 74 height 19
click at [139, 208] on div "village marriage" at bounding box center [209, 205] width 248 height 12
click at [804, 530] on div "Next Question" at bounding box center [801, 537] width 74 height 19
click at [148, 306] on label "religious marriage" at bounding box center [195, 313] width 290 height 33
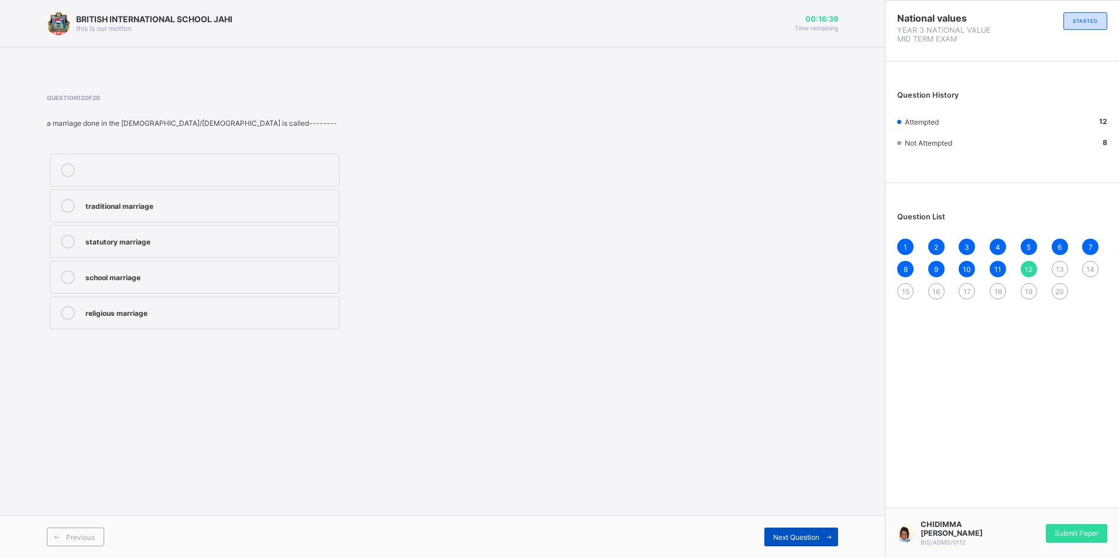
click at [777, 533] on span "Next Question" at bounding box center [796, 537] width 46 height 9
click at [190, 290] on label "adoption" at bounding box center [195, 277] width 290 height 33
click at [182, 310] on div "family" at bounding box center [209, 312] width 248 height 12
click at [787, 530] on div "Next Question" at bounding box center [801, 537] width 74 height 19
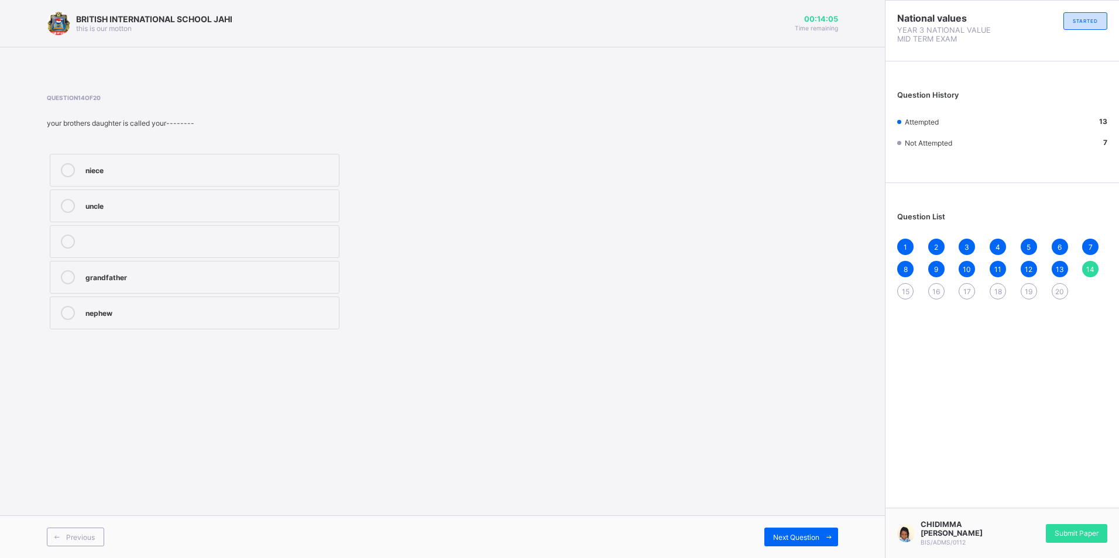
click at [139, 167] on div "niece" at bounding box center [209, 169] width 248 height 12
click at [803, 534] on span "Next Question" at bounding box center [796, 537] width 46 height 9
click at [183, 242] on div "three" at bounding box center [209, 241] width 248 height 12
click at [780, 532] on div "Next Question" at bounding box center [801, 537] width 74 height 19
drag, startPoint x: 179, startPoint y: 321, endPoint x: 196, endPoint y: 314, distance: 18.4
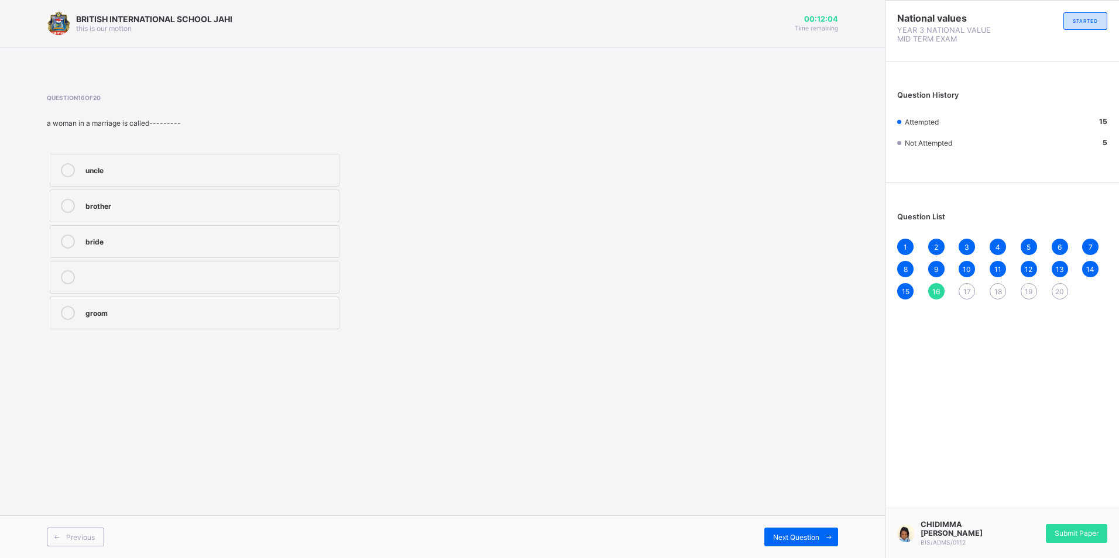
click at [191, 316] on div "groom" at bounding box center [209, 313] width 248 height 14
click at [780, 530] on div "Next Question" at bounding box center [801, 537] width 74 height 19
click at [126, 269] on label "father" at bounding box center [195, 277] width 290 height 33
click at [795, 531] on div "Next Question" at bounding box center [801, 537] width 74 height 19
click at [173, 162] on label "a man and a woman" at bounding box center [195, 170] width 290 height 33
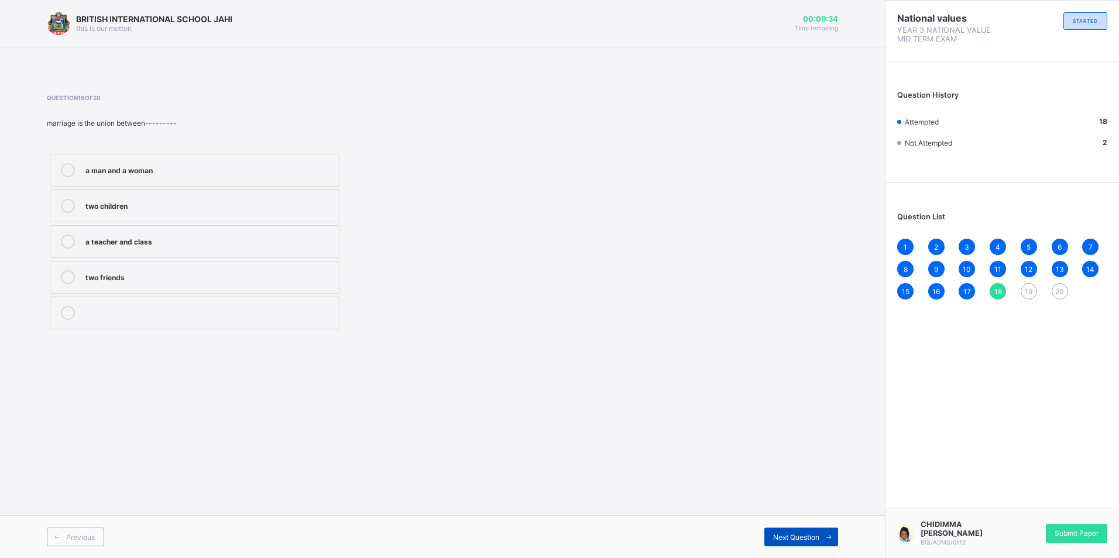
click at [776, 530] on div "Next Question" at bounding box center [801, 537] width 74 height 19
click at [172, 313] on div "only cousins" at bounding box center [209, 312] width 248 height 12
click at [810, 529] on div "Next Question" at bounding box center [801, 537] width 74 height 19
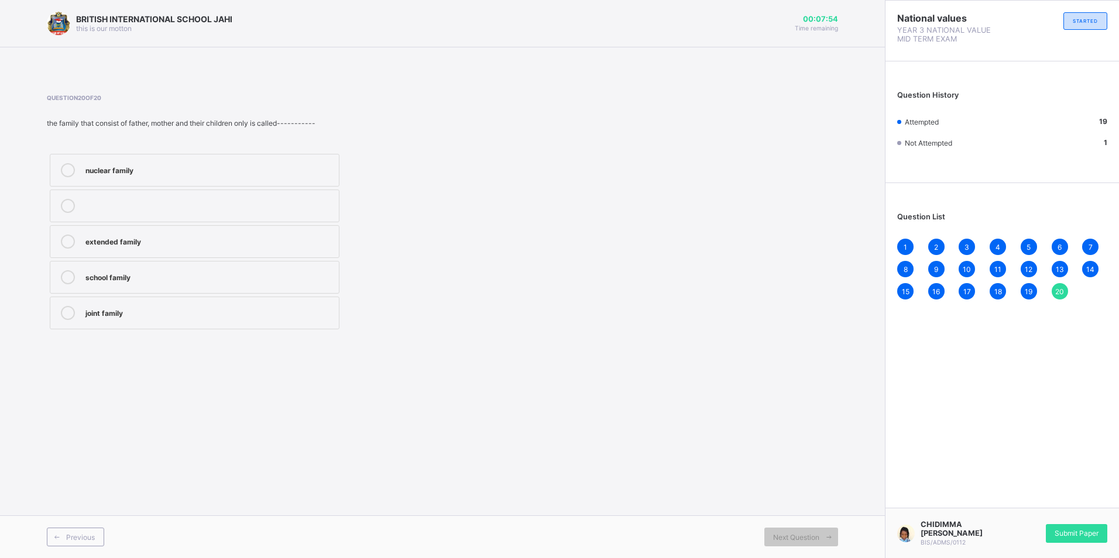
click at [300, 166] on div "nuclear family" at bounding box center [209, 169] width 248 height 12
click at [1059, 531] on span "Submit Paper" at bounding box center [1077, 533] width 44 height 9
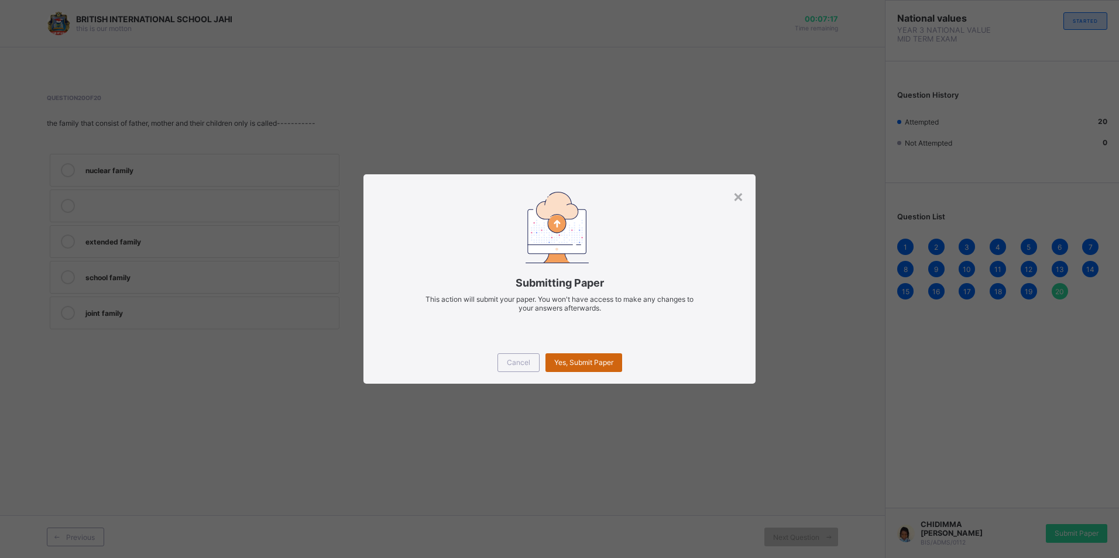
click at [588, 355] on div "Yes, Submit Paper" at bounding box center [584, 363] width 77 height 19
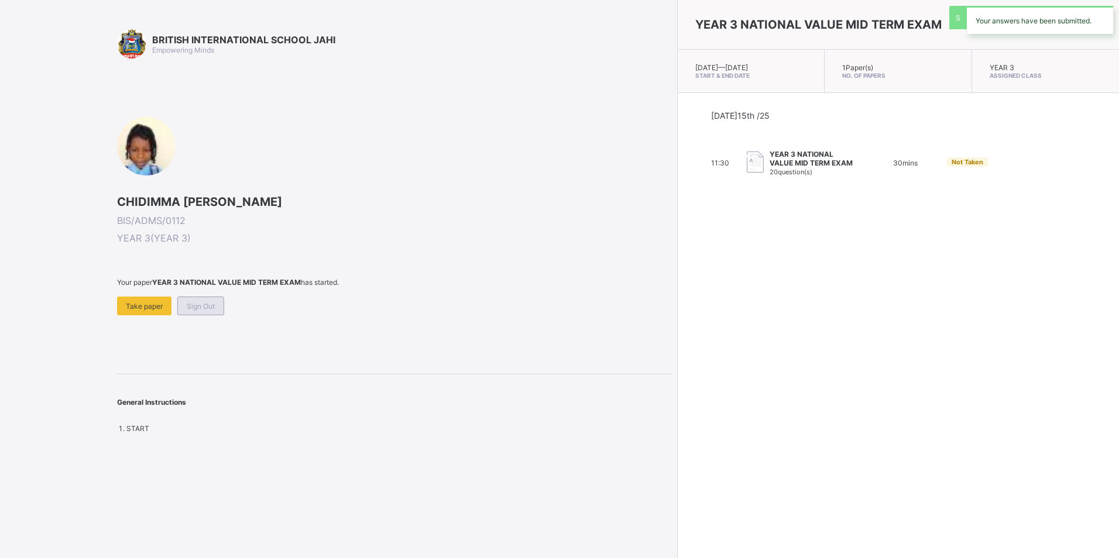
click at [207, 303] on span "Sign Out" at bounding box center [201, 306] width 28 height 9
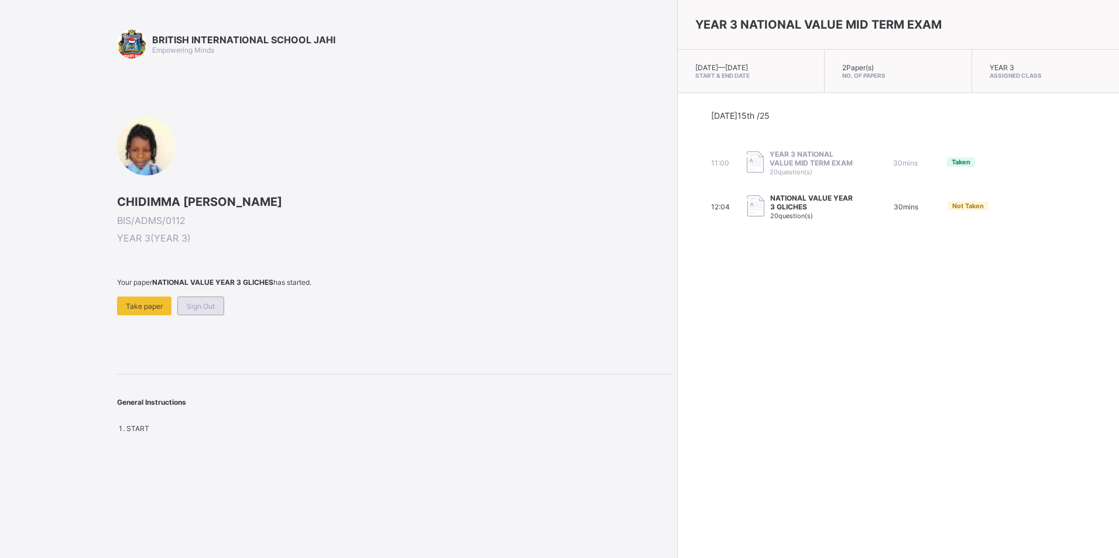
click at [212, 299] on div "Sign Out" at bounding box center [200, 306] width 47 height 19
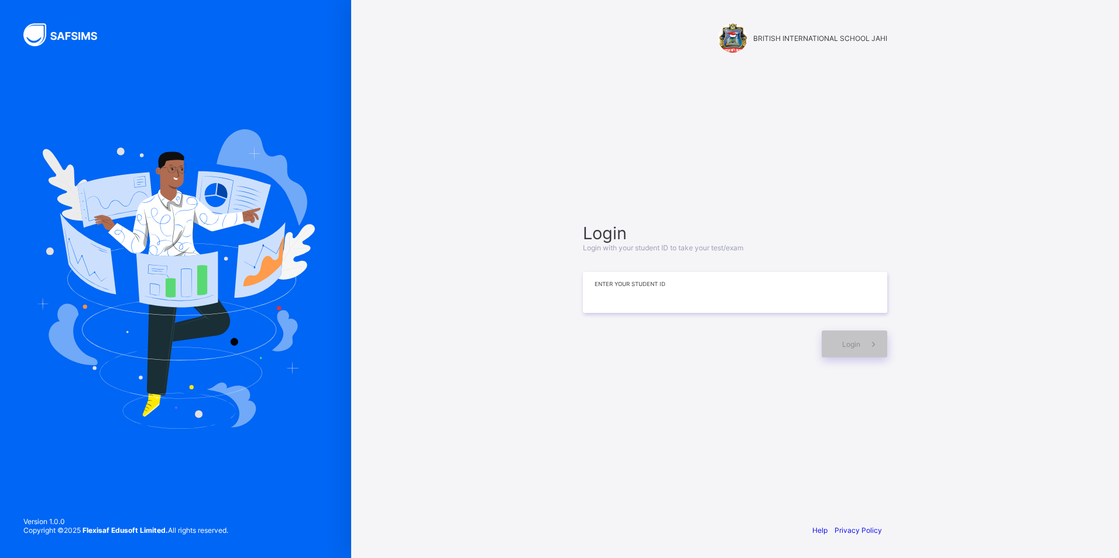
click at [632, 289] on input at bounding box center [735, 292] width 304 height 41
type input "**********"
click at [841, 344] on div "Login" at bounding box center [855, 344] width 66 height 27
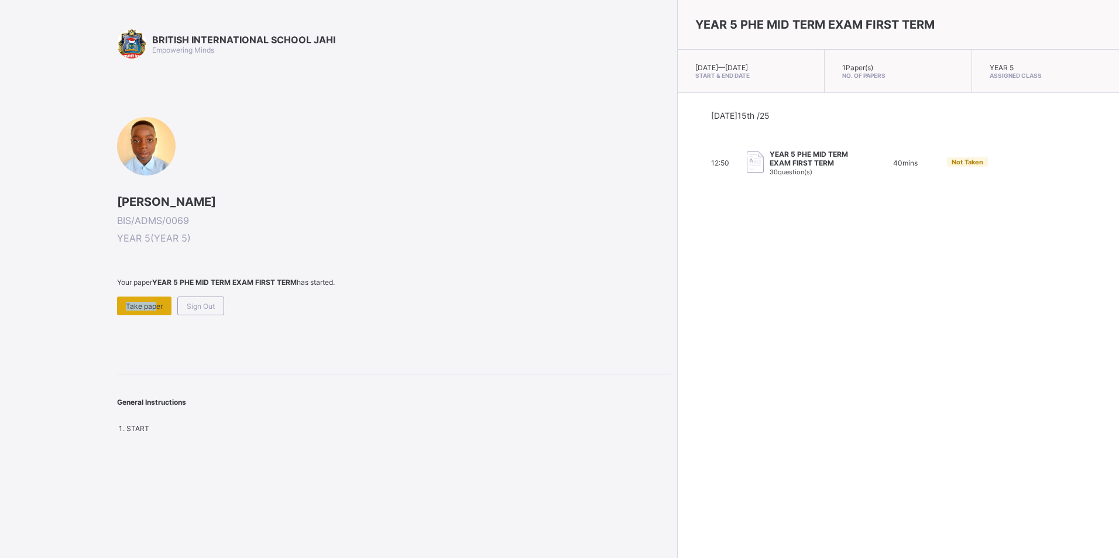
drag, startPoint x: 148, startPoint y: 296, endPoint x: 153, endPoint y: 307, distance: 12.3
click at [153, 307] on div "Your paper YEAR 5 PHE MID TERM EXAM FIRST TERM has started. Take paper Sign Out" at bounding box center [394, 296] width 554 height 37
click at [153, 307] on span "Take paper" at bounding box center [144, 306] width 37 height 9
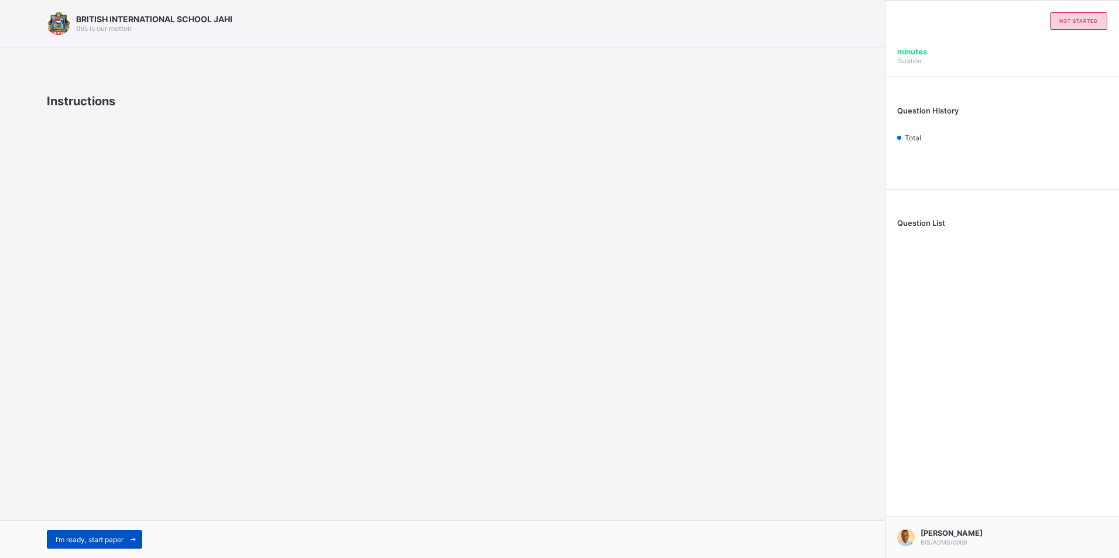
click at [133, 536] on icon at bounding box center [133, 540] width 9 height 8
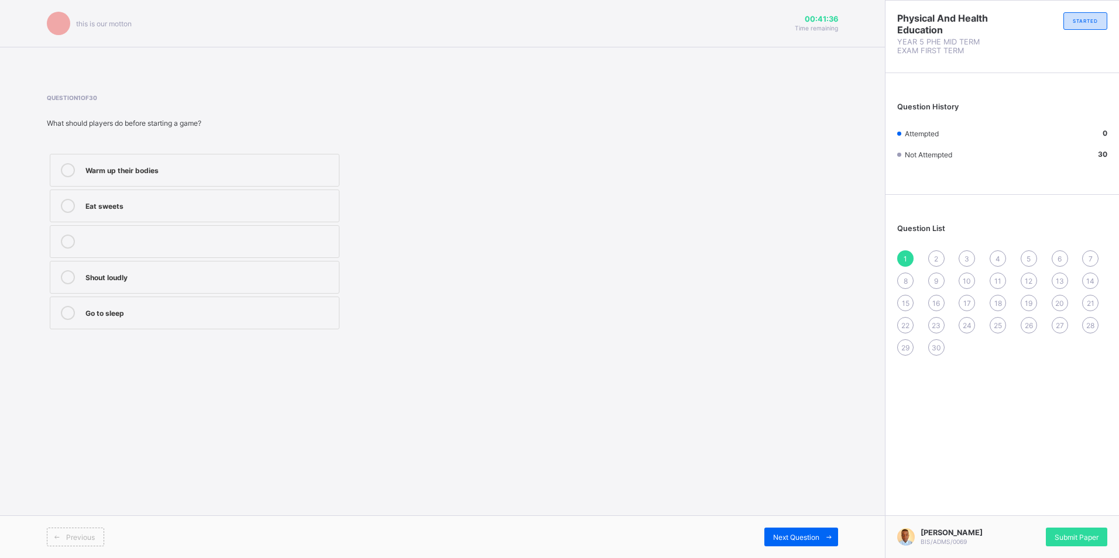
click at [209, 171] on div "Warm up their bodies" at bounding box center [209, 169] width 248 height 12
click at [830, 537] on icon at bounding box center [829, 538] width 9 height 8
click at [211, 167] on div "Move around with the ball" at bounding box center [209, 169] width 248 height 12
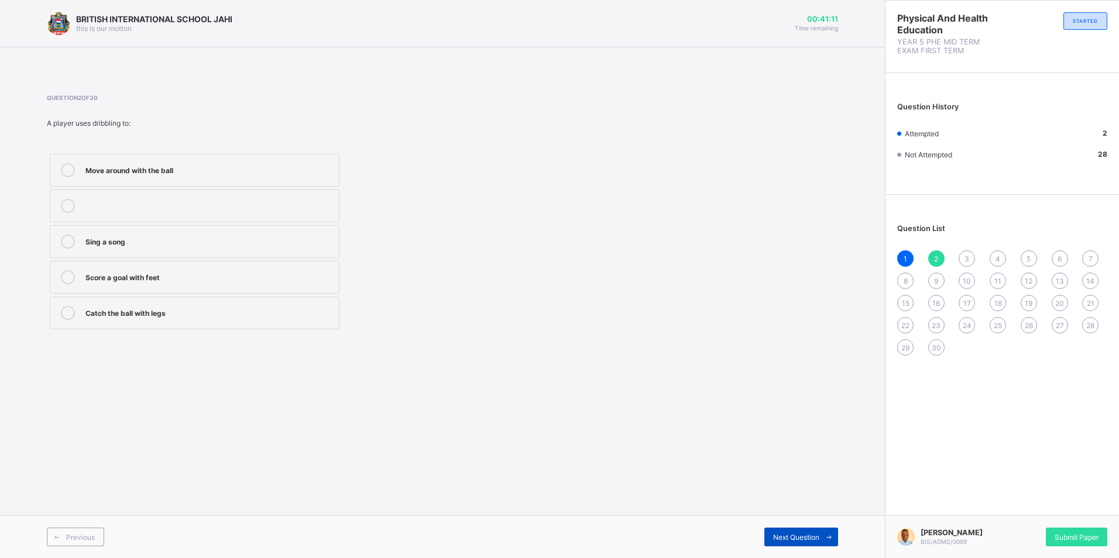
click at [829, 533] on span at bounding box center [829, 537] width 19 height 19
click at [260, 282] on div "To share the ball with teammates" at bounding box center [209, 276] width 248 height 12
click at [821, 533] on span at bounding box center [829, 537] width 19 height 19
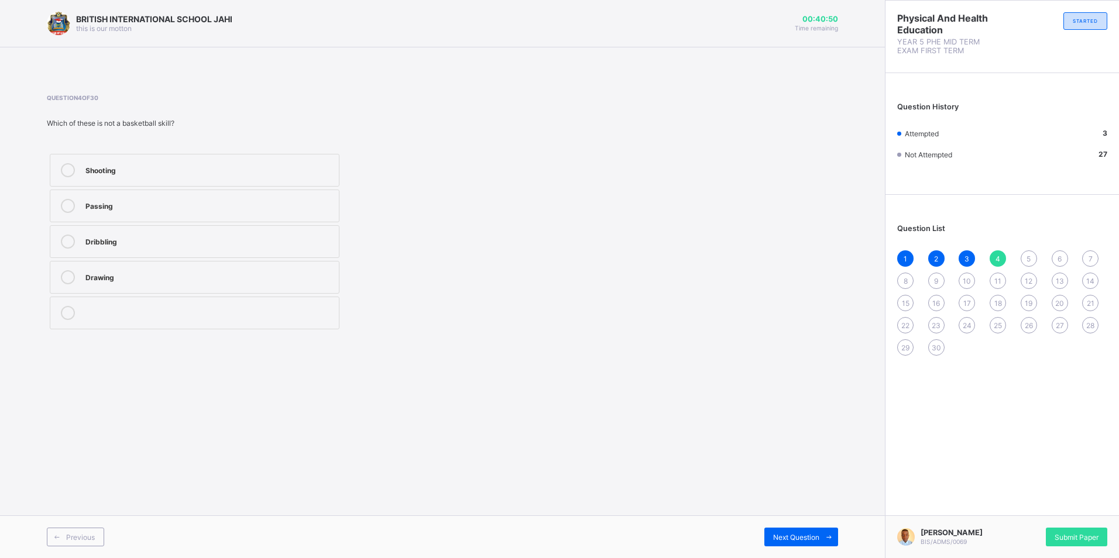
click at [186, 179] on label "Shooting" at bounding box center [195, 170] width 290 height 33
click at [272, 263] on label "Drawing" at bounding box center [195, 277] width 290 height 33
click at [827, 532] on span at bounding box center [829, 537] width 19 height 19
click at [279, 216] on label "Throwing the ball into the basket" at bounding box center [195, 206] width 290 height 33
click at [825, 532] on span at bounding box center [829, 537] width 19 height 19
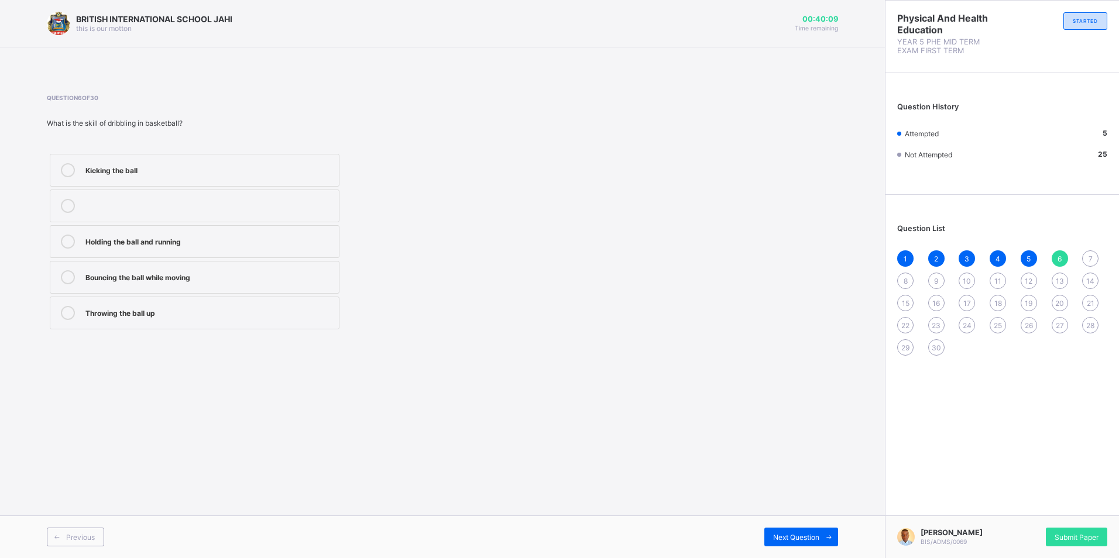
click at [262, 313] on div "Throwing the ball up" at bounding box center [209, 312] width 248 height 12
click at [300, 236] on div "Holding the ball and running" at bounding box center [209, 241] width 248 height 12
drag, startPoint x: 829, startPoint y: 529, endPoint x: 836, endPoint y: 522, distance: 10.4
click at [835, 523] on div "Previous Next Question" at bounding box center [442, 537] width 885 height 43
click at [829, 533] on span at bounding box center [829, 537] width 19 height 19
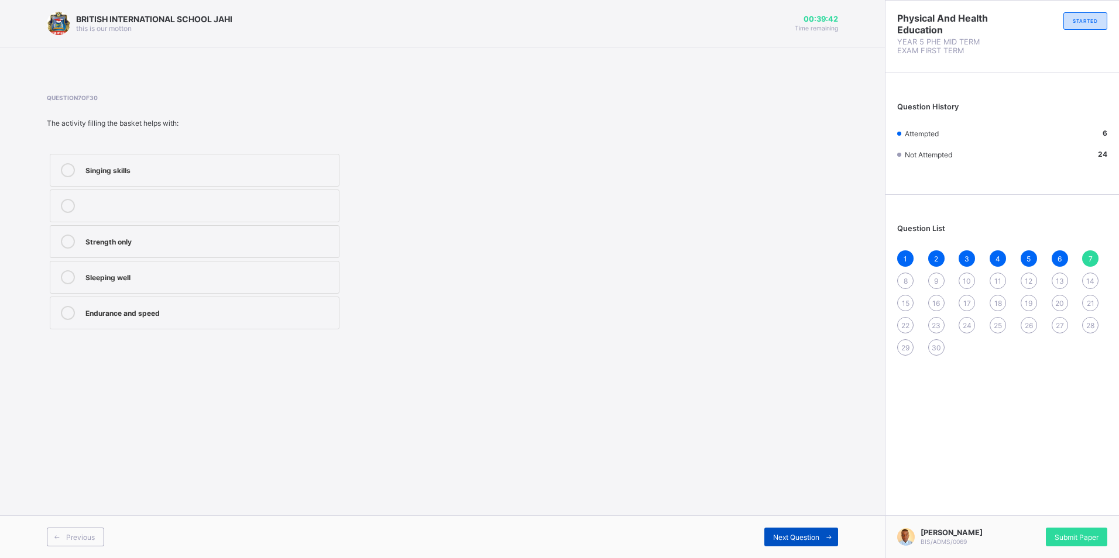
click at [829, 533] on span at bounding box center [829, 537] width 19 height 19
click at [828, 534] on icon at bounding box center [829, 538] width 9 height 8
click at [907, 281] on span "8" at bounding box center [906, 281] width 4 height 9
click at [1091, 252] on div "7" at bounding box center [1090, 259] width 16 height 16
click at [247, 316] on div "Endurance and speed" at bounding box center [209, 312] width 248 height 12
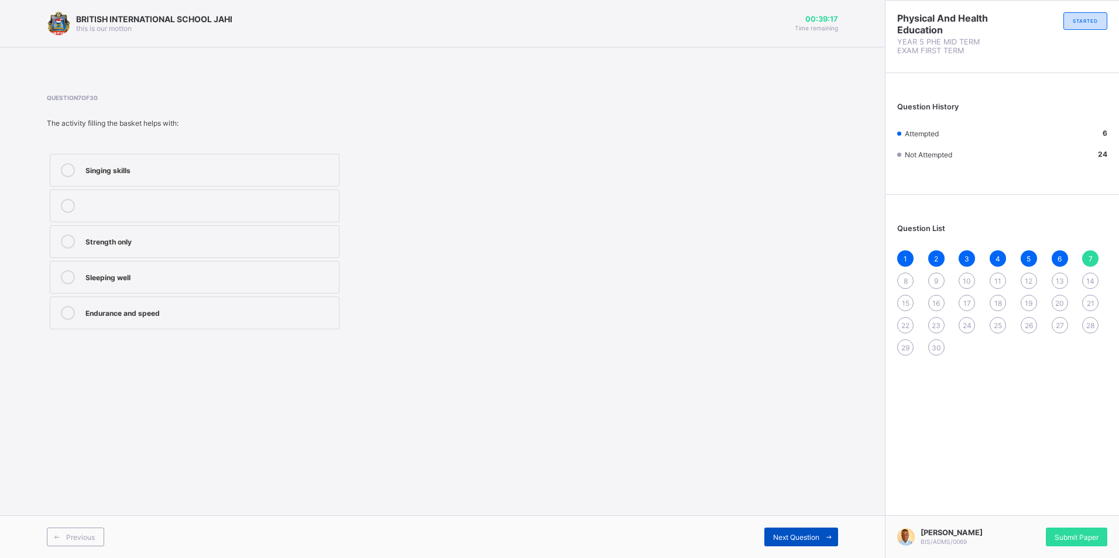
click at [831, 534] on icon at bounding box center [829, 538] width 9 height 8
click at [224, 279] on div "Musical chairs" at bounding box center [209, 276] width 248 height 12
click at [829, 535] on icon at bounding box center [829, 538] width 9 height 8
click at [279, 205] on div "To help children do step-ups" at bounding box center [209, 205] width 248 height 12
click at [830, 532] on span at bounding box center [829, 537] width 19 height 19
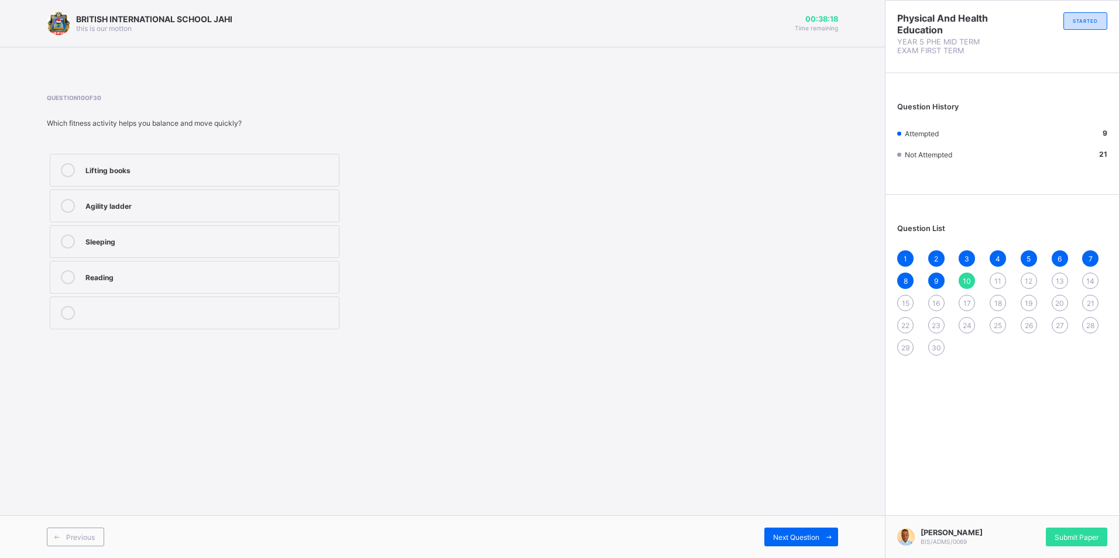
click at [189, 208] on div "Agility ladder" at bounding box center [209, 205] width 248 height 12
click at [828, 529] on span at bounding box center [829, 537] width 19 height 19
click at [195, 273] on div "Neck movement" at bounding box center [209, 276] width 248 height 12
click at [825, 532] on span at bounding box center [829, 537] width 19 height 19
click at [272, 242] on div "How long you can run without stopping" at bounding box center [209, 241] width 248 height 12
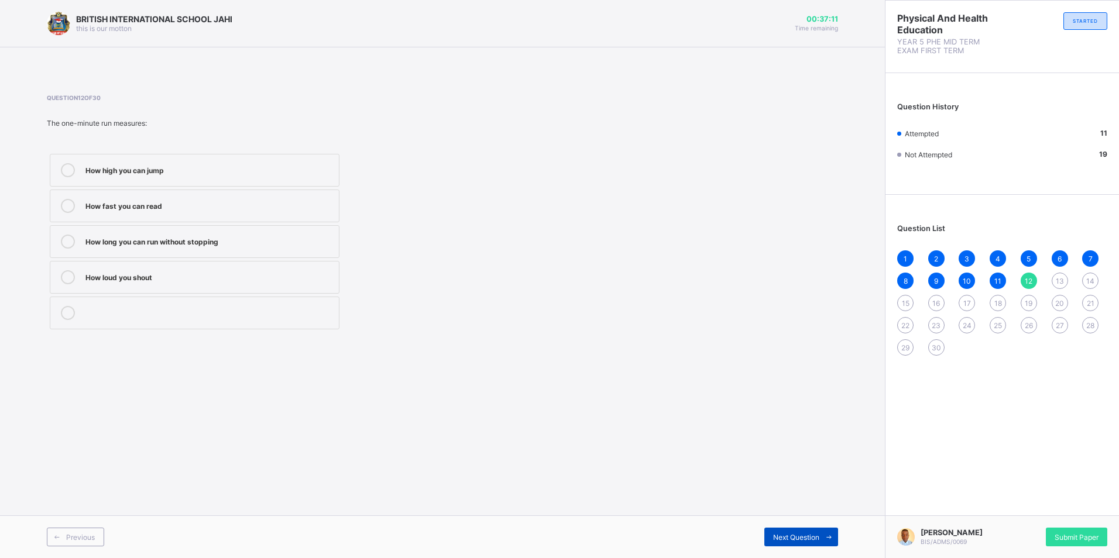
click at [828, 533] on span at bounding box center [829, 537] width 19 height 19
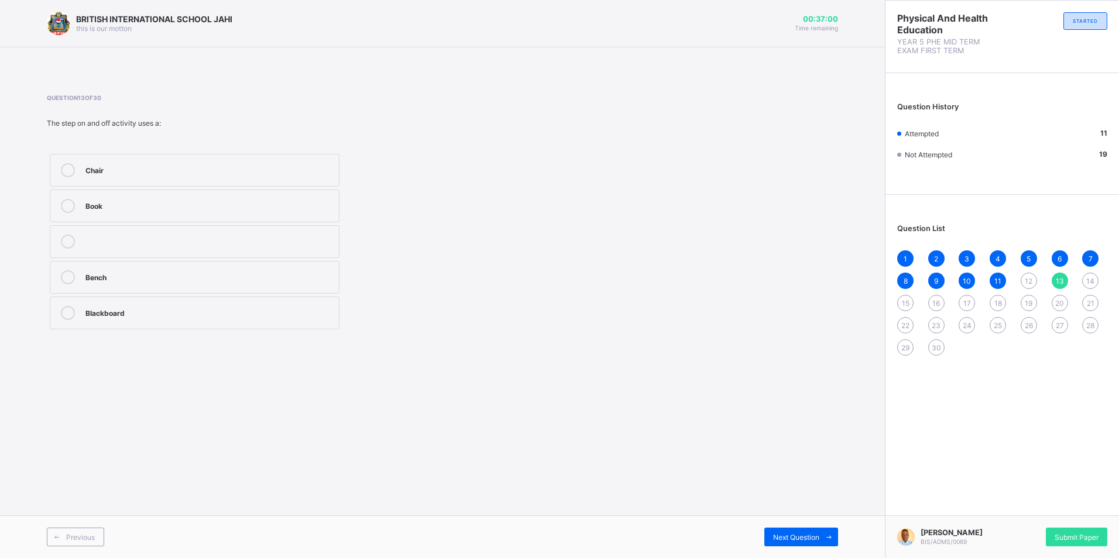
click at [154, 280] on div "Bench" at bounding box center [209, 276] width 248 height 12
click at [828, 534] on icon at bounding box center [829, 538] width 9 height 8
click at [268, 266] on label "Stomach muscles" at bounding box center [195, 277] width 290 height 33
click at [833, 530] on span at bounding box center [829, 537] width 19 height 19
click at [248, 244] on div "Press-up" at bounding box center [209, 241] width 248 height 12
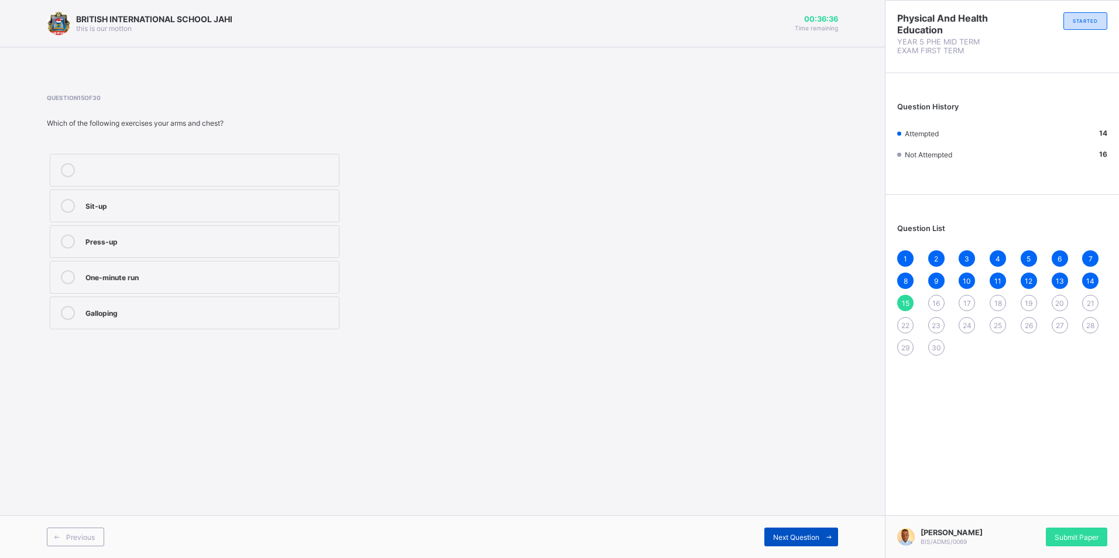
click at [827, 534] on icon at bounding box center [829, 538] width 9 height 8
click at [195, 244] on div "Squat" at bounding box center [209, 241] width 248 height 12
click at [821, 532] on span at bounding box center [829, 537] width 19 height 19
click at [262, 300] on label "Step on and off" at bounding box center [195, 313] width 290 height 33
click at [239, 177] on div "Press-up" at bounding box center [209, 170] width 248 height 14
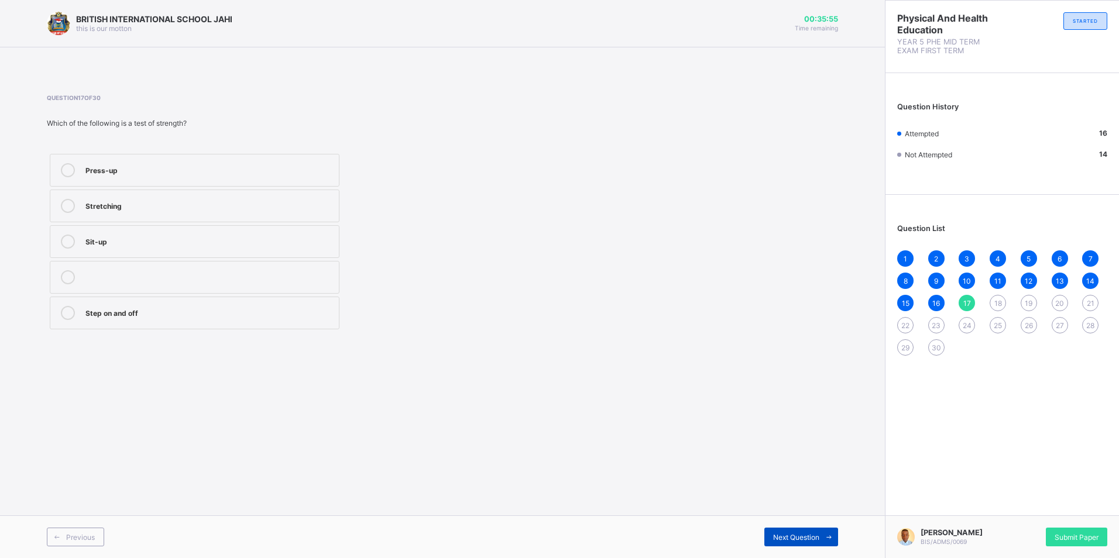
click at [832, 531] on span at bounding box center [829, 537] width 19 height 19
click at [317, 241] on div "How fast you can move" at bounding box center [209, 241] width 248 height 12
click at [828, 528] on span at bounding box center [829, 537] width 19 height 19
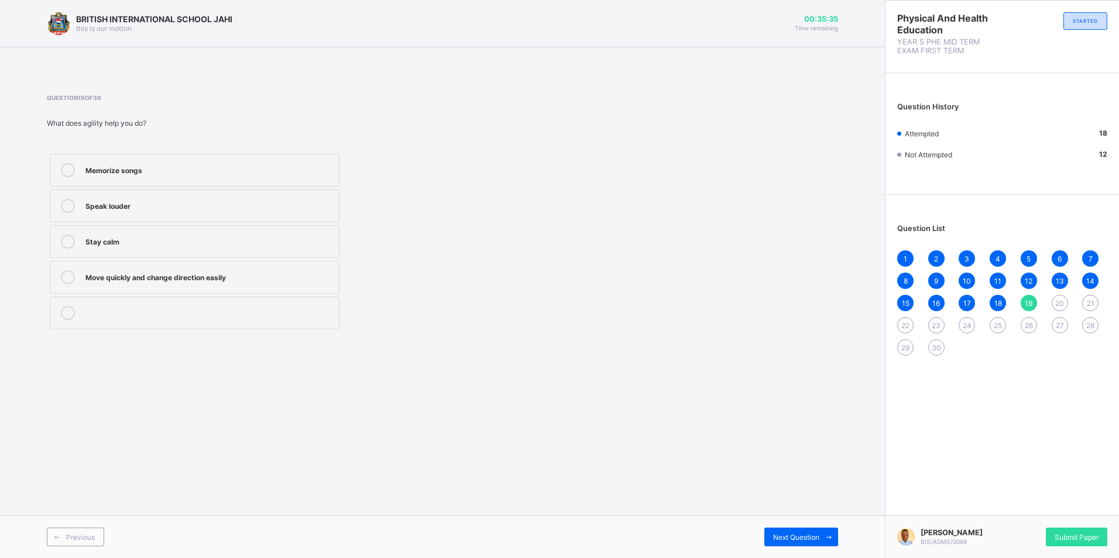
click at [298, 282] on div "Move quickly and change direction easily" at bounding box center [209, 277] width 248 height 14
click at [834, 530] on span at bounding box center [829, 537] width 19 height 19
click at [319, 163] on div "Pulling a rope in tug-of-war" at bounding box center [209, 169] width 248 height 12
click at [831, 536] on icon at bounding box center [829, 538] width 9 height 8
click at [303, 265] on label "One-minute run" at bounding box center [195, 277] width 290 height 33
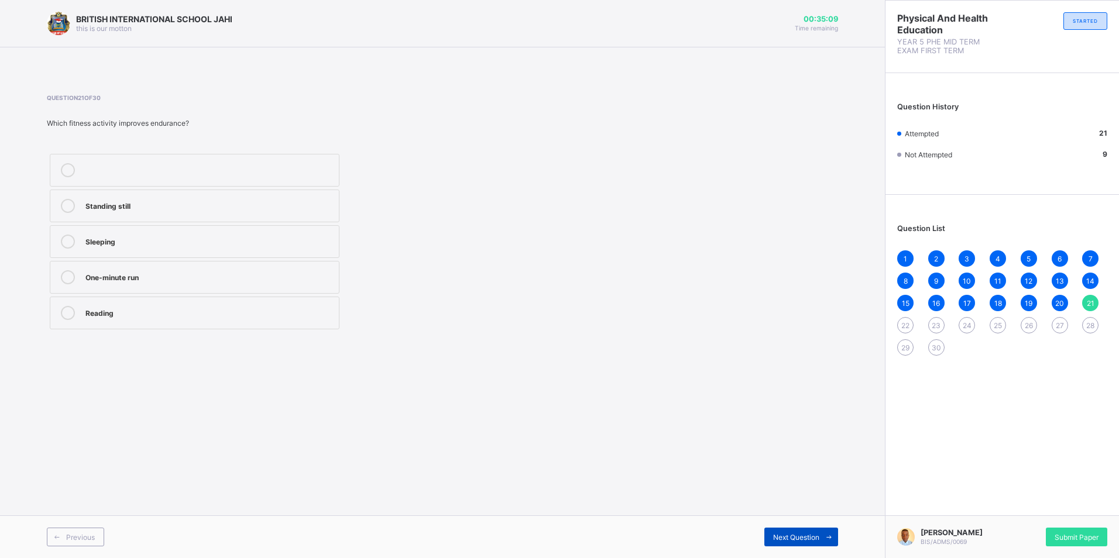
click at [832, 528] on span at bounding box center [829, 537] width 19 height 19
click at [143, 310] on div "Endurance" at bounding box center [209, 312] width 248 height 12
drag, startPoint x: 834, startPoint y: 527, endPoint x: 834, endPoint y: 536, distance: 8.8
click at [834, 536] on div "Previous Next Question" at bounding box center [442, 537] width 885 height 43
drag, startPoint x: 834, startPoint y: 536, endPoint x: 827, endPoint y: 536, distance: 7.0
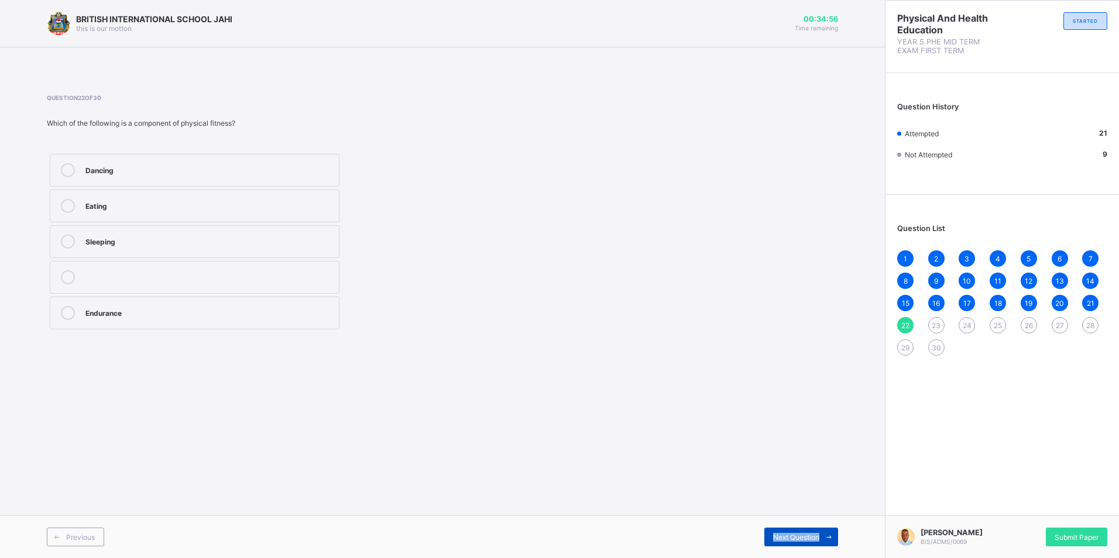
click at [827, 536] on icon at bounding box center [829, 538] width 9 height 8
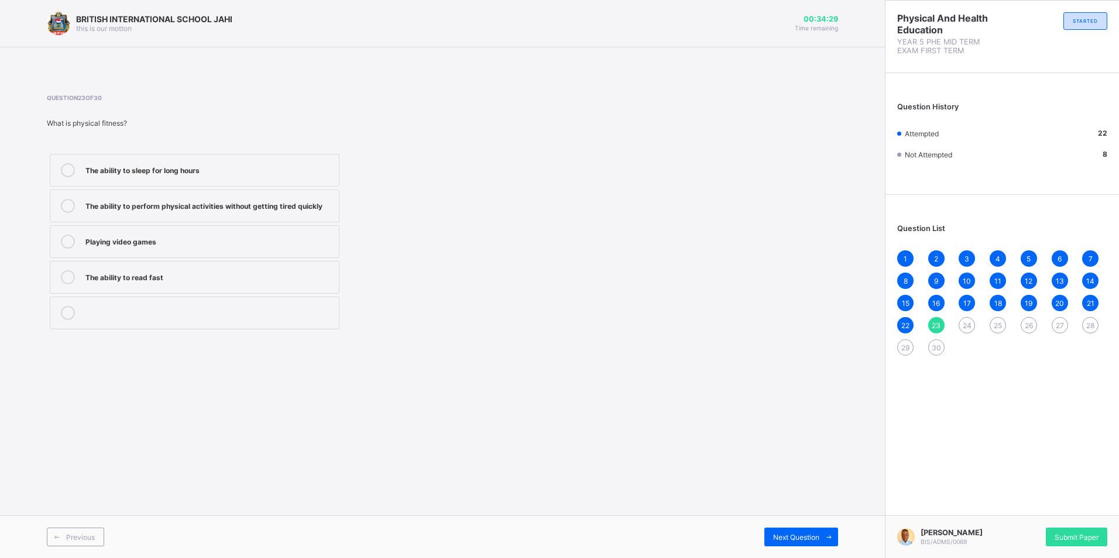
click at [256, 207] on div "The ability to perform physical activities without getting tired quickly" at bounding box center [209, 205] width 248 height 12
click at [827, 534] on icon at bounding box center [829, 538] width 9 height 8
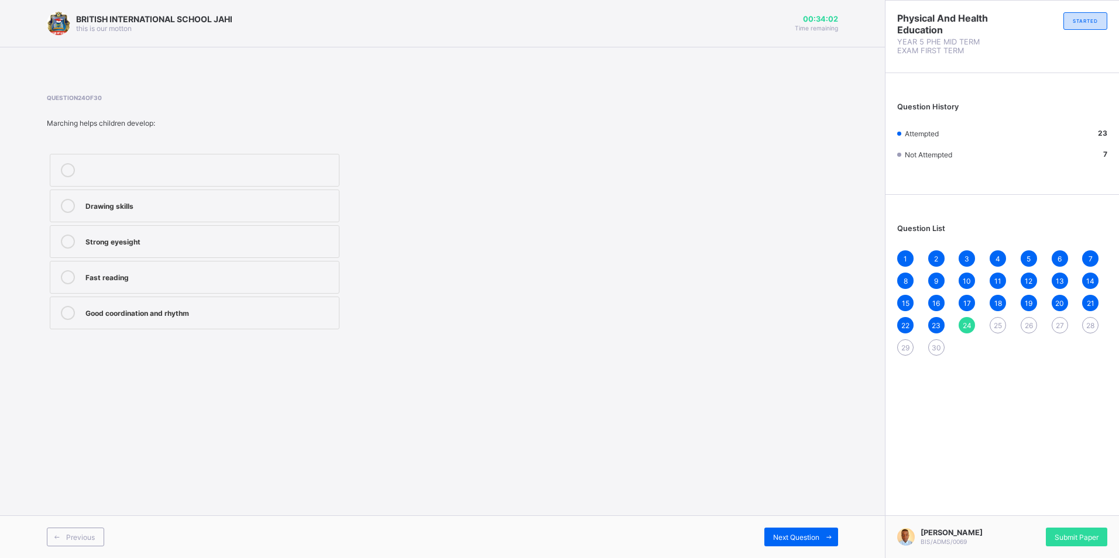
drag, startPoint x: 251, startPoint y: 307, endPoint x: 308, endPoint y: 306, distance: 57.4
click at [261, 307] on div "Good coordination and rhythm" at bounding box center [209, 312] width 248 height 12
click at [829, 534] on span at bounding box center [829, 537] width 19 height 19
click at [273, 170] on div "They help improve coordination and fun" at bounding box center [209, 169] width 248 height 12
click at [830, 533] on span at bounding box center [829, 537] width 19 height 19
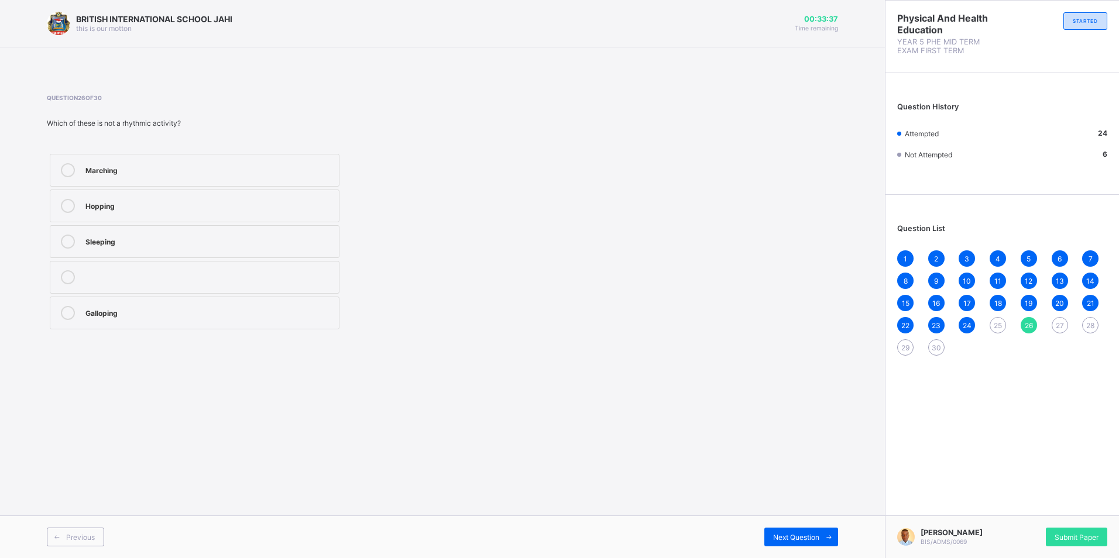
click at [292, 244] on div "Sleeping" at bounding box center [209, 241] width 248 height 12
click at [834, 530] on span at bounding box center [829, 537] width 19 height 19
click at [289, 216] on label "Jump on one leg" at bounding box center [195, 206] width 290 height 33
click at [832, 537] on icon at bounding box center [829, 538] width 9 height 8
click at [191, 204] on div "Jumping up and down" at bounding box center [209, 205] width 248 height 12
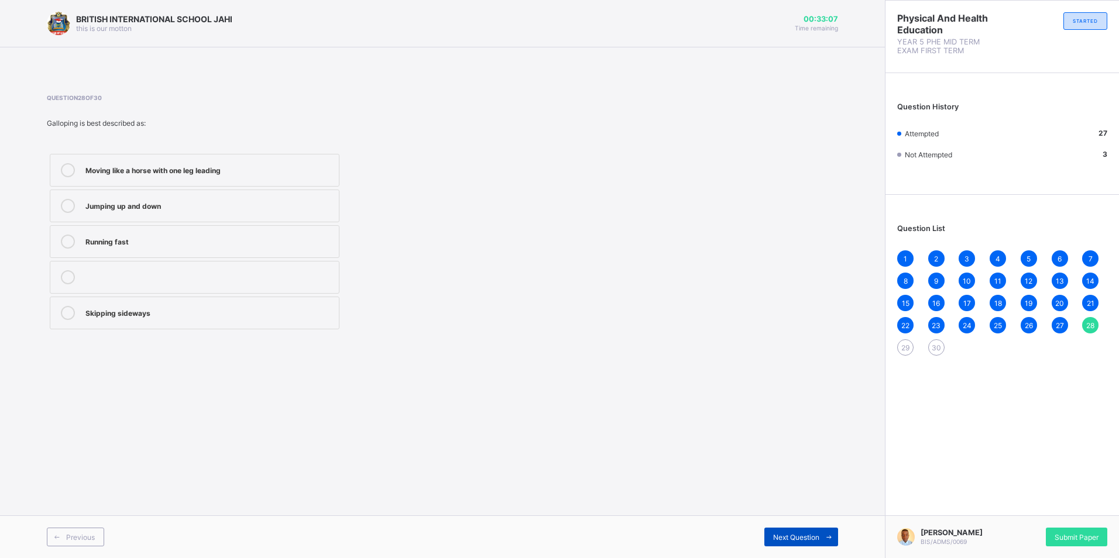
click at [829, 535] on icon at bounding box center [829, 538] width 9 height 8
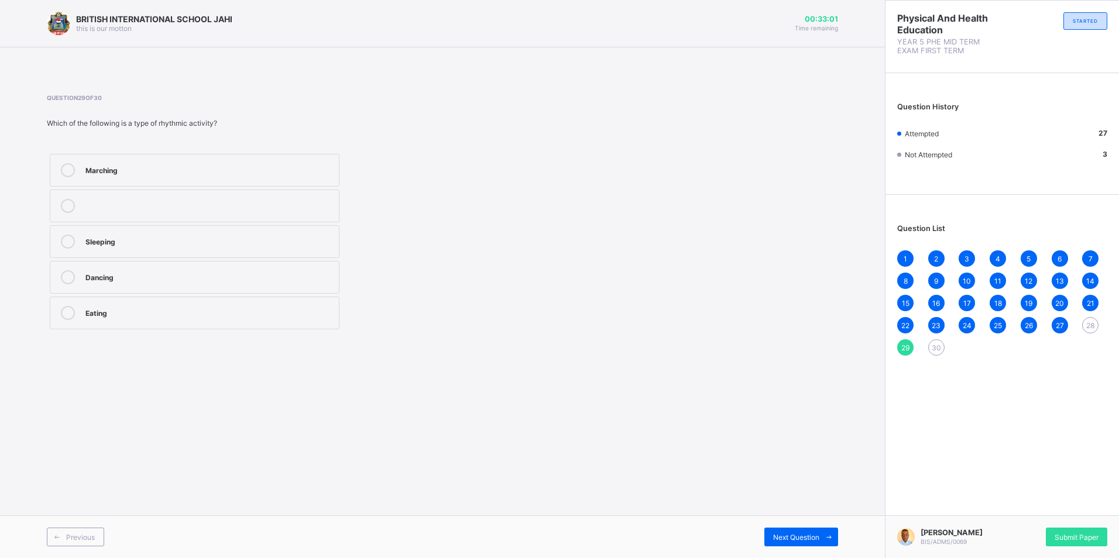
click at [291, 156] on label "Marching" at bounding box center [195, 170] width 290 height 33
click at [832, 536] on icon at bounding box center [829, 538] width 9 height 8
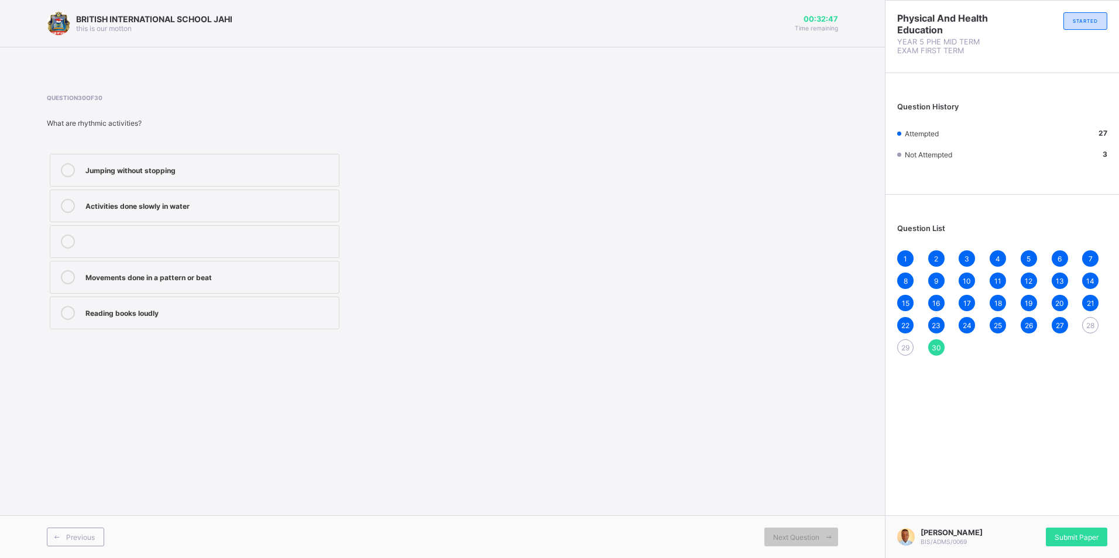
click at [307, 276] on div "Movements done in a pattern or beat" at bounding box center [209, 276] width 248 height 12
click at [1080, 528] on div "Submit Paper" at bounding box center [1076, 537] width 61 height 19
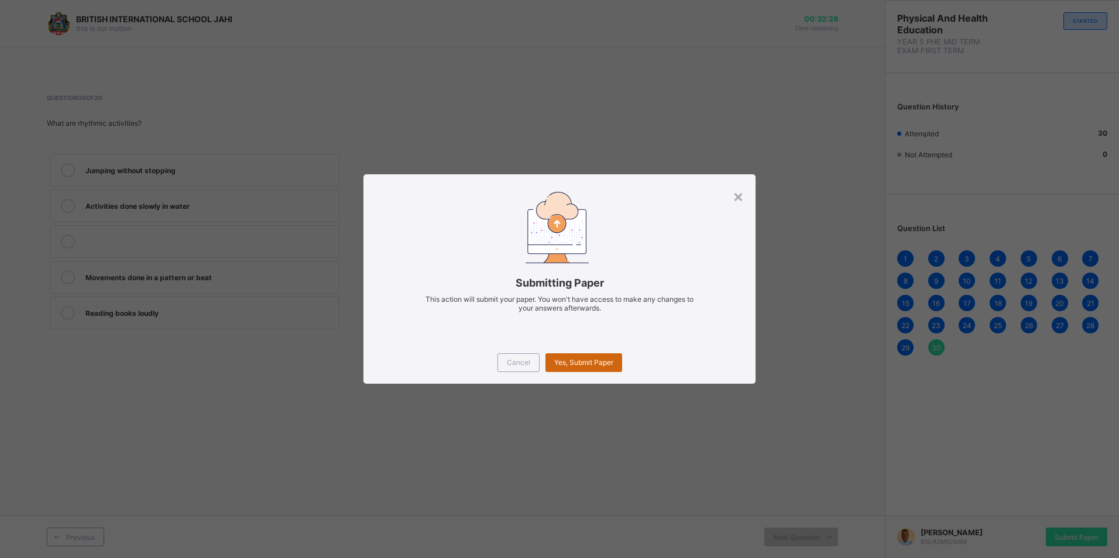
click at [610, 356] on div "Yes, Submit Paper" at bounding box center [584, 363] width 77 height 19
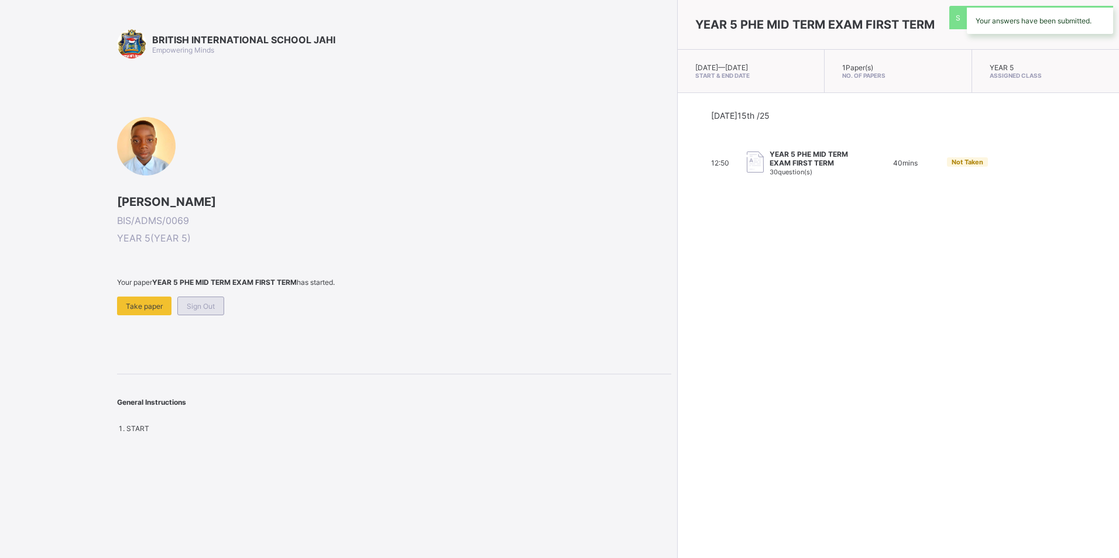
click at [207, 300] on div "Sign Out" at bounding box center [200, 306] width 47 height 19
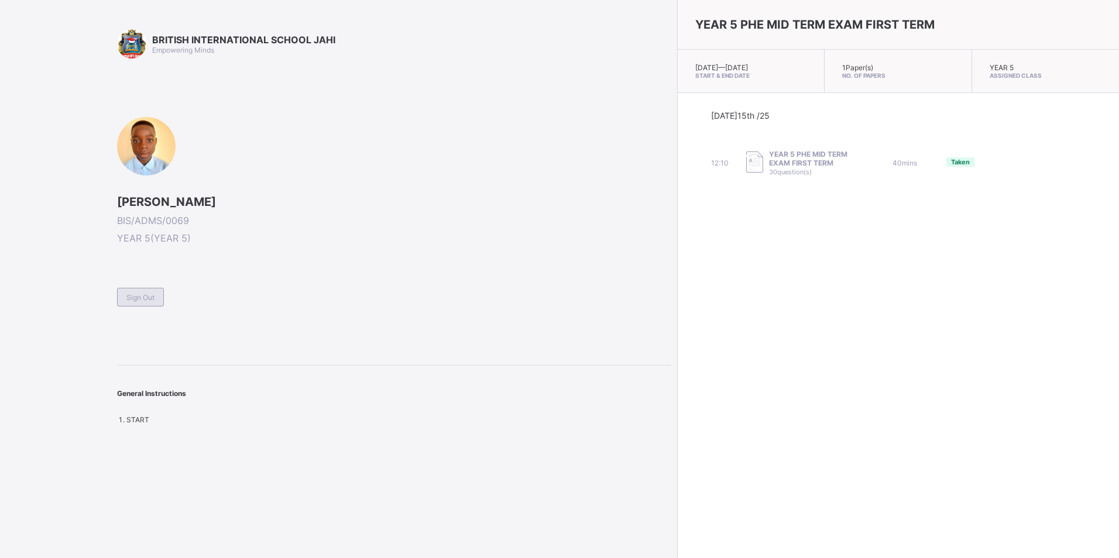
click at [142, 292] on div "Sign Out" at bounding box center [140, 297] width 47 height 19
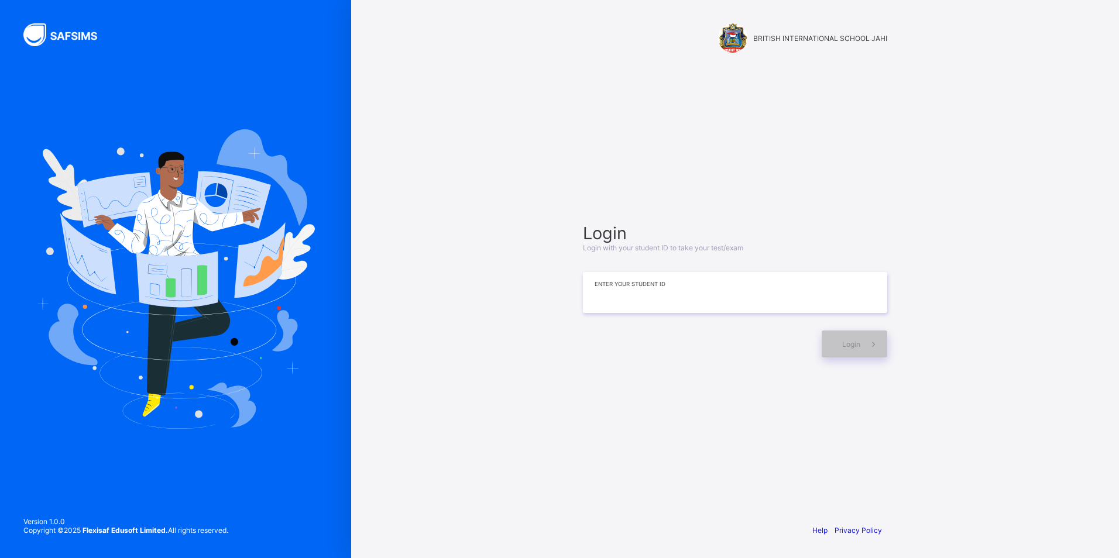
click at [650, 300] on input at bounding box center [735, 292] width 304 height 41
type input "**********"
click at [878, 352] on span at bounding box center [873, 344] width 27 height 27
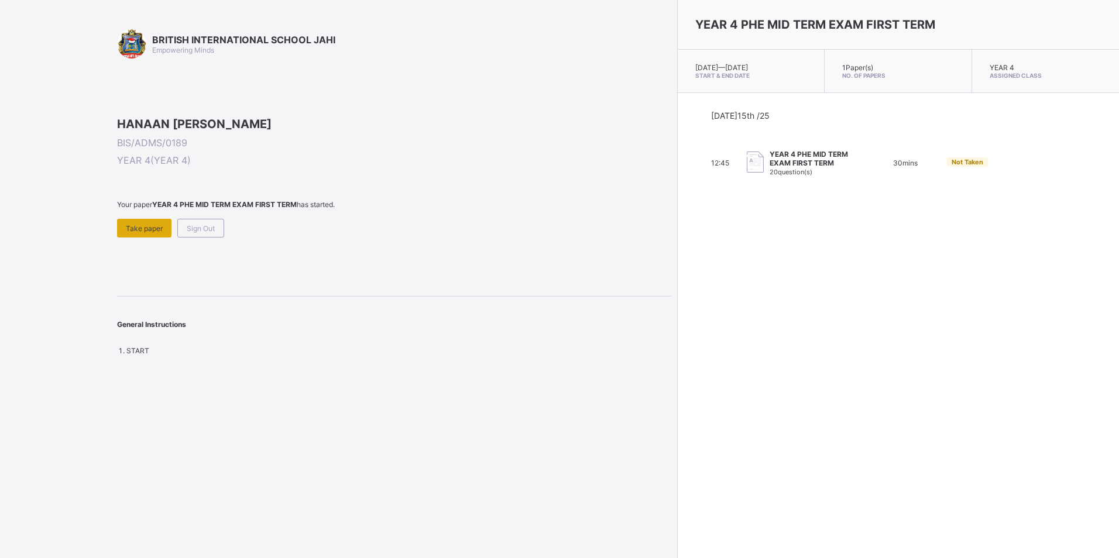
click at [133, 238] on div "Take paper" at bounding box center [144, 228] width 54 height 19
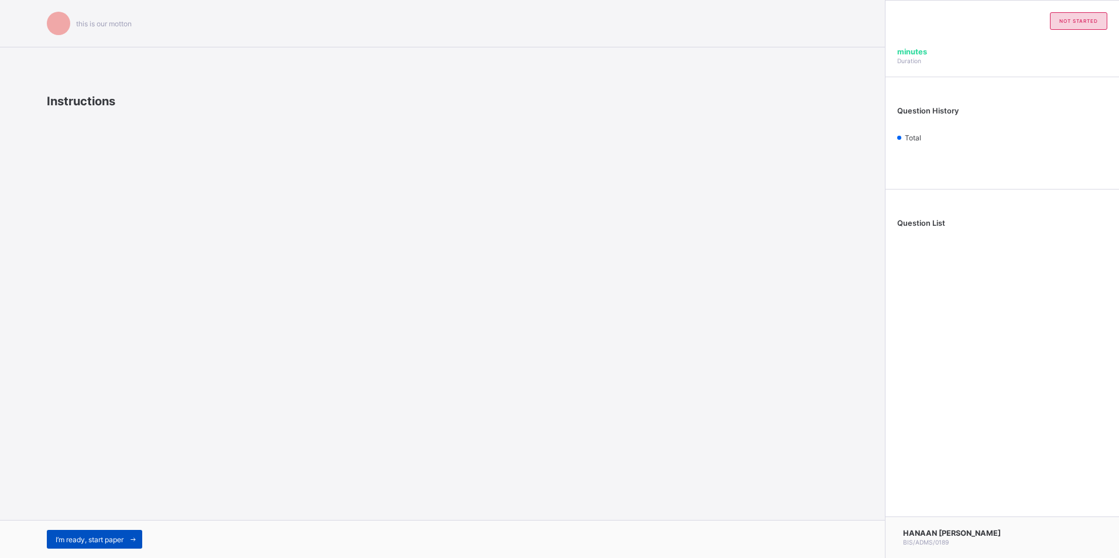
click at [117, 534] on div "I’m ready, start paper" at bounding box center [94, 539] width 95 height 19
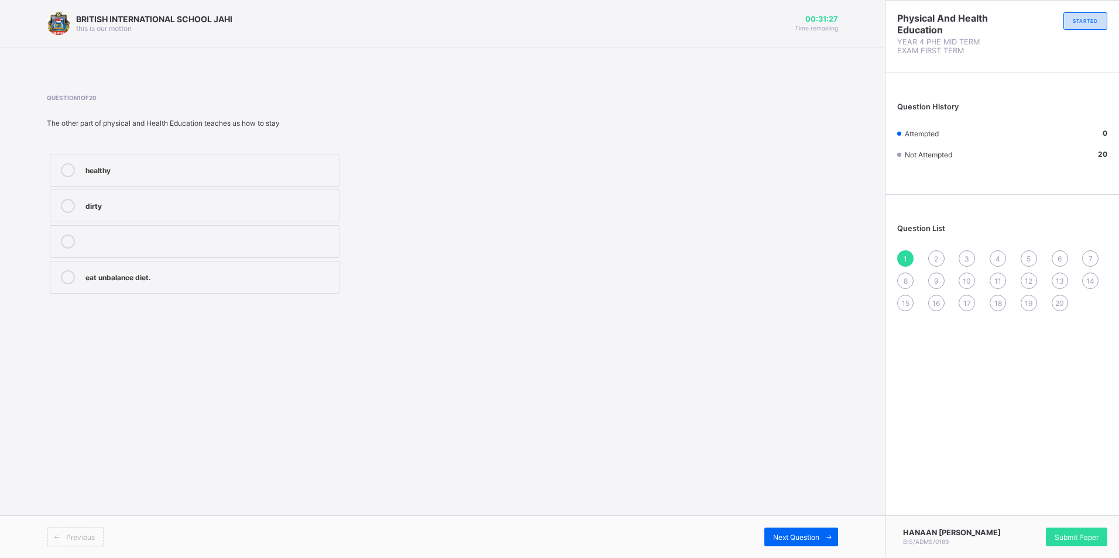
click at [63, 160] on label "healthy" at bounding box center [195, 170] width 290 height 33
click at [774, 537] on span "Next Question" at bounding box center [796, 537] width 46 height 9
click at [61, 173] on icon at bounding box center [68, 170] width 14 height 14
click at [828, 537] on icon at bounding box center [829, 538] width 9 height 8
drag, startPoint x: 69, startPoint y: 200, endPoint x: 71, endPoint y: 208, distance: 8.4
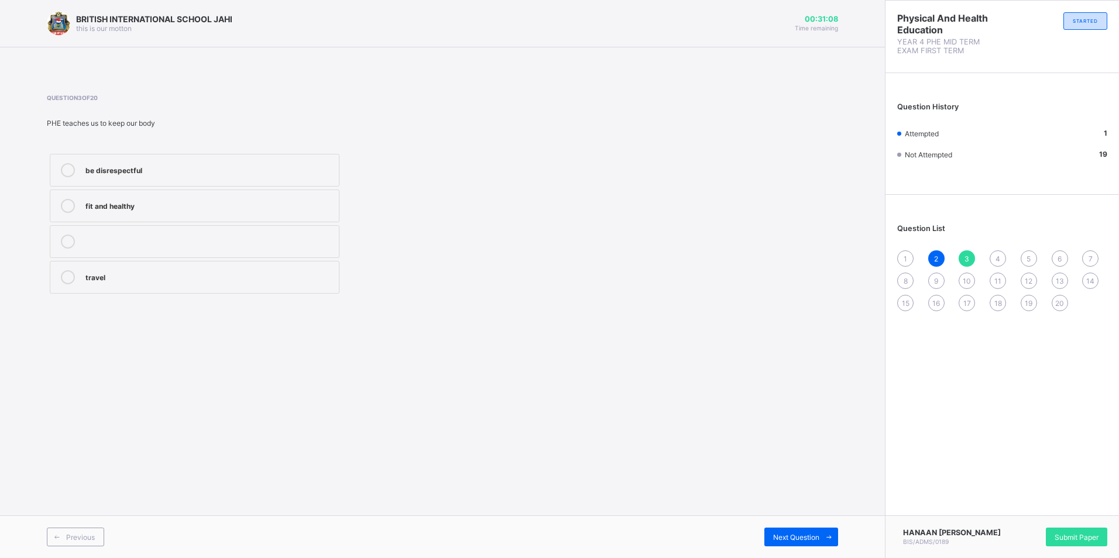
click at [71, 208] on icon at bounding box center [68, 206] width 14 height 14
click at [823, 539] on span at bounding box center [829, 537] width 19 height 19
click at [73, 273] on icon at bounding box center [68, 277] width 14 height 14
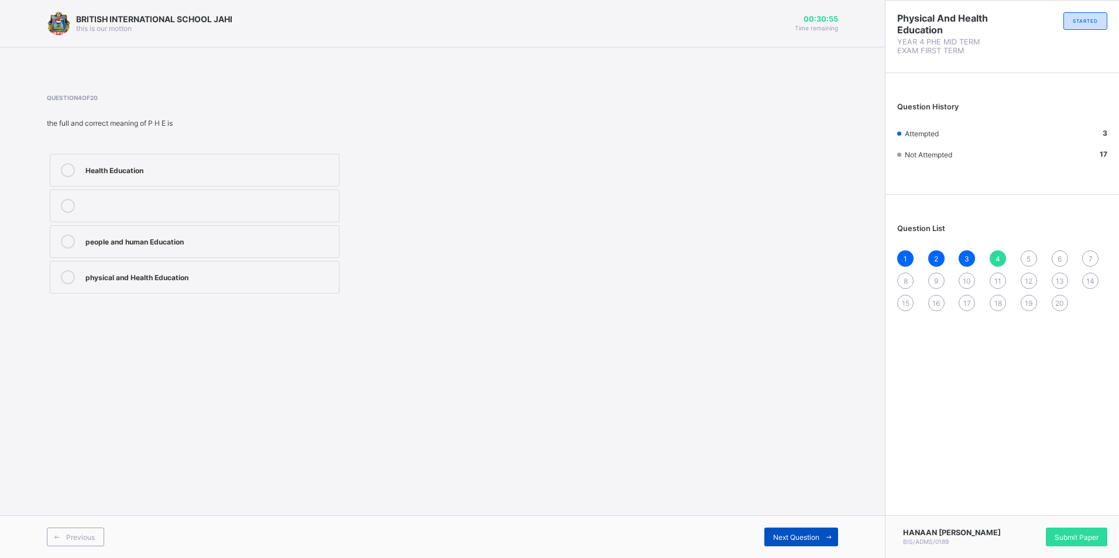
click at [832, 537] on icon at bounding box center [829, 538] width 9 height 8
click at [81, 167] on label "certain parts of the body" at bounding box center [195, 170] width 290 height 33
click at [824, 531] on span at bounding box center [829, 537] width 19 height 19
click at [88, 272] on div "all the parts" at bounding box center [209, 276] width 248 height 12
click at [825, 535] on icon at bounding box center [829, 538] width 9 height 8
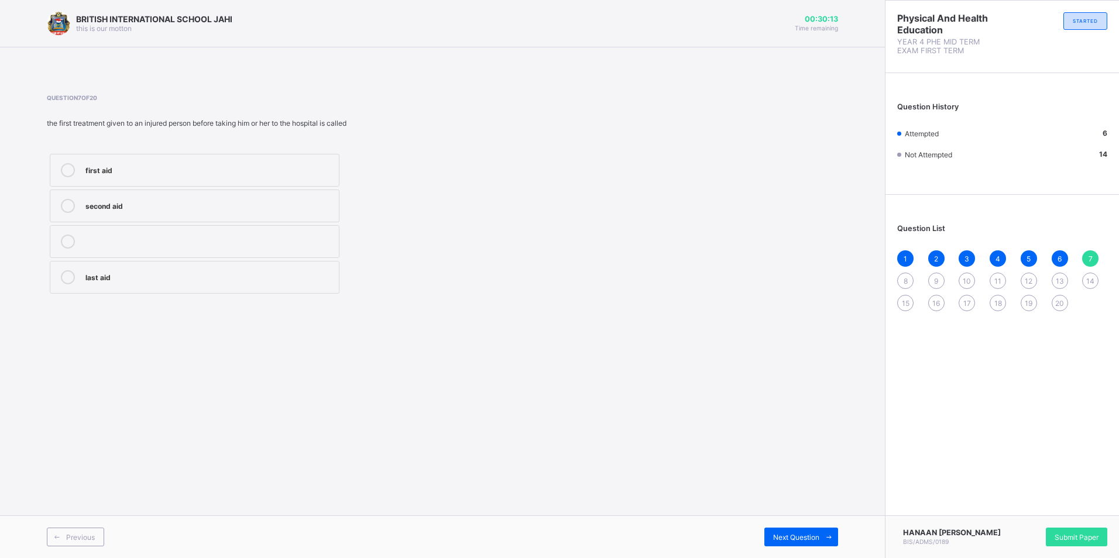
click at [160, 169] on div "first aid" at bounding box center [209, 169] width 248 height 12
click at [826, 534] on icon at bounding box center [829, 538] width 9 height 8
click at [1092, 253] on div "7" at bounding box center [1090, 259] width 16 height 16
click at [61, 163] on label "first aid" at bounding box center [195, 170] width 290 height 33
click at [832, 540] on icon at bounding box center [829, 538] width 9 height 8
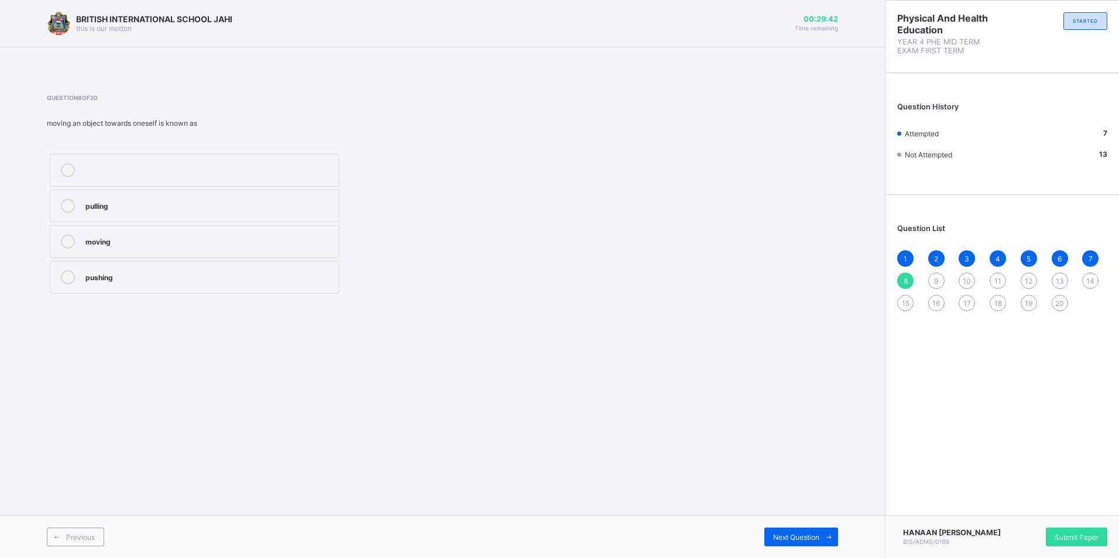
click at [69, 208] on icon at bounding box center [68, 206] width 14 height 14
click at [830, 536] on icon at bounding box center [829, 538] width 9 height 8
click at [68, 242] on icon at bounding box center [68, 242] width 14 height 14
click at [825, 532] on span at bounding box center [829, 537] width 19 height 19
click at [901, 289] on div "1 2 3 4 5 6 7 8 9 10 11 12 13 14 15 16 17 18 19 20" at bounding box center [1002, 281] width 210 height 61
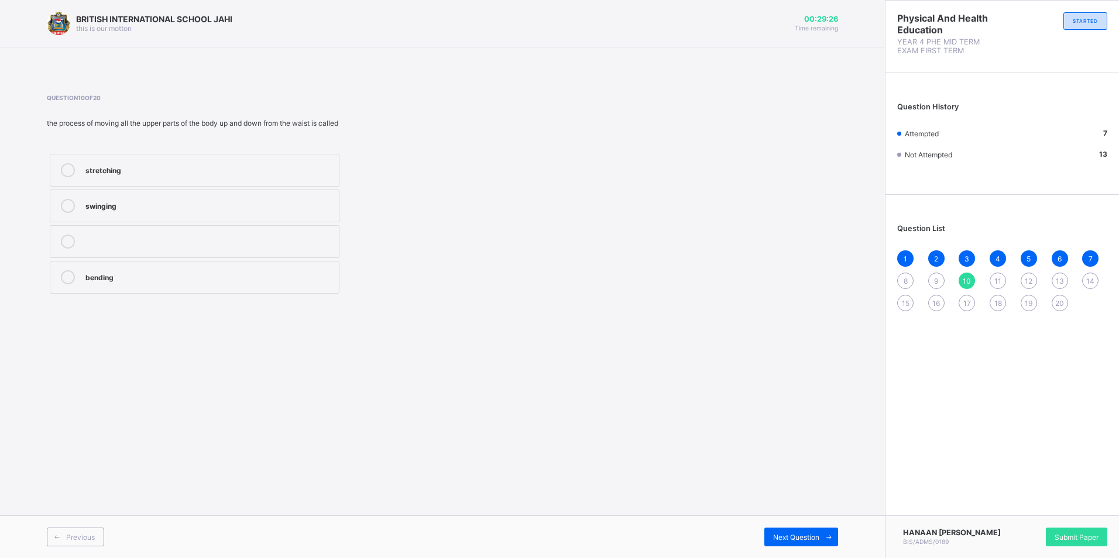
click at [907, 278] on span "8" at bounding box center [906, 281] width 4 height 9
click at [70, 203] on icon at bounding box center [68, 206] width 14 height 14
click at [831, 535] on icon at bounding box center [829, 538] width 9 height 8
click at [68, 280] on icon at bounding box center [68, 277] width 14 height 14
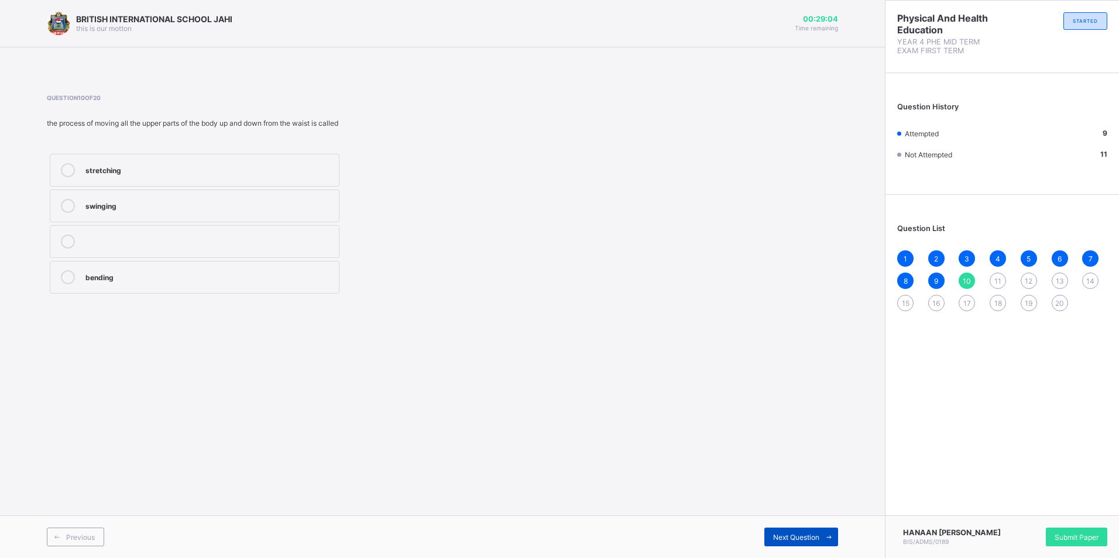
click at [833, 539] on icon at bounding box center [829, 538] width 9 height 8
click at [61, 242] on icon at bounding box center [68, 242] width 14 height 14
click at [836, 533] on span at bounding box center [829, 537] width 19 height 19
click at [122, 200] on div "leaping" at bounding box center [209, 205] width 248 height 12
click at [828, 538] on icon at bounding box center [829, 538] width 9 height 8
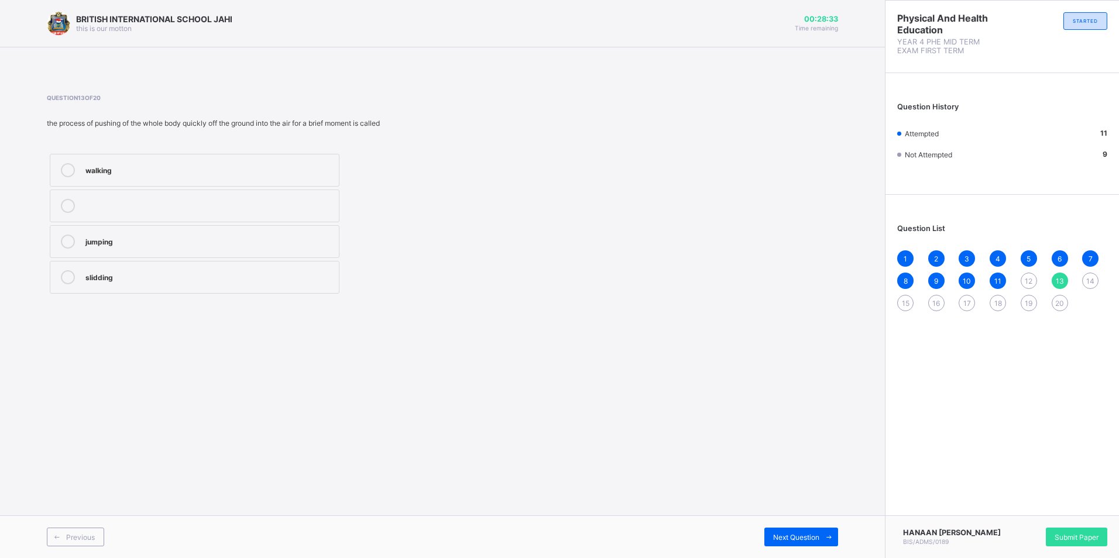
click at [71, 244] on icon at bounding box center [68, 242] width 14 height 14
click at [829, 541] on span at bounding box center [829, 537] width 19 height 19
click at [1027, 277] on span "12" at bounding box center [1029, 281] width 8 height 9
click at [69, 208] on icon at bounding box center [68, 206] width 14 height 14
click at [829, 540] on icon at bounding box center [829, 538] width 9 height 8
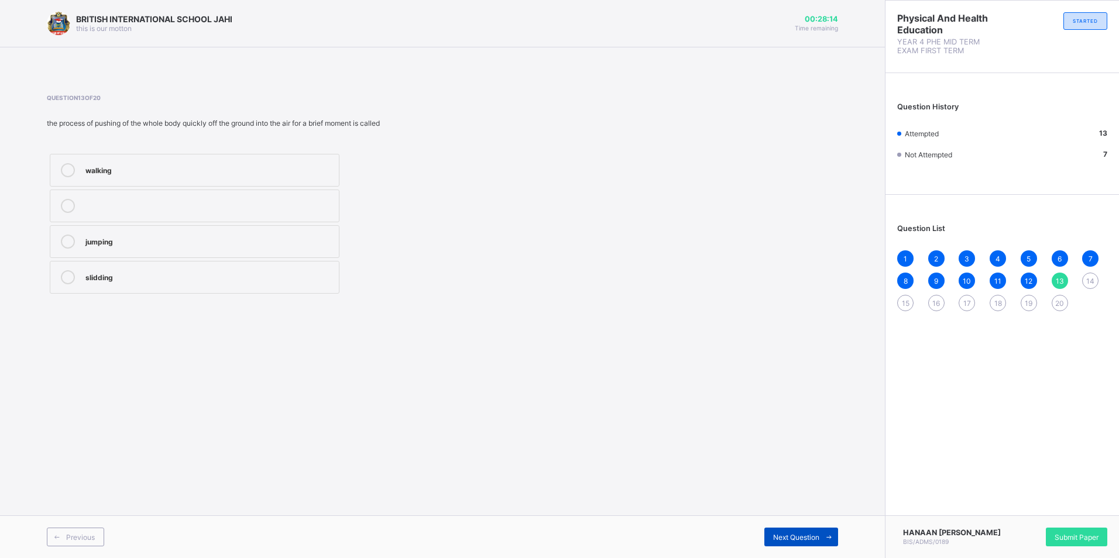
click at [834, 530] on span at bounding box center [829, 537] width 19 height 19
click at [70, 235] on icon at bounding box center [68, 242] width 14 height 14
click at [827, 536] on icon at bounding box center [829, 538] width 9 height 8
click at [63, 238] on icon at bounding box center [68, 242] width 14 height 14
click at [833, 538] on icon at bounding box center [829, 538] width 9 height 8
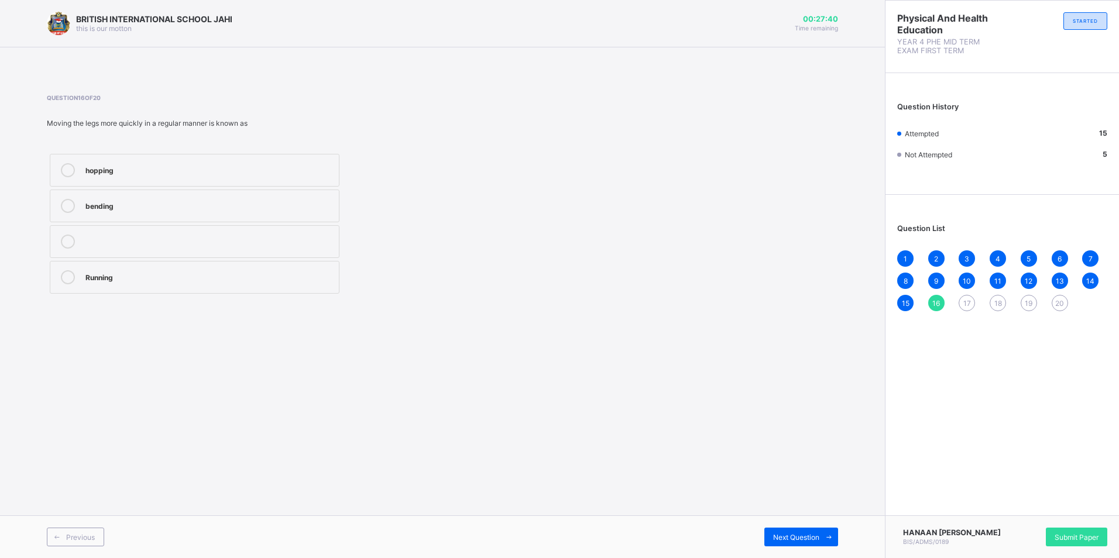
click at [70, 276] on icon at bounding box center [68, 277] width 14 height 14
click at [832, 532] on span at bounding box center [829, 537] width 19 height 19
click at [62, 239] on icon at bounding box center [68, 242] width 14 height 14
click at [829, 534] on icon at bounding box center [829, 538] width 9 height 8
click at [967, 305] on span "17" at bounding box center [967, 303] width 8 height 9
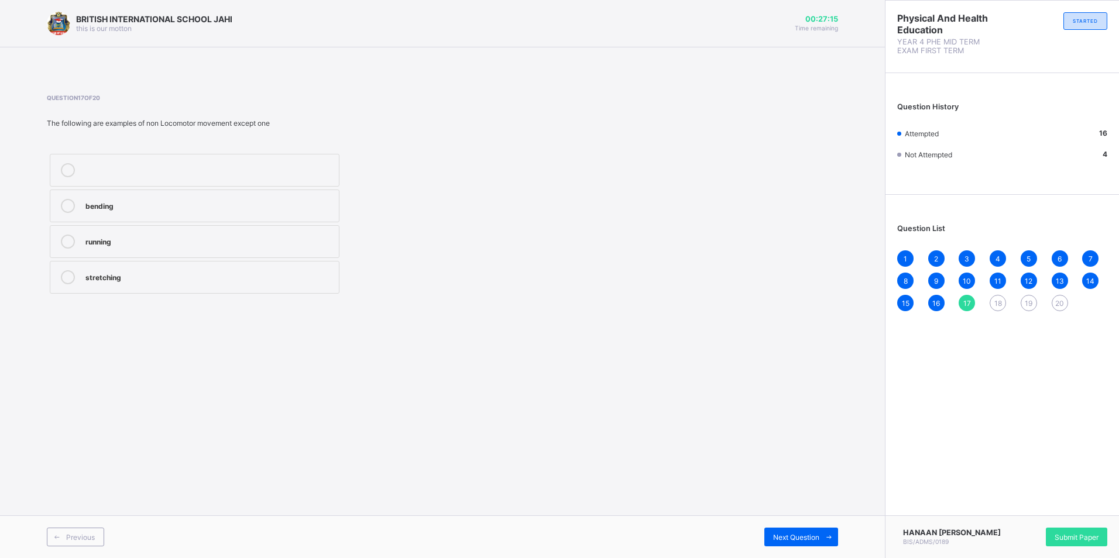
click at [65, 242] on icon at bounding box center [68, 242] width 14 height 14
click at [832, 534] on icon at bounding box center [829, 538] width 9 height 8
click at [64, 272] on icon at bounding box center [68, 277] width 14 height 14
click at [830, 534] on icon at bounding box center [829, 538] width 9 height 8
click at [69, 240] on icon at bounding box center [68, 242] width 14 height 14
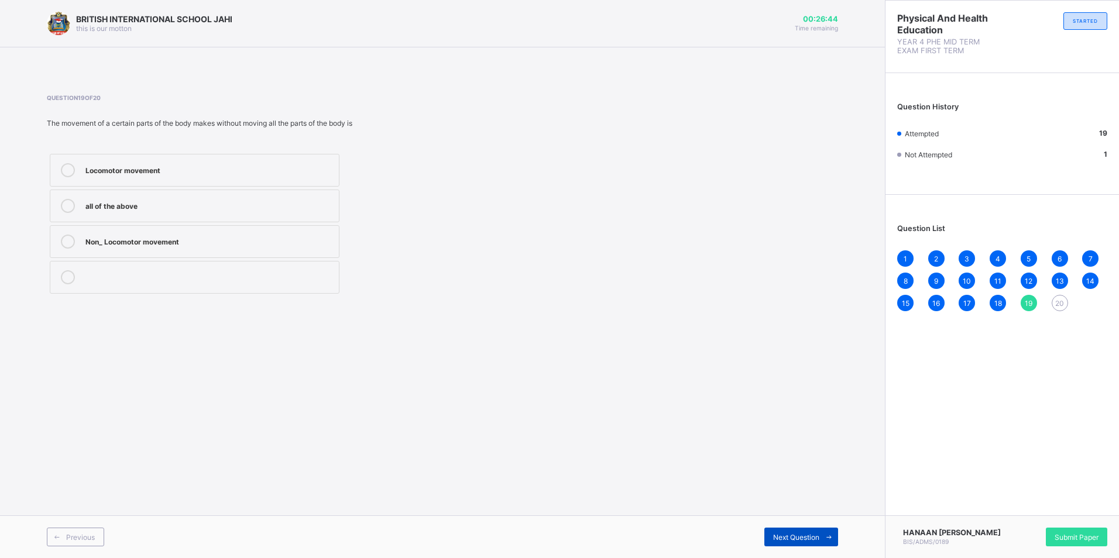
click at [834, 536] on span at bounding box center [829, 537] width 19 height 19
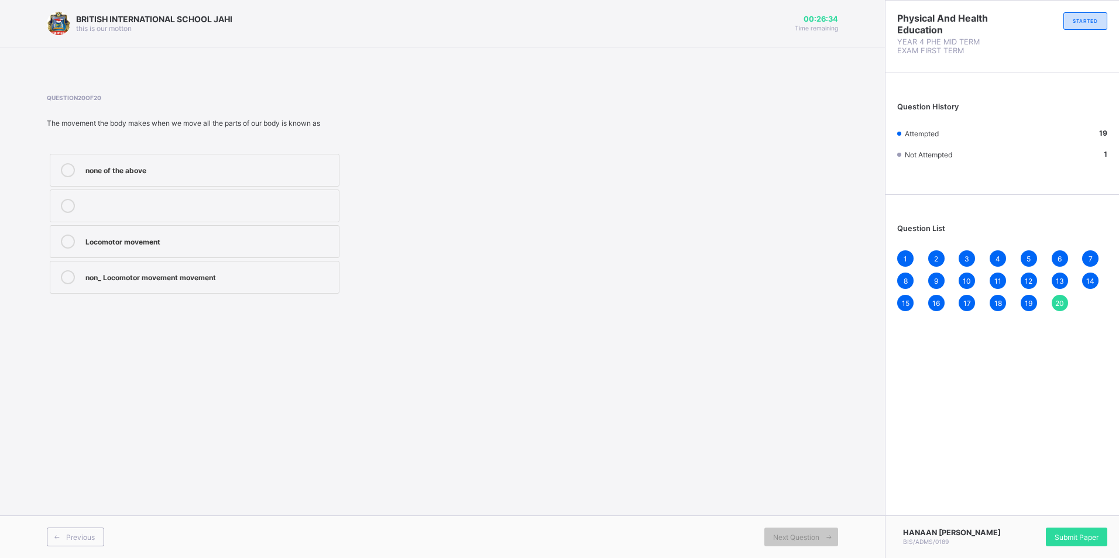
click at [67, 239] on icon at bounding box center [68, 242] width 14 height 14
click at [905, 258] on span "1" at bounding box center [906, 259] width 4 height 9
click at [936, 256] on span "2" at bounding box center [936, 259] width 4 height 9
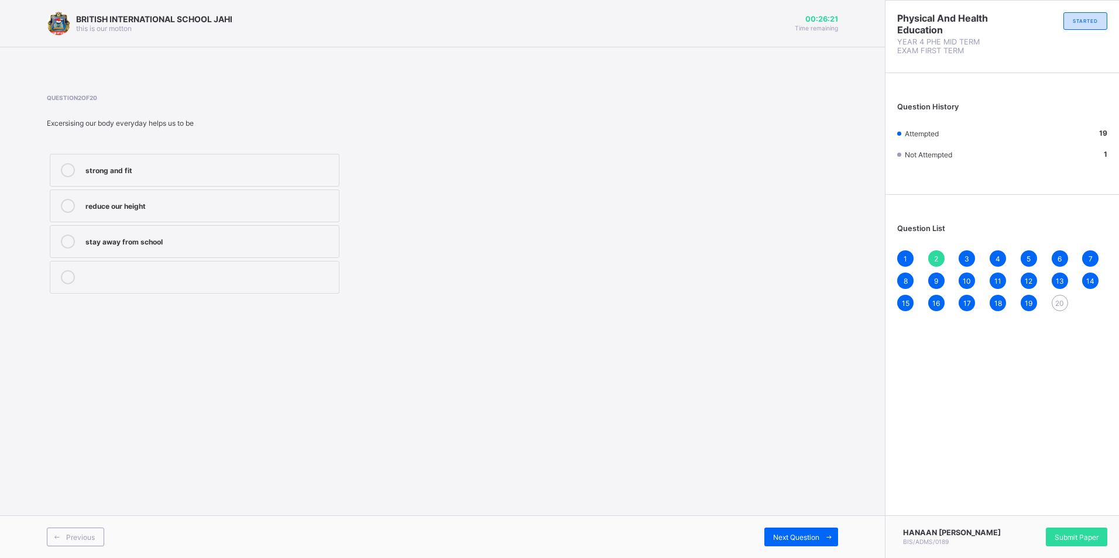
click at [970, 254] on div "3" at bounding box center [967, 259] width 16 height 16
click at [1001, 252] on div "4" at bounding box center [998, 259] width 16 height 16
click at [1028, 253] on div "5" at bounding box center [1029, 259] width 16 height 16
click at [1056, 255] on div "6" at bounding box center [1060, 259] width 16 height 16
click at [1096, 258] on div "7" at bounding box center [1090, 259] width 16 height 16
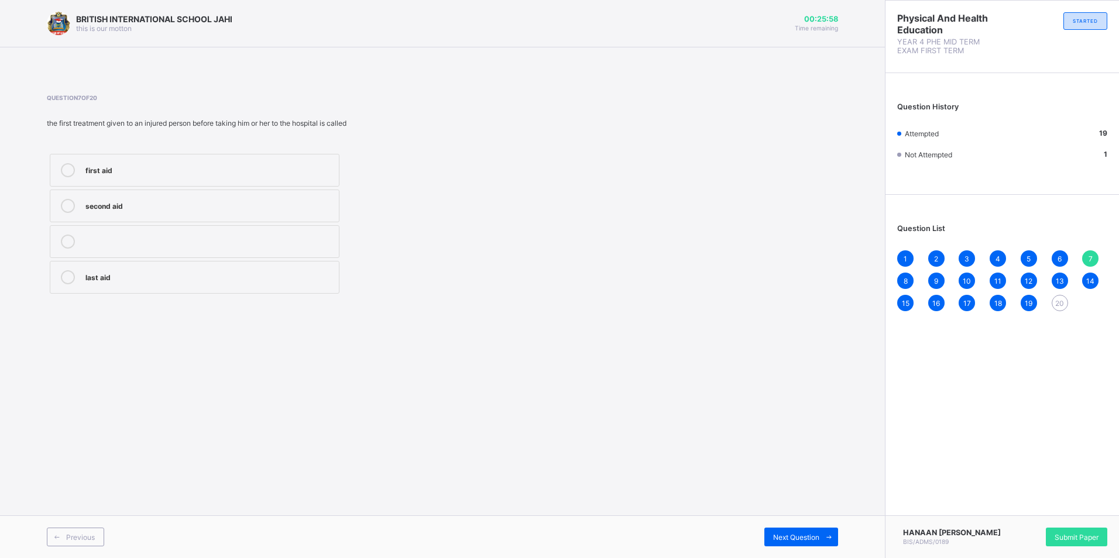
click at [904, 283] on span "8" at bounding box center [906, 281] width 4 height 9
click at [938, 284] on span "9" at bounding box center [936, 281] width 4 height 9
click at [1062, 299] on span "20" at bounding box center [1059, 303] width 9 height 9
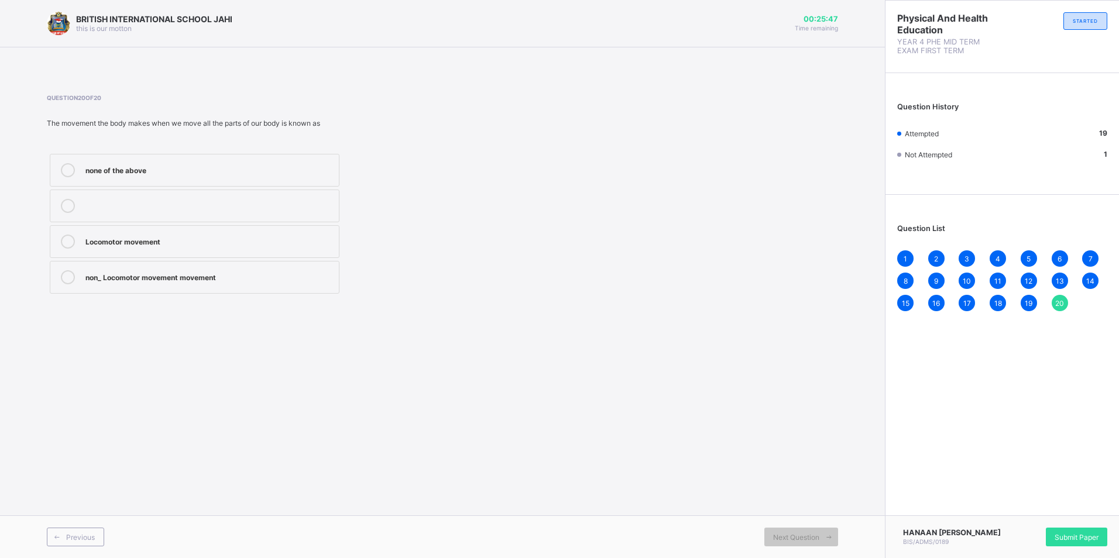
click at [67, 245] on icon at bounding box center [68, 242] width 14 height 14
click at [906, 263] on div "1" at bounding box center [905, 259] width 16 height 16
click at [1059, 306] on span "20" at bounding box center [1059, 303] width 9 height 9
click at [63, 242] on icon at bounding box center [68, 242] width 14 height 14
click at [1083, 533] on span "Submit Paper" at bounding box center [1077, 537] width 44 height 9
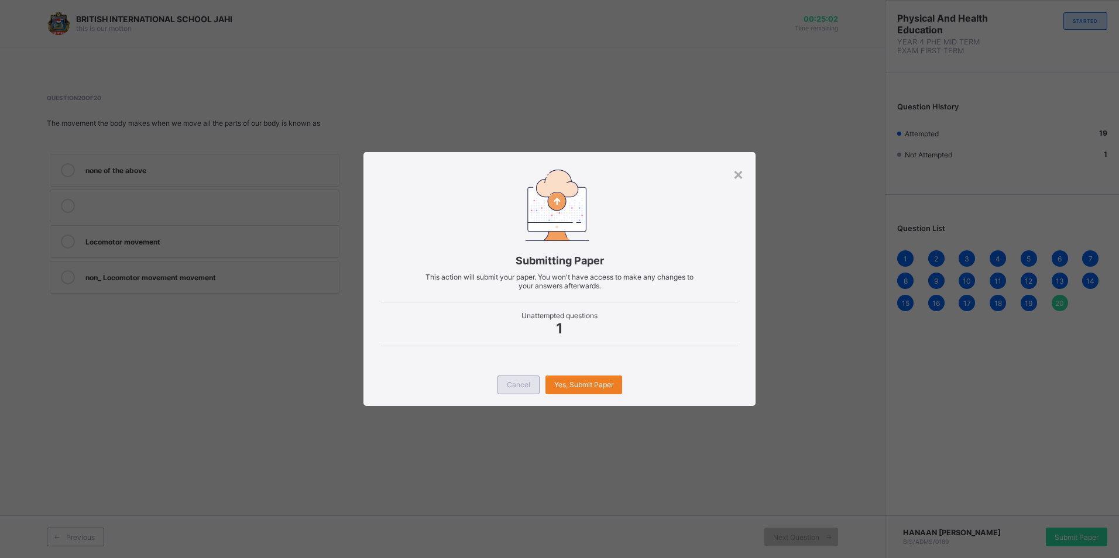
click at [521, 386] on span "Cancel" at bounding box center [518, 384] width 23 height 9
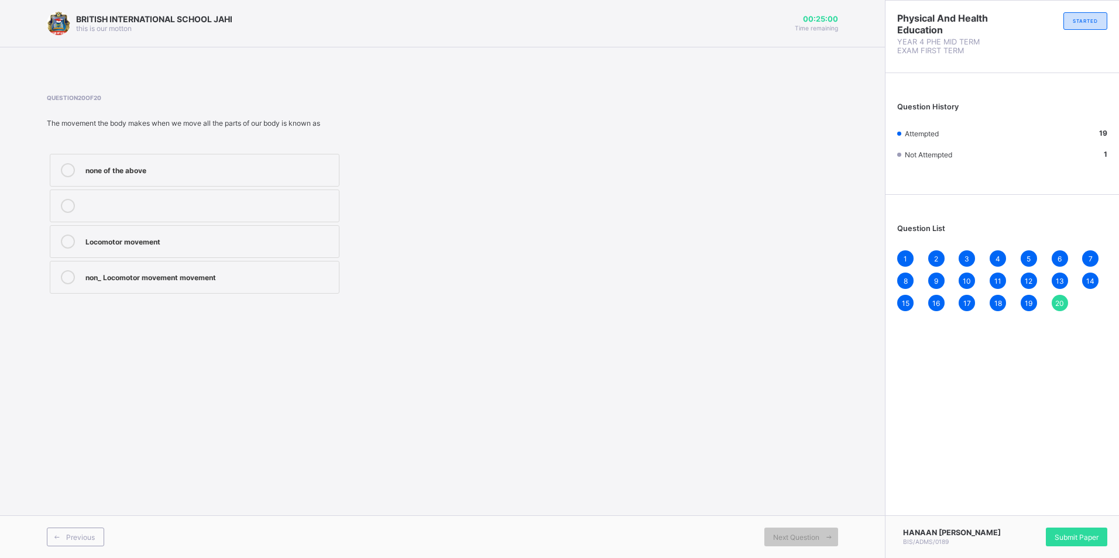
click at [906, 259] on span "1" at bounding box center [906, 259] width 4 height 9
click at [935, 256] on span "2" at bounding box center [936, 259] width 4 height 9
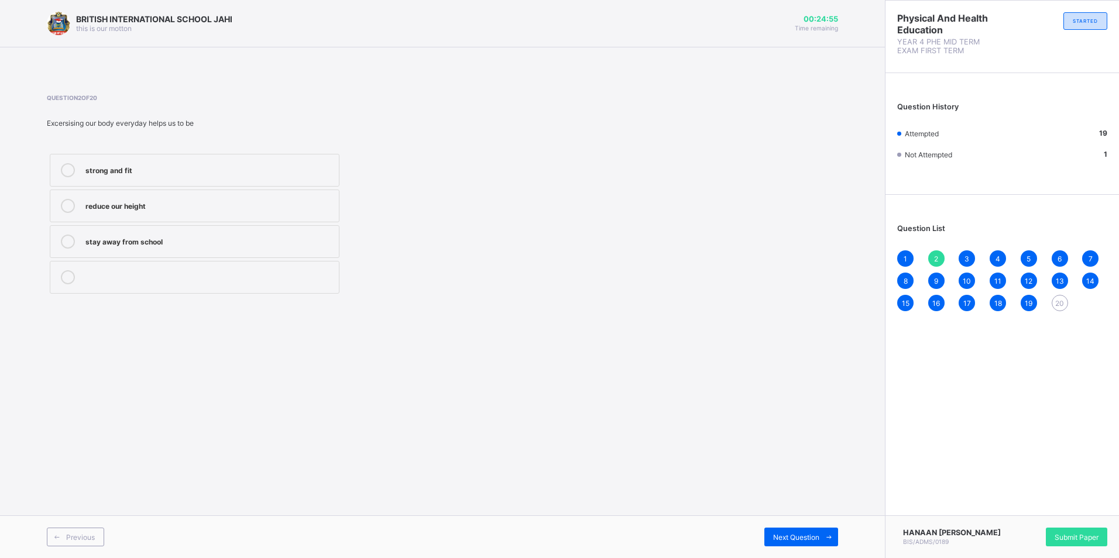
click at [971, 260] on div "3" at bounding box center [967, 259] width 16 height 16
click at [1001, 256] on div "4" at bounding box center [998, 259] width 16 height 16
click at [1029, 256] on span "5" at bounding box center [1029, 259] width 4 height 9
click at [1062, 256] on span "6" at bounding box center [1060, 259] width 4 height 9
click at [1090, 256] on span "7" at bounding box center [1091, 259] width 4 height 9
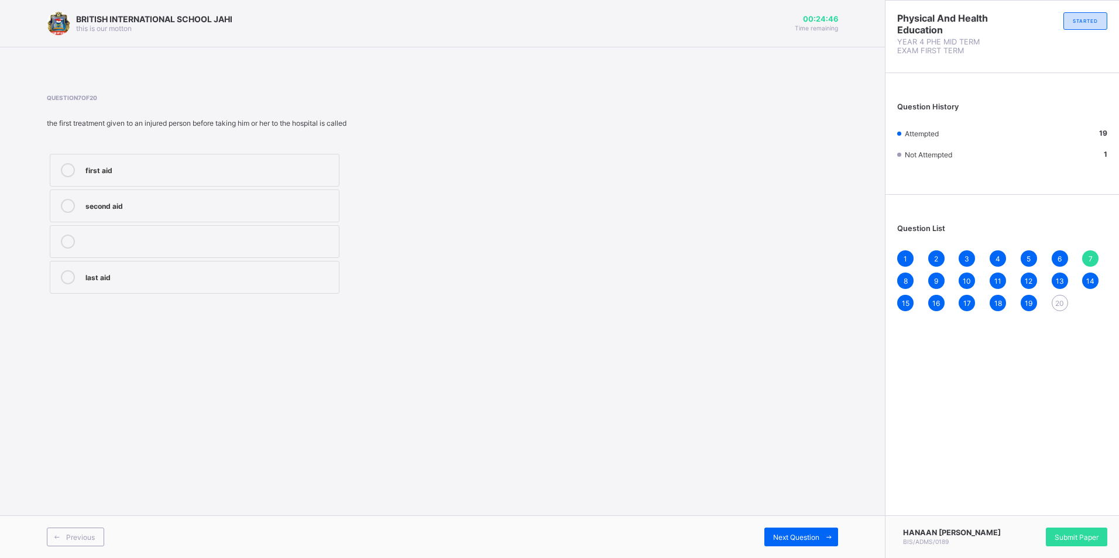
click at [906, 280] on span "8" at bounding box center [906, 281] width 4 height 9
click at [939, 283] on div "9" at bounding box center [936, 281] width 16 height 16
click at [969, 280] on span "10" at bounding box center [967, 281] width 8 height 9
click at [1000, 280] on span "11" at bounding box center [998, 281] width 7 height 9
click at [1030, 283] on span "12" at bounding box center [1029, 281] width 8 height 9
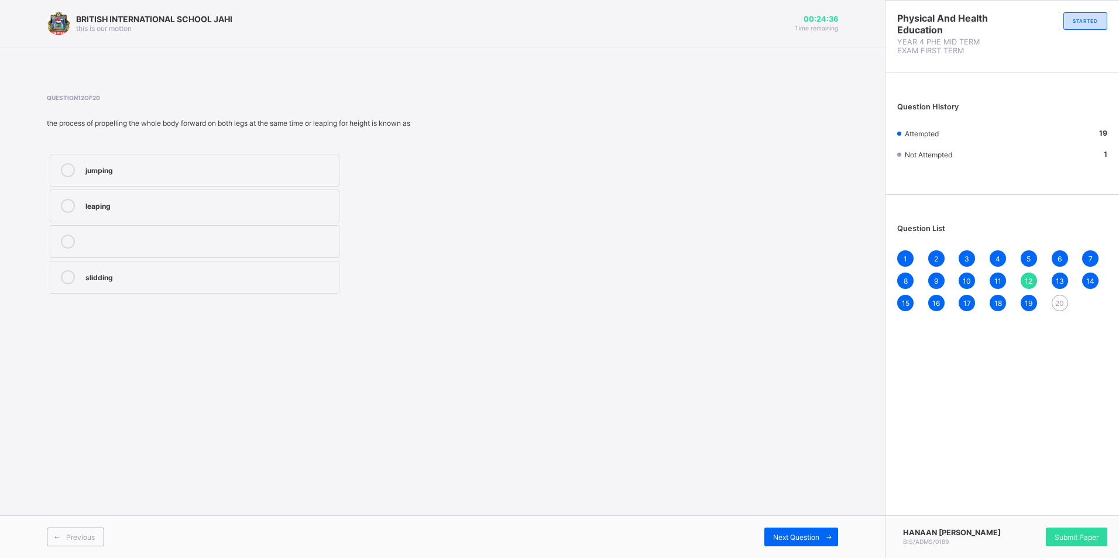
click at [1063, 284] on span "13" at bounding box center [1060, 281] width 8 height 9
click at [1092, 280] on span "14" at bounding box center [1090, 281] width 8 height 9
click at [903, 301] on span "15" at bounding box center [906, 303] width 8 height 9
click at [938, 305] on span "16" at bounding box center [936, 303] width 8 height 9
click at [968, 303] on span "17" at bounding box center [967, 303] width 8 height 9
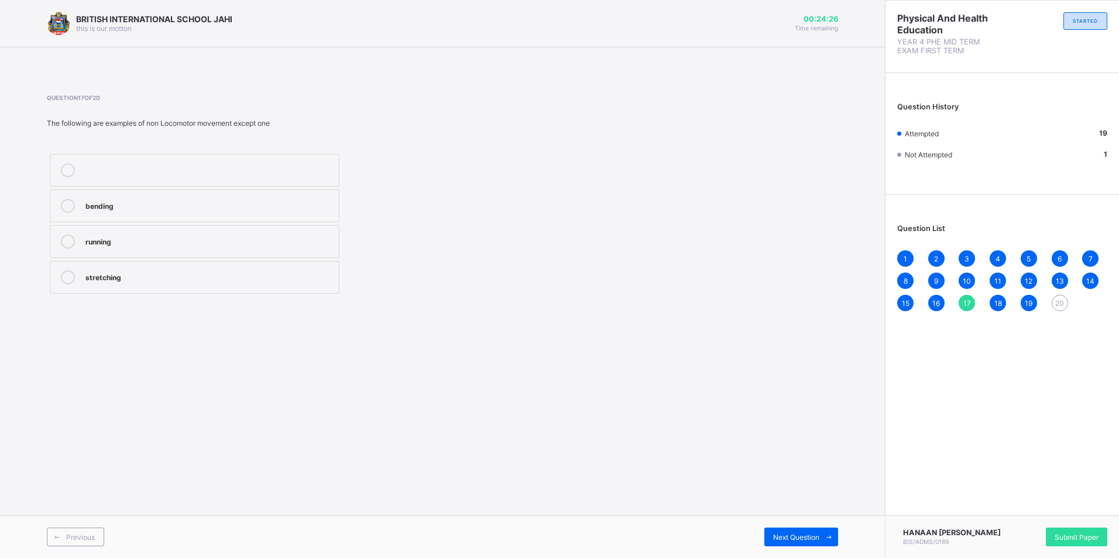
click at [1000, 304] on span "18" at bounding box center [999, 303] width 8 height 9
click at [1033, 303] on span "19" at bounding box center [1029, 303] width 8 height 9
click at [1062, 303] on span "20" at bounding box center [1059, 303] width 9 height 9
click at [66, 240] on icon at bounding box center [68, 242] width 14 height 14
click at [1060, 303] on span "20" at bounding box center [1059, 303] width 9 height 9
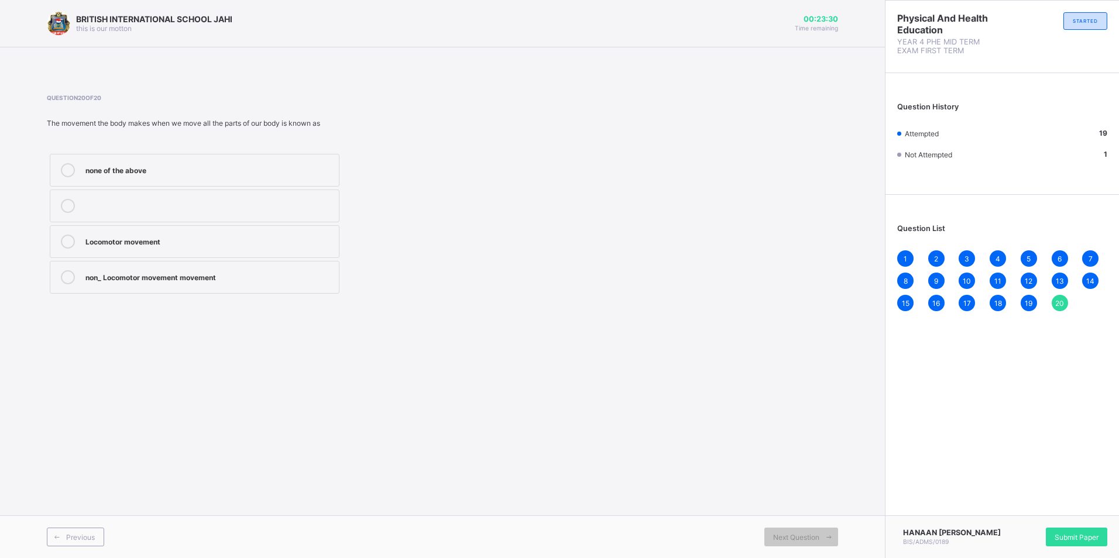
click at [1064, 301] on span "20" at bounding box center [1059, 303] width 9 height 9
click at [903, 300] on span "15" at bounding box center [906, 303] width 8 height 9
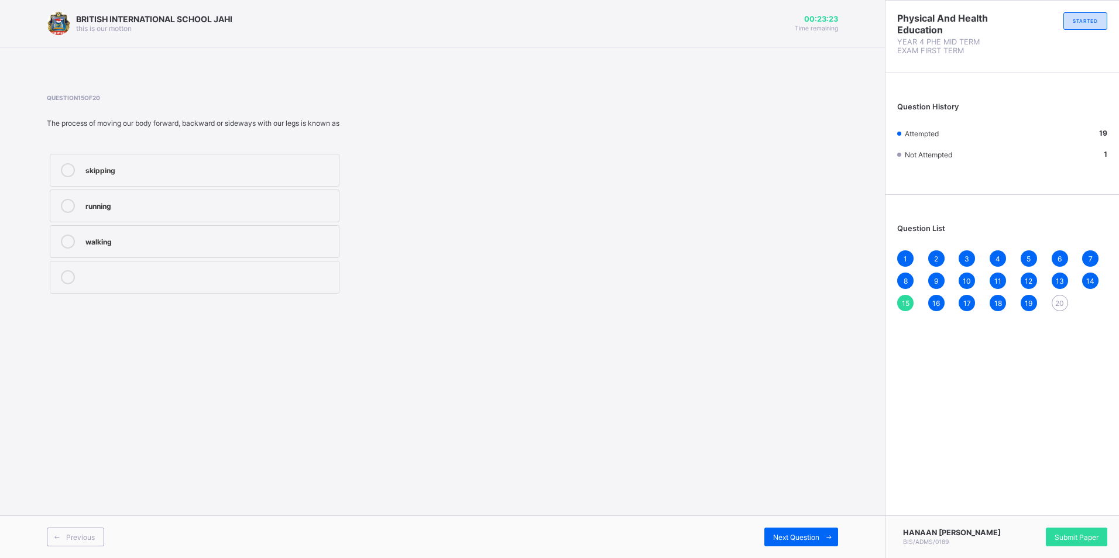
click at [1061, 306] on span "20" at bounding box center [1059, 303] width 9 height 9
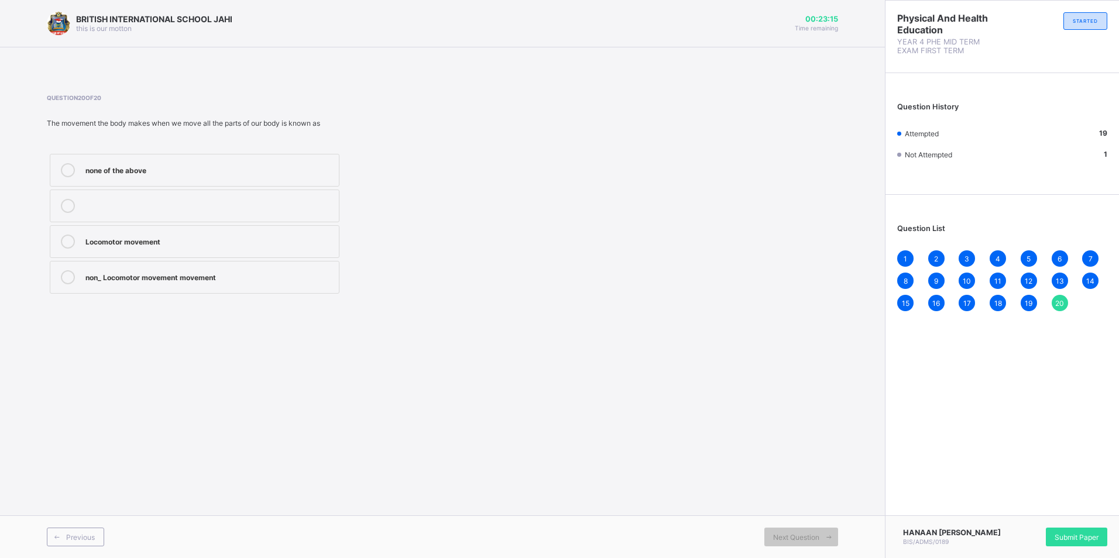
click at [71, 238] on icon at bounding box center [68, 242] width 14 height 14
click at [1062, 538] on div "Submit Paper" at bounding box center [1076, 537] width 61 height 19
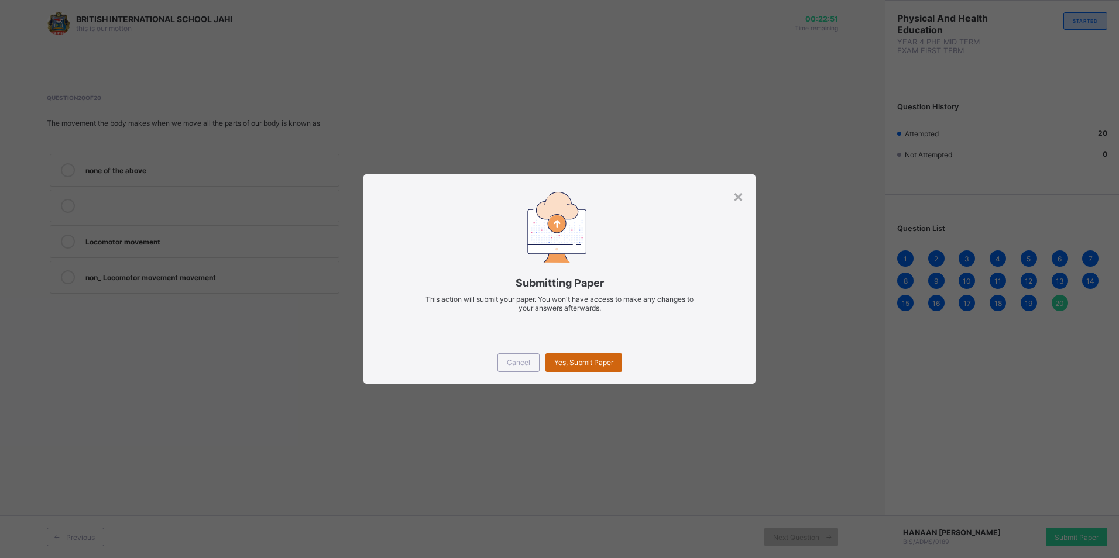
click at [606, 364] on span "Yes, Submit Paper" at bounding box center [583, 362] width 59 height 9
click at [616, 368] on div "Yes, Submit Paper" at bounding box center [584, 363] width 77 height 19
click at [611, 367] on div "Yes, Submit Paper" at bounding box center [584, 363] width 77 height 19
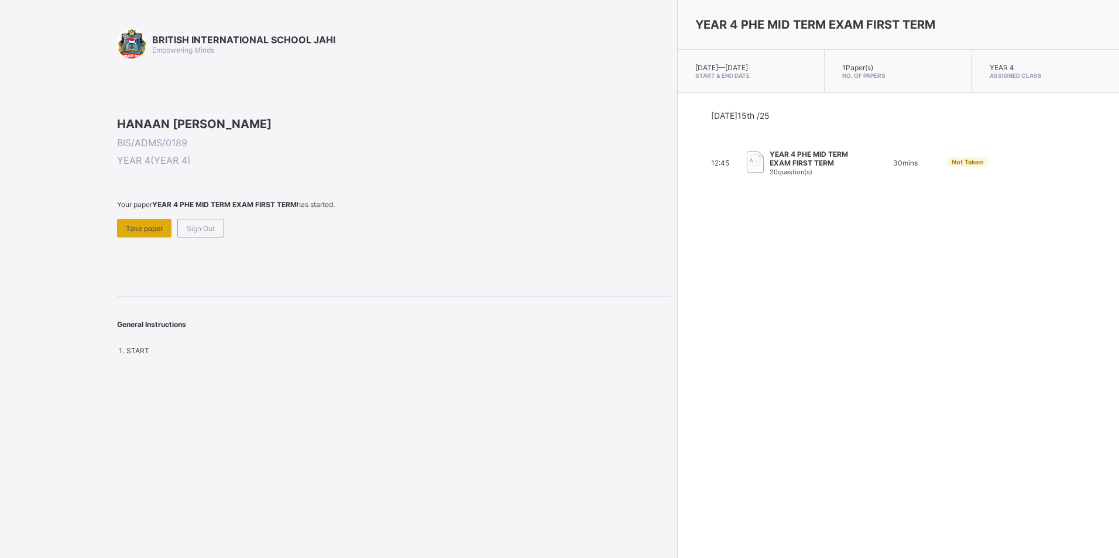
click at [147, 233] on span "Take paper" at bounding box center [144, 228] width 37 height 9
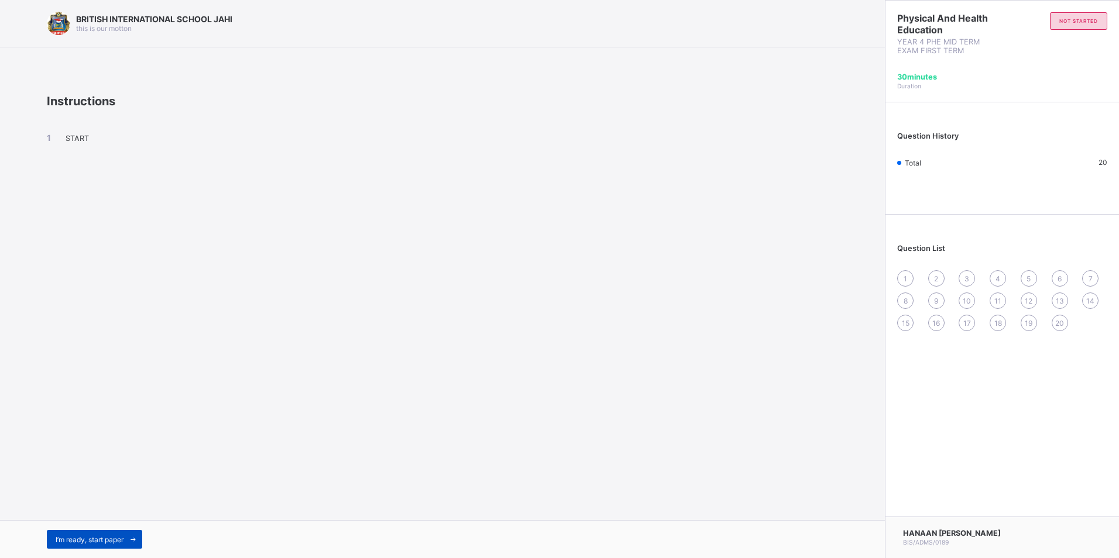
click at [124, 540] on span "I’m ready, start paper" at bounding box center [90, 540] width 68 height 9
